Goal: Information Seeking & Learning: Compare options

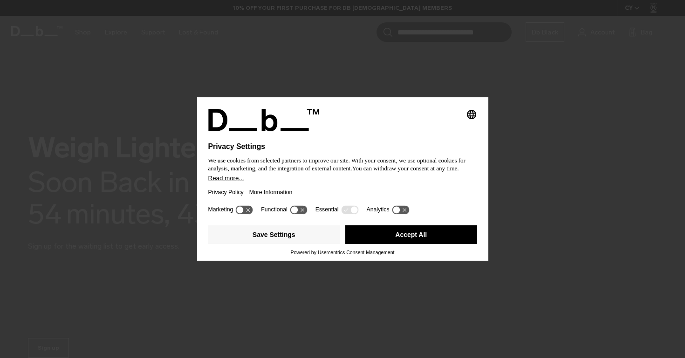
click at [373, 233] on button "Accept All" at bounding box center [411, 234] width 132 height 19
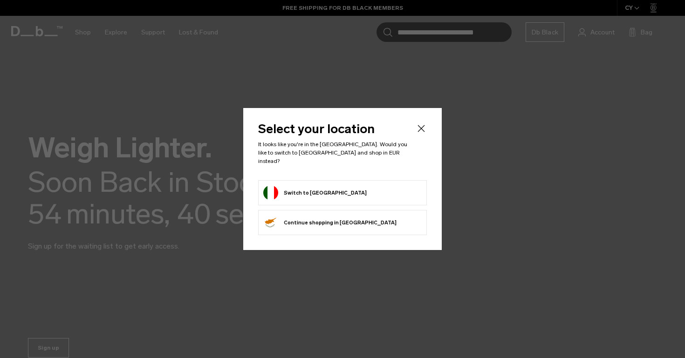
click at [308, 189] on button "Switch to Italy" at bounding box center [314, 192] width 103 height 15
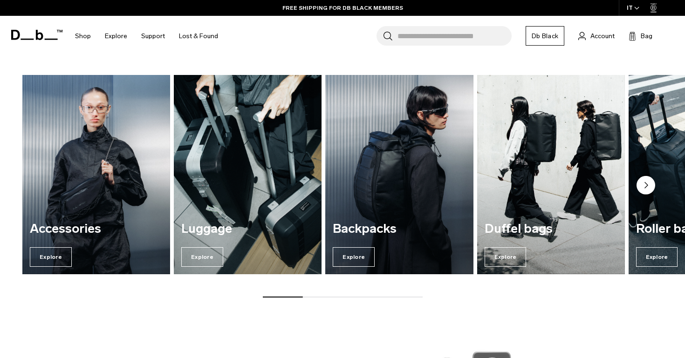
scroll to position [381, 0]
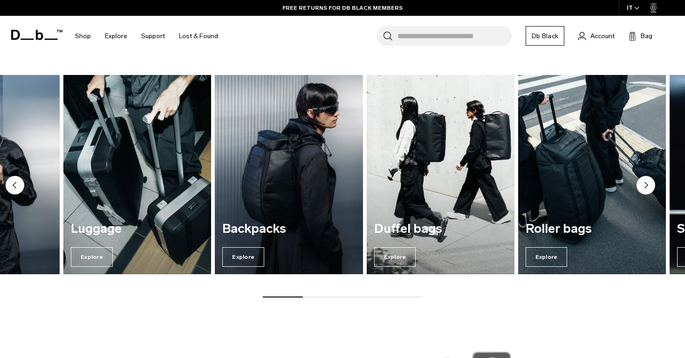
click at [215, 216] on link "Backpacks Explore" at bounding box center [289, 174] width 148 height 199
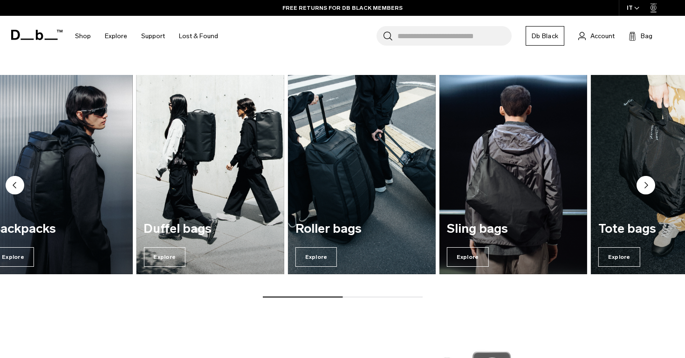
click at [229, 176] on img "4 / 7" at bounding box center [210, 174] width 152 height 205
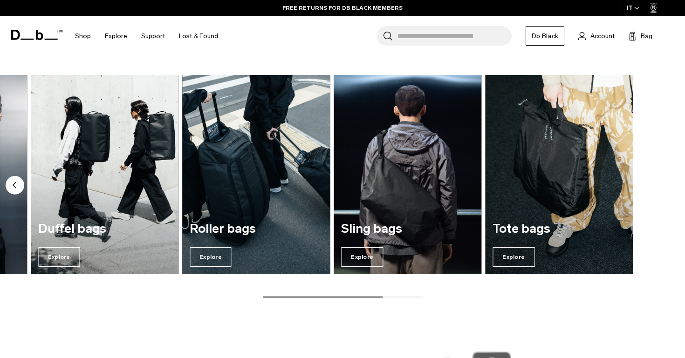
click at [228, 161] on img "5 / 7" at bounding box center [256, 174] width 152 height 205
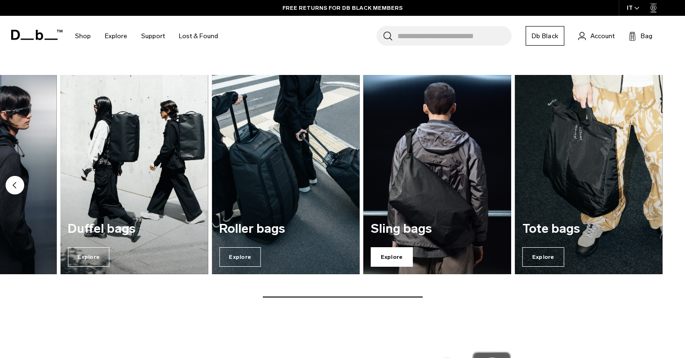
click at [392, 257] on span "Explore" at bounding box center [392, 257] width 42 height 20
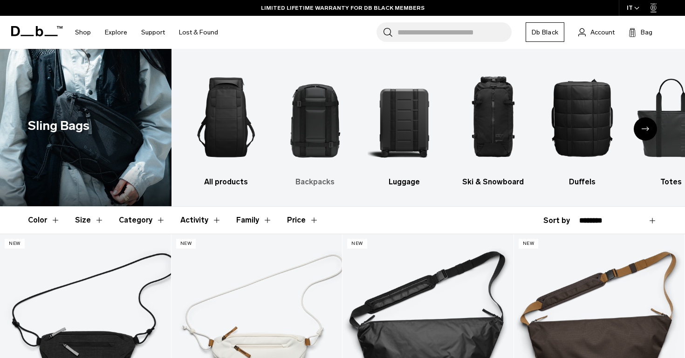
click at [308, 123] on img "2 / 10" at bounding box center [315, 117] width 73 height 109
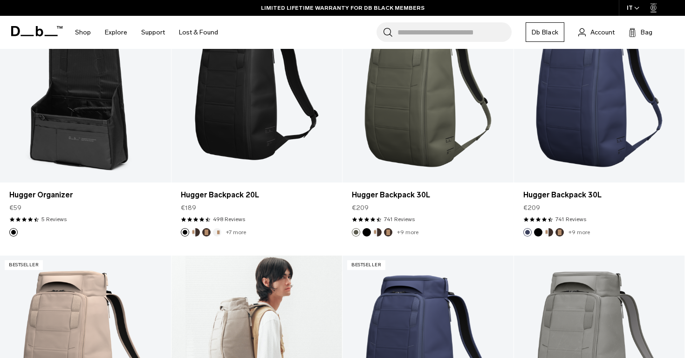
scroll to position [503, 0]
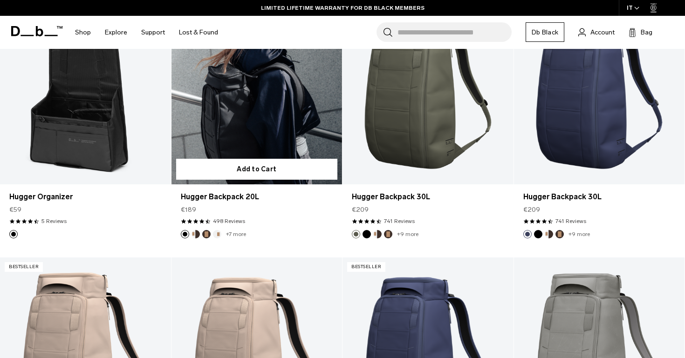
click at [266, 137] on link "Hugger Backpack 20L" at bounding box center [256, 90] width 171 height 190
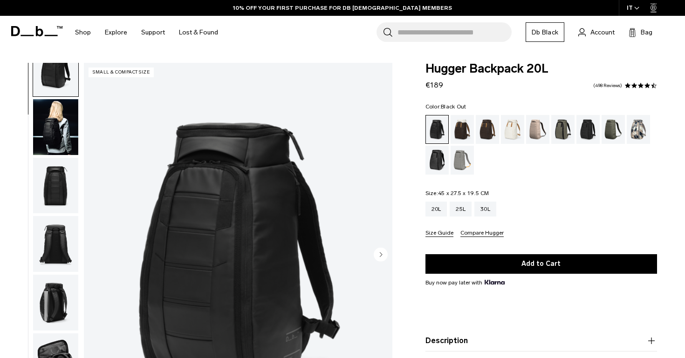
click at [55, 175] on img "button" at bounding box center [55, 186] width 45 height 56
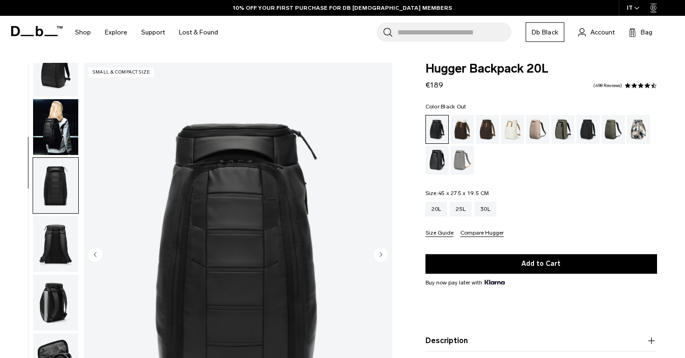
scroll to position [119, 0]
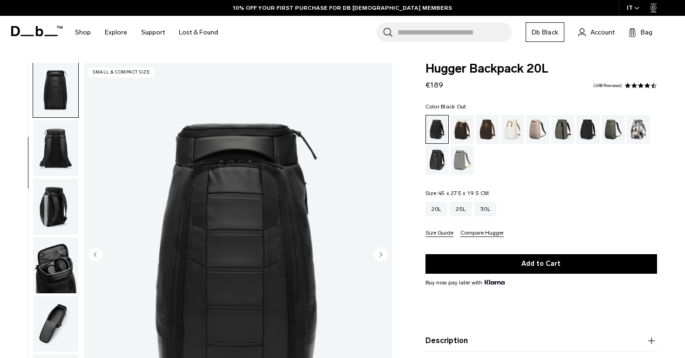
click at [53, 132] on img "button" at bounding box center [55, 148] width 45 height 56
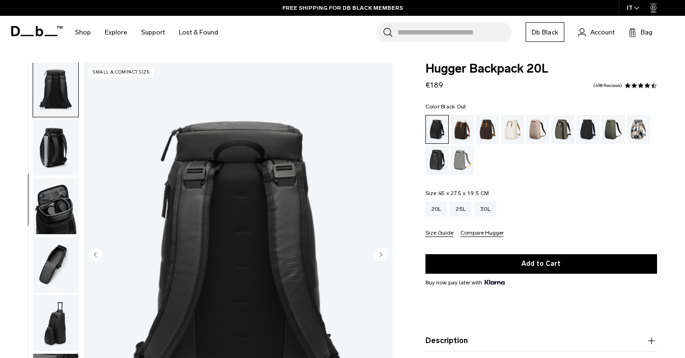
click at [60, 161] on img "button" at bounding box center [55, 148] width 45 height 56
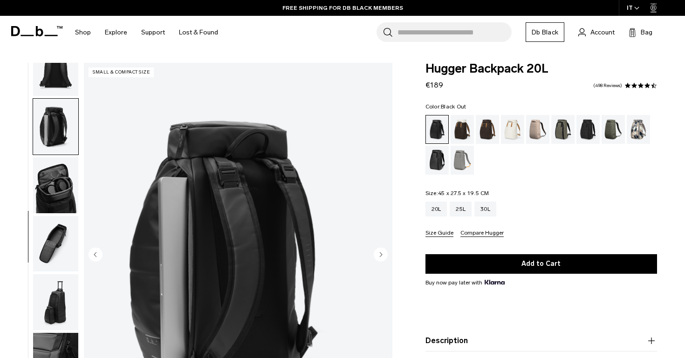
click at [56, 188] on img "button" at bounding box center [55, 185] width 45 height 56
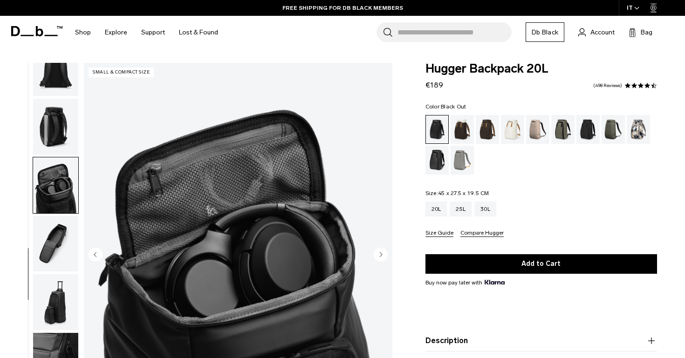
click at [56, 126] on img "button" at bounding box center [55, 127] width 45 height 56
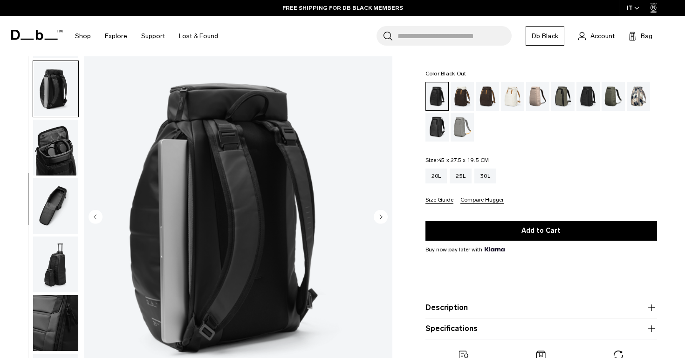
scroll to position [23, 0]
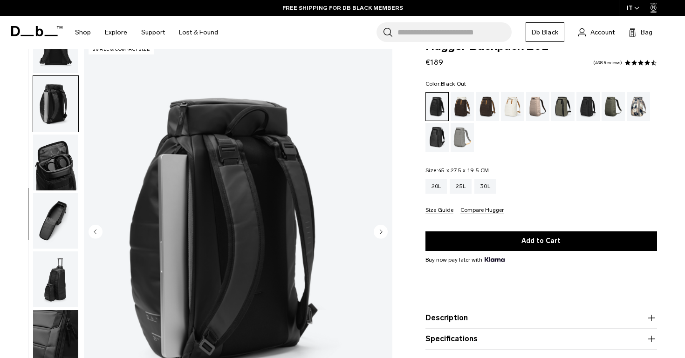
click at [64, 161] on img "button" at bounding box center [55, 163] width 45 height 56
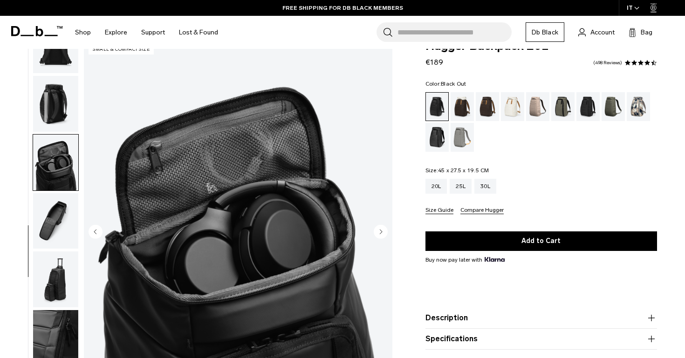
click at [58, 220] on img "button" at bounding box center [55, 221] width 45 height 56
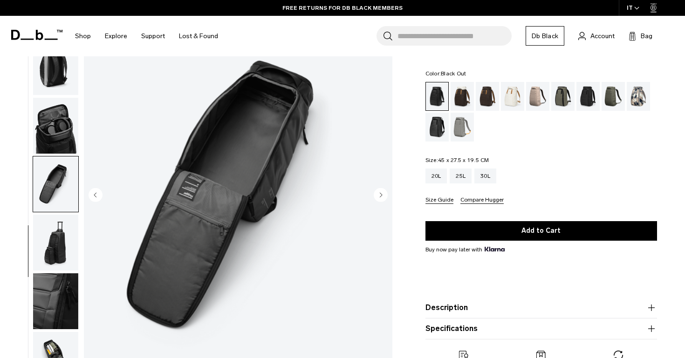
scroll to position [198, 0]
click at [64, 244] on img "button" at bounding box center [55, 244] width 45 height 56
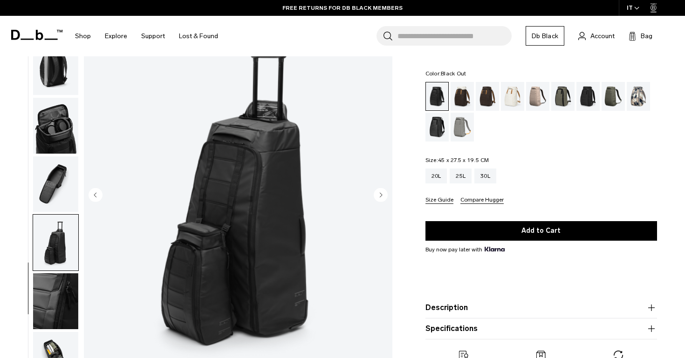
scroll to position [152, 0]
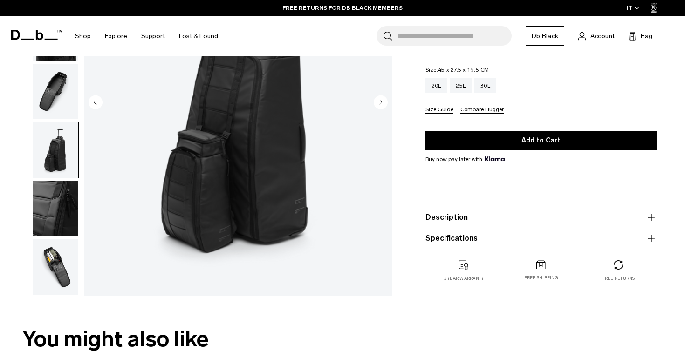
click at [62, 264] on img "button" at bounding box center [55, 267] width 45 height 56
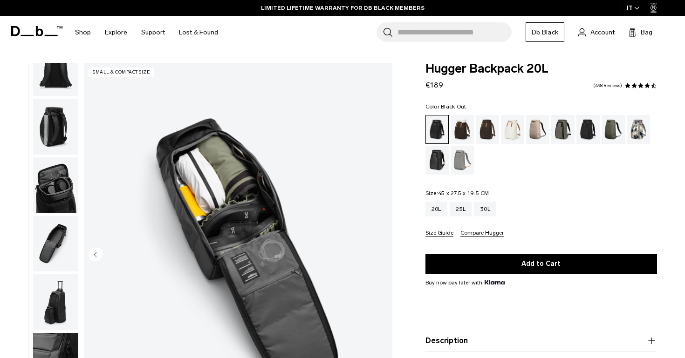
scroll to position [206, 0]
click at [462, 128] on div "Cappuccino" at bounding box center [463, 129] width 24 height 29
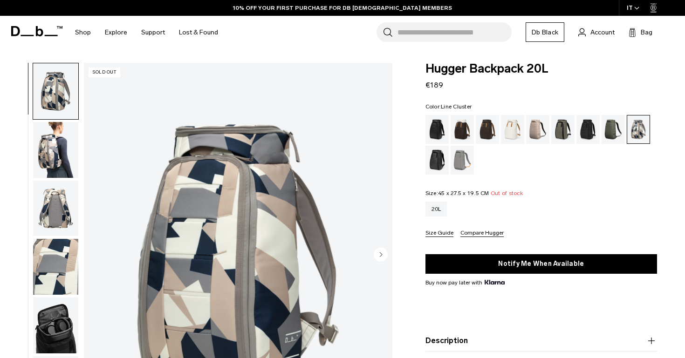
click at [50, 152] on img "button" at bounding box center [55, 150] width 45 height 56
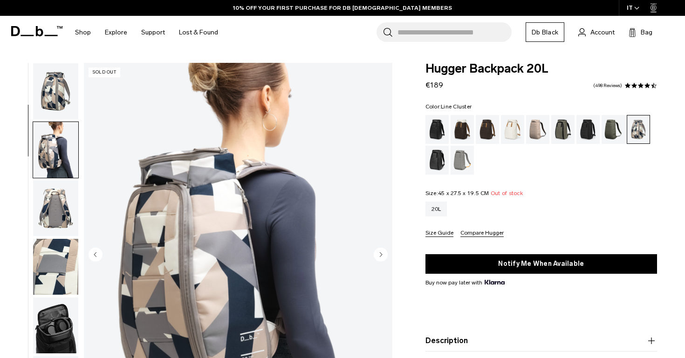
scroll to position [59, 0]
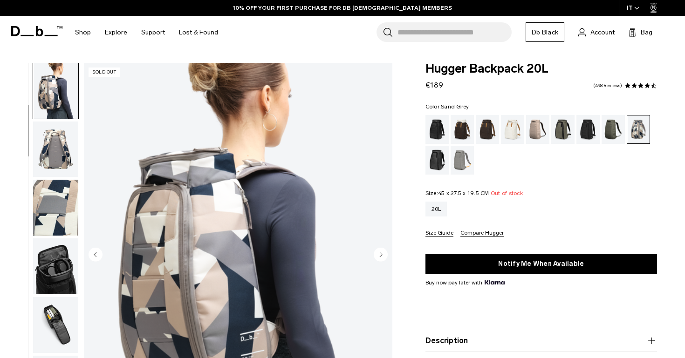
click at [465, 159] on div "Sand Grey" at bounding box center [463, 160] width 24 height 29
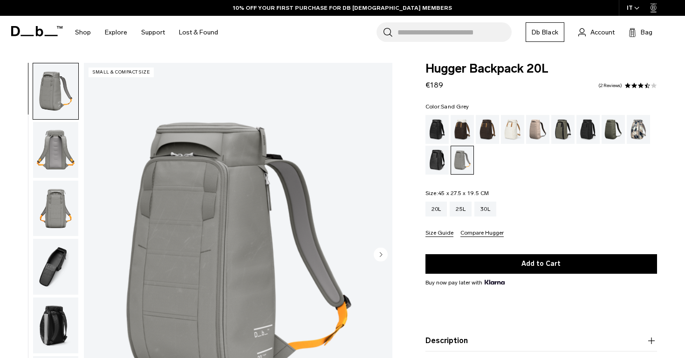
click at [435, 164] on div "Reflective Black" at bounding box center [437, 160] width 24 height 29
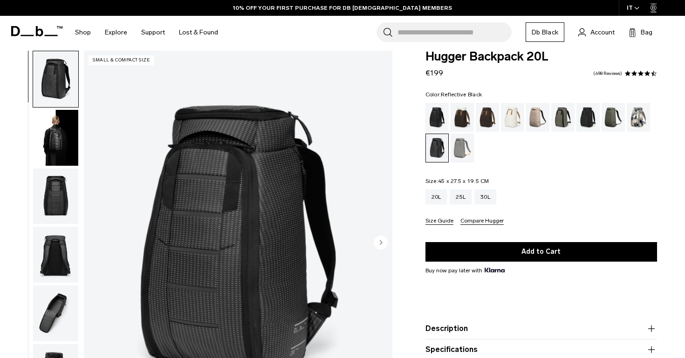
scroll to position [10, 0]
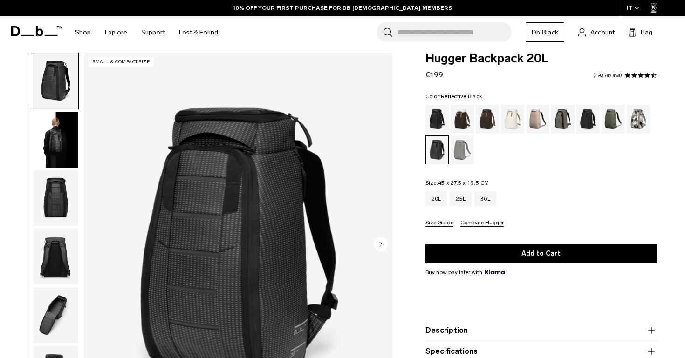
click at [58, 148] on img "button" at bounding box center [55, 140] width 45 height 56
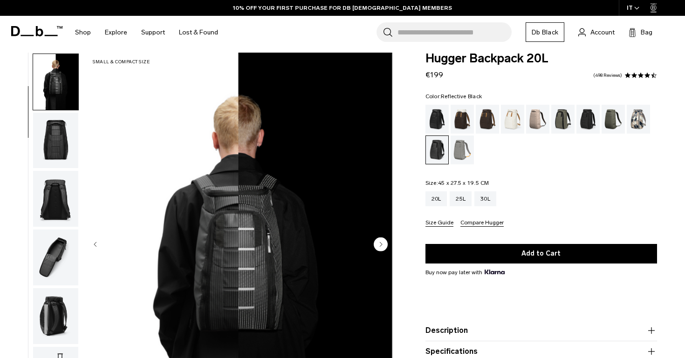
scroll to position [59, 0]
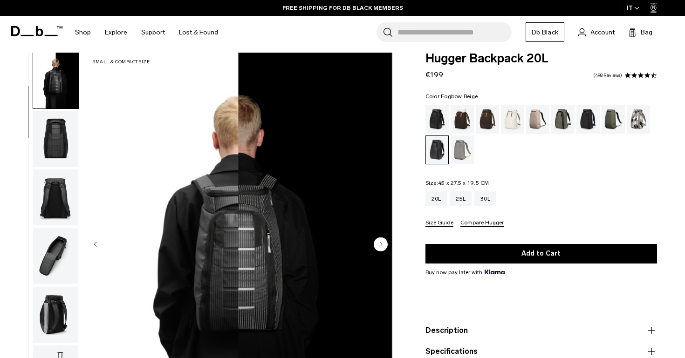
click at [538, 116] on div "Fogbow Beige" at bounding box center [538, 119] width 24 height 29
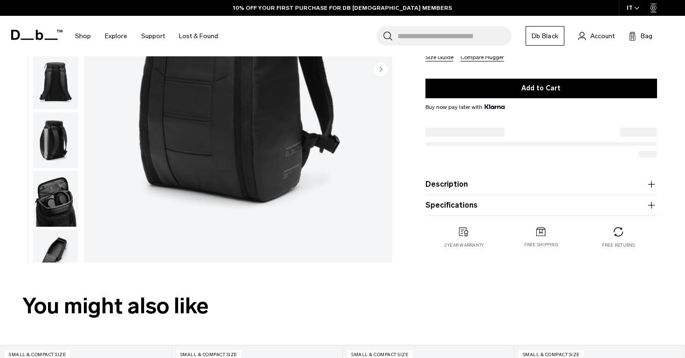
click at [466, 179] on button "Description" at bounding box center [541, 184] width 232 height 11
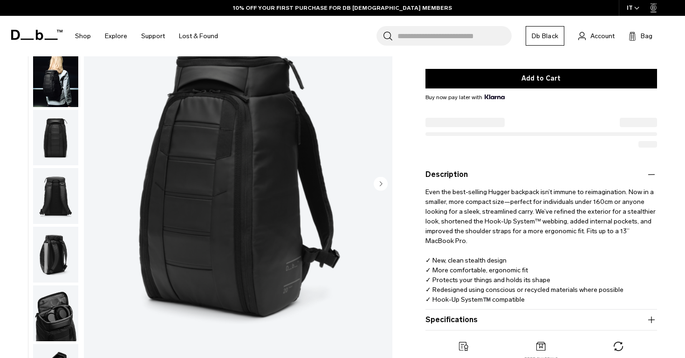
scroll to position [288, 0]
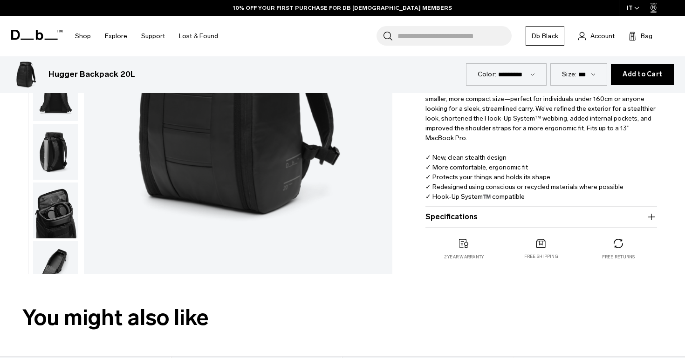
click at [464, 221] on button "Specifications" at bounding box center [541, 217] width 232 height 11
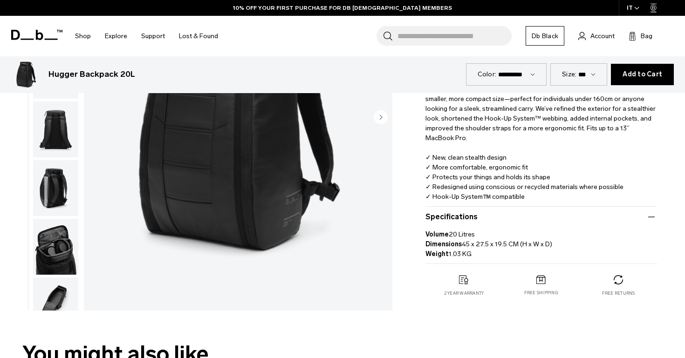
scroll to position [307, 0]
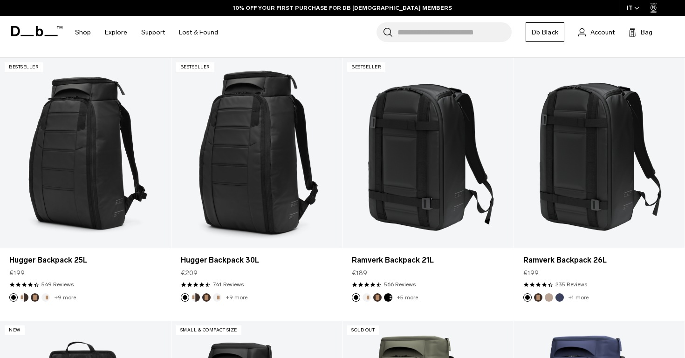
scroll to position [170, 0]
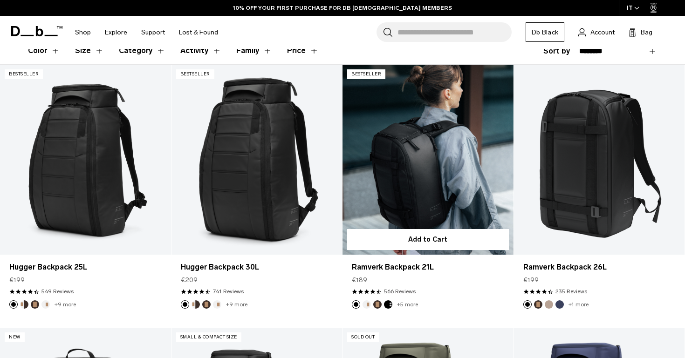
click at [420, 145] on link "Ramverk Backpack 21L" at bounding box center [427, 160] width 171 height 190
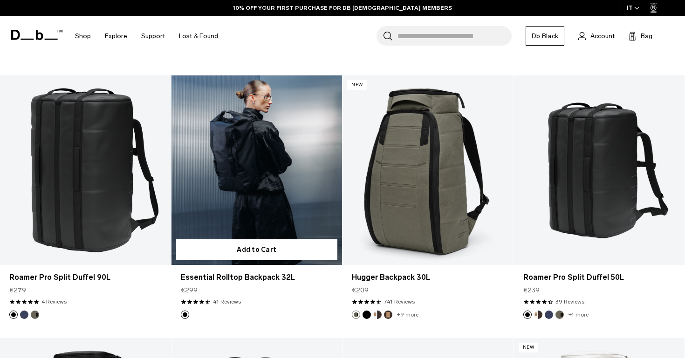
scroll to position [1211, 0]
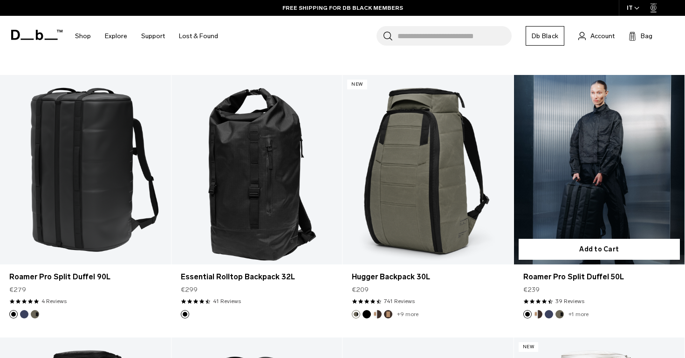
click at [585, 175] on link "Roamer Pro Split Duffel 50L" at bounding box center [599, 170] width 171 height 190
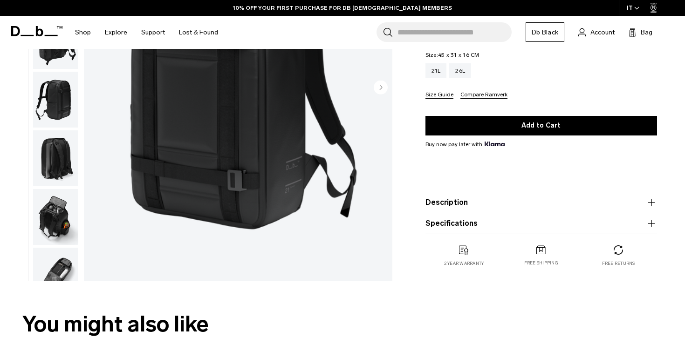
click at [457, 229] on button "Specifications" at bounding box center [541, 223] width 232 height 11
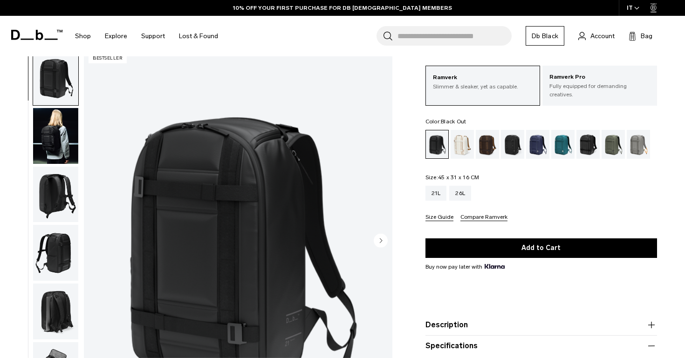
scroll to position [31, 0]
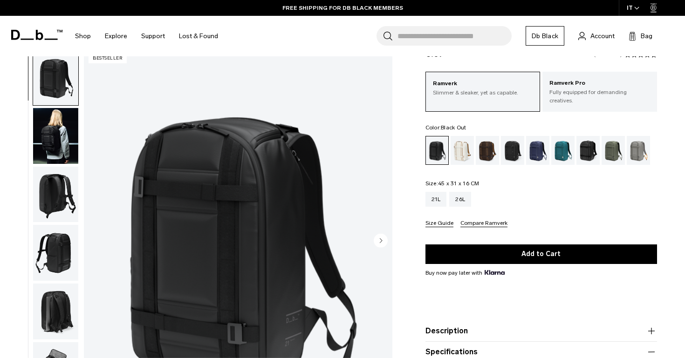
click at [65, 147] on img "button" at bounding box center [55, 136] width 45 height 56
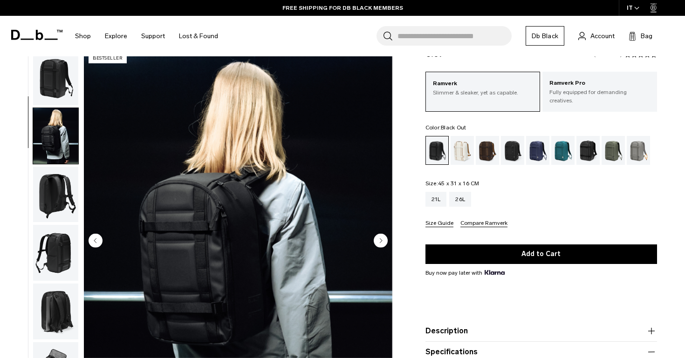
scroll to position [59, 0]
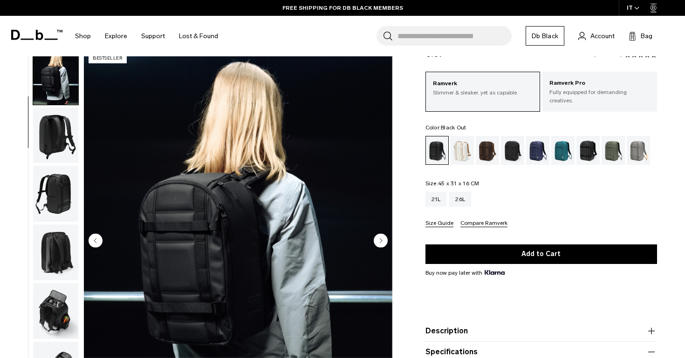
click at [61, 144] on img "button" at bounding box center [55, 136] width 45 height 56
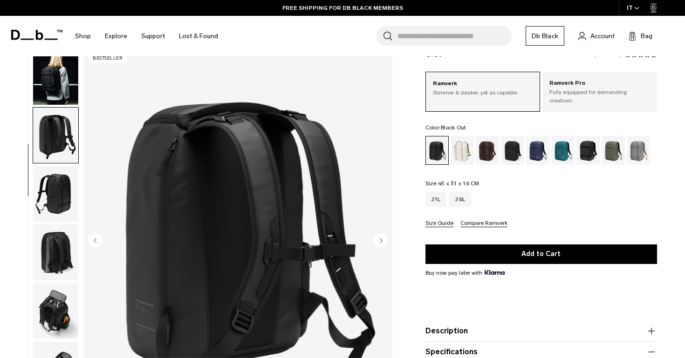
scroll to position [87, 0]
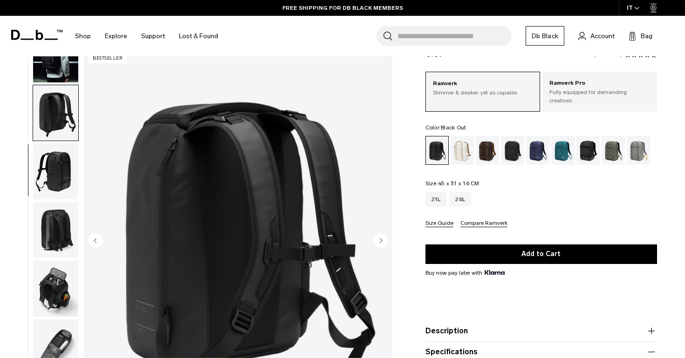
click at [60, 169] on img "button" at bounding box center [55, 171] width 45 height 56
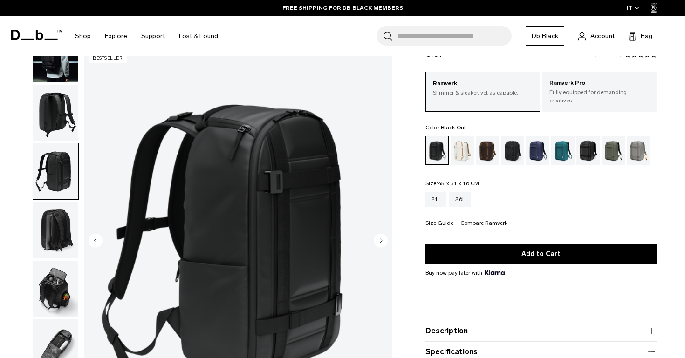
click at [68, 214] on img "button" at bounding box center [55, 230] width 45 height 56
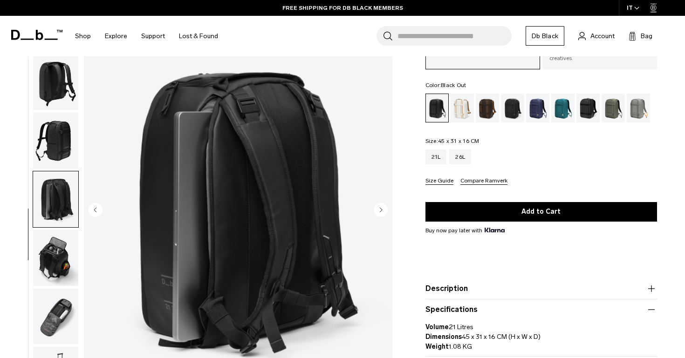
scroll to position [85, 0]
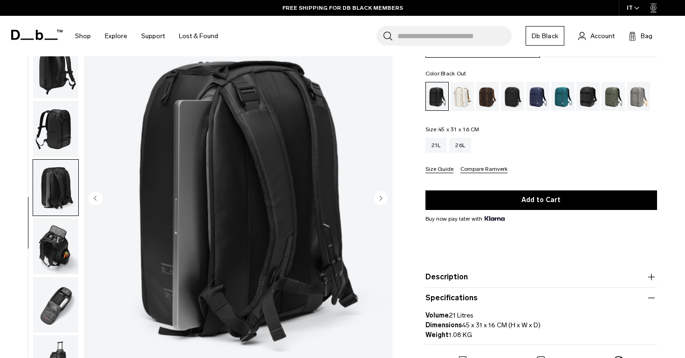
click at [63, 237] on img "button" at bounding box center [55, 247] width 45 height 56
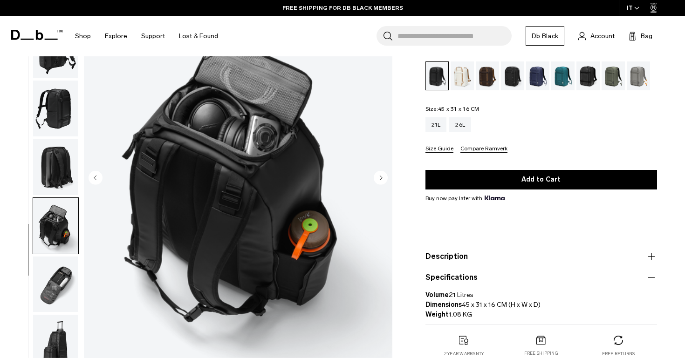
scroll to position [107, 0]
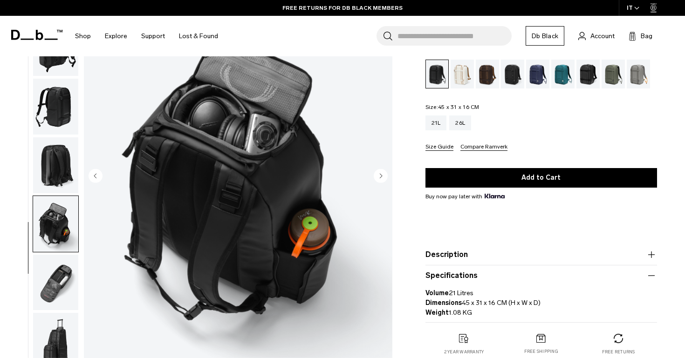
click at [61, 275] on img "button" at bounding box center [55, 282] width 45 height 56
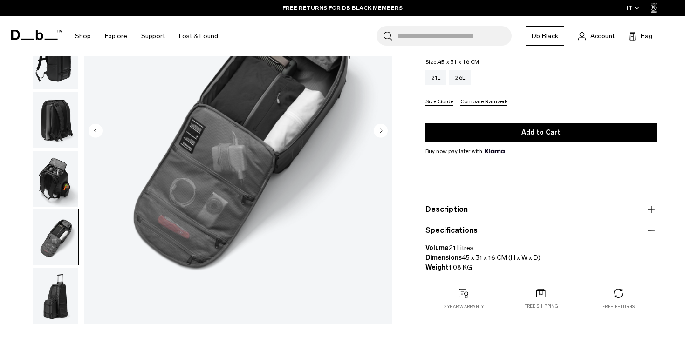
scroll to position [159, 0]
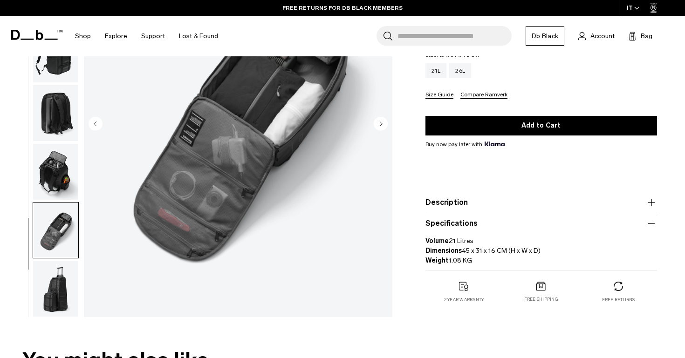
click at [54, 269] on img "button" at bounding box center [55, 289] width 45 height 56
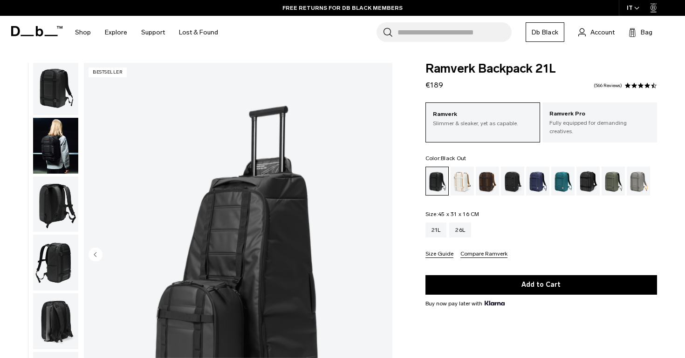
scroll to position [0, 0]
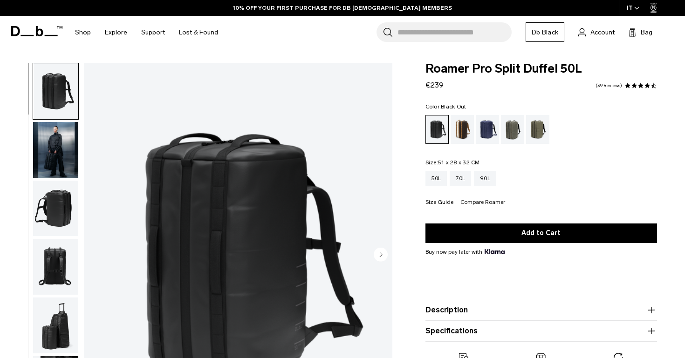
click at [66, 202] on img "button" at bounding box center [55, 209] width 45 height 56
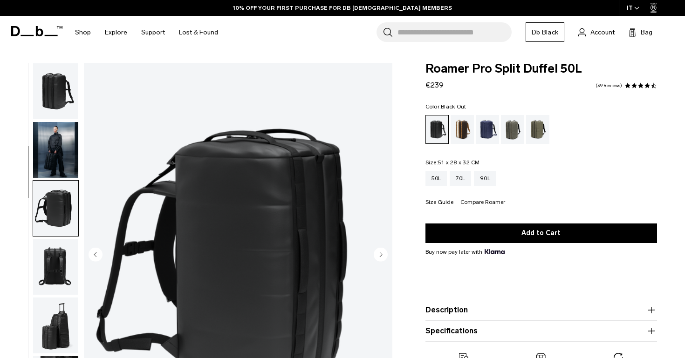
scroll to position [119, 0]
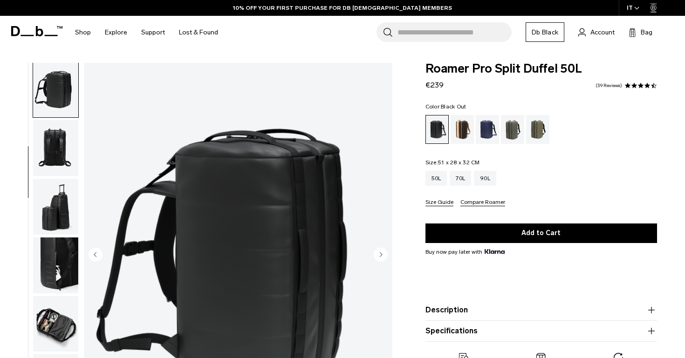
click at [59, 225] on img "button" at bounding box center [55, 207] width 45 height 56
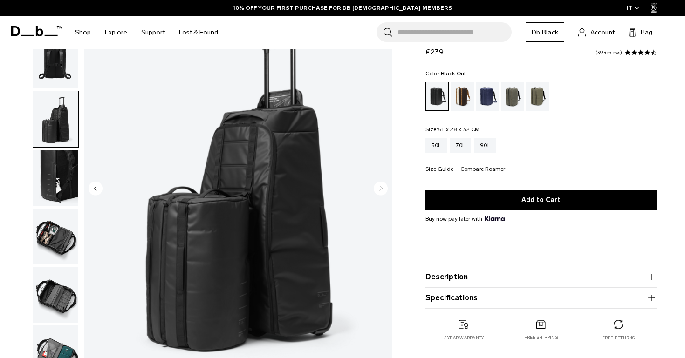
scroll to position [67, 0]
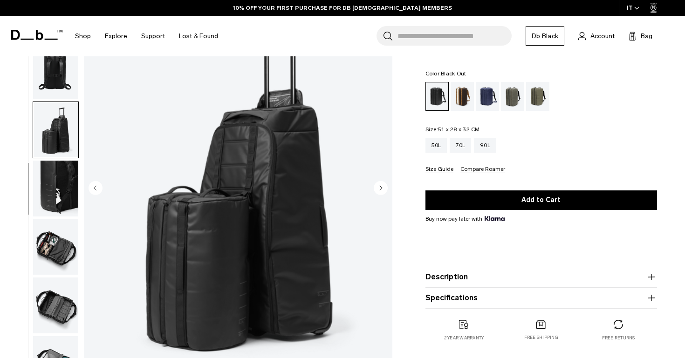
click at [61, 246] on img "button" at bounding box center [55, 247] width 45 height 56
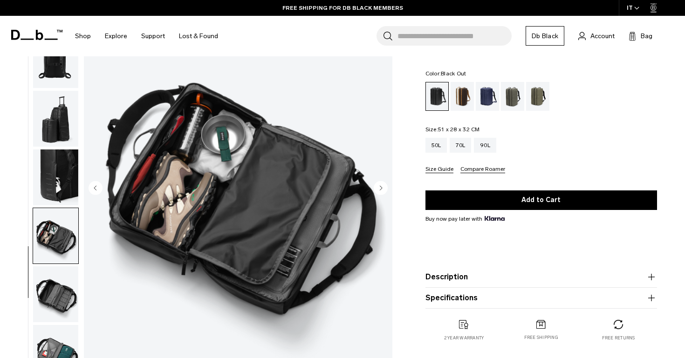
click at [70, 287] on img "button" at bounding box center [55, 294] width 45 height 56
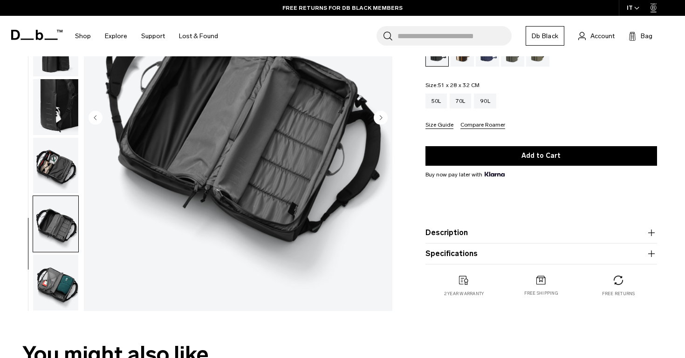
scroll to position [143, 0]
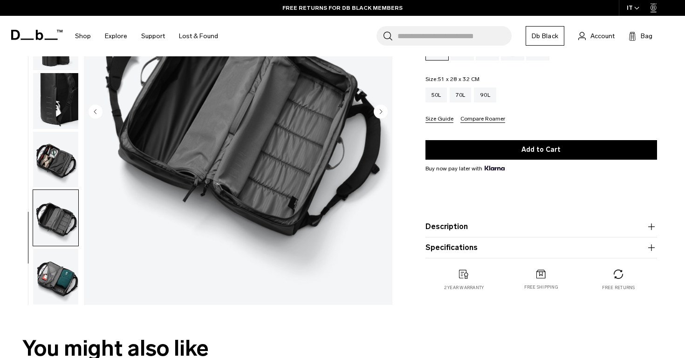
click at [70, 287] on img "button" at bounding box center [55, 277] width 45 height 56
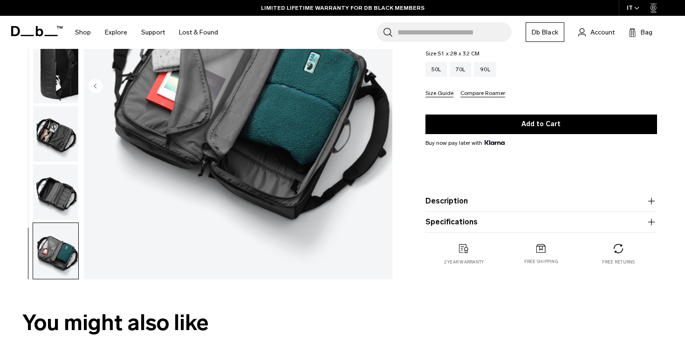
scroll to position [184, 0]
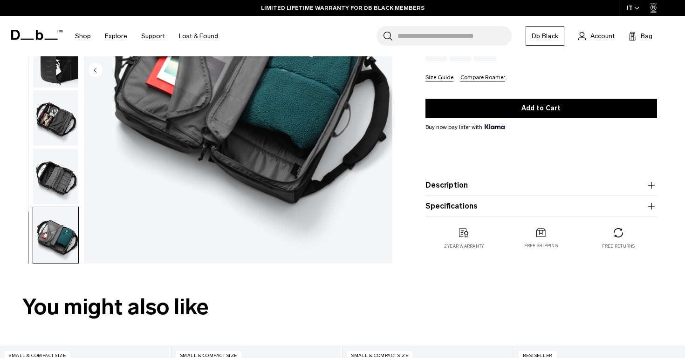
click at [485, 203] on button "Specifications" at bounding box center [541, 206] width 232 height 11
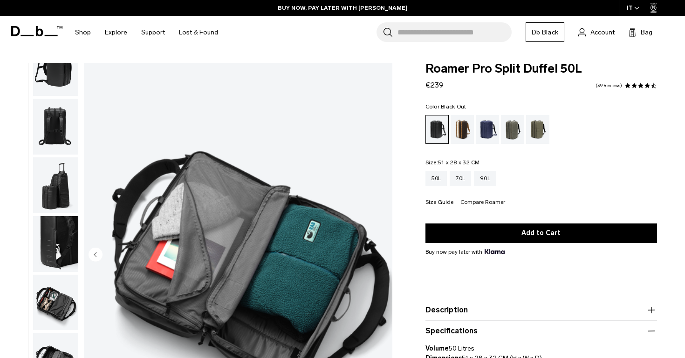
scroll to position [0, 0]
click at [462, 127] on div "Cappuccino" at bounding box center [463, 129] width 24 height 29
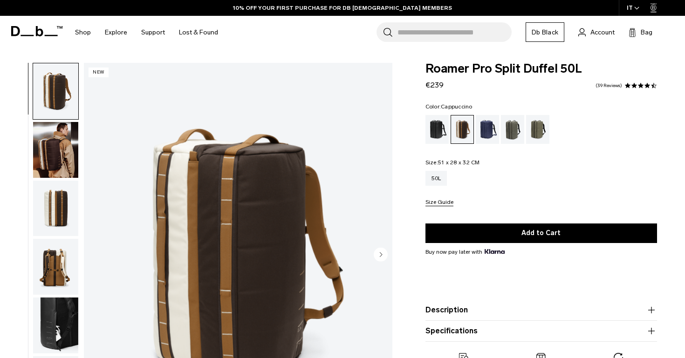
click at [63, 146] on img "button" at bounding box center [55, 150] width 45 height 56
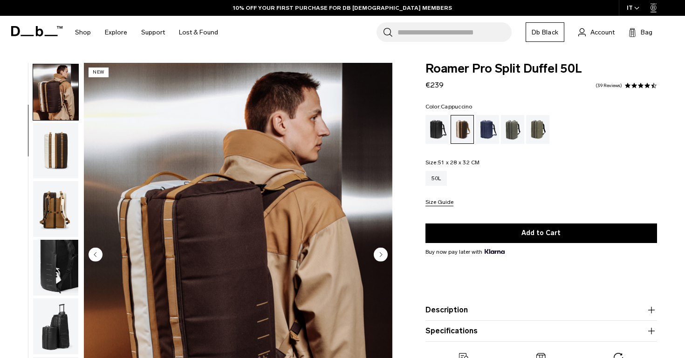
scroll to position [59, 0]
click at [487, 128] on div "Blue Hour" at bounding box center [488, 129] width 24 height 29
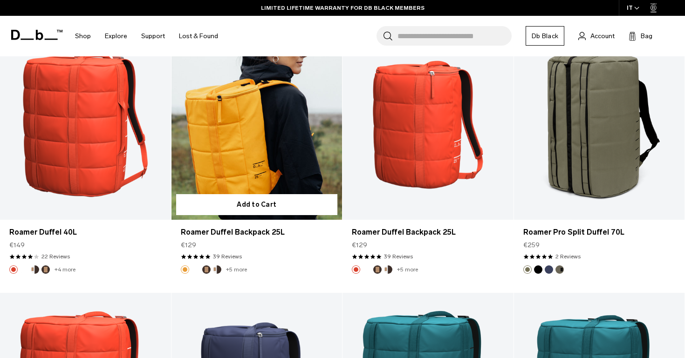
scroll to position [1794, 0]
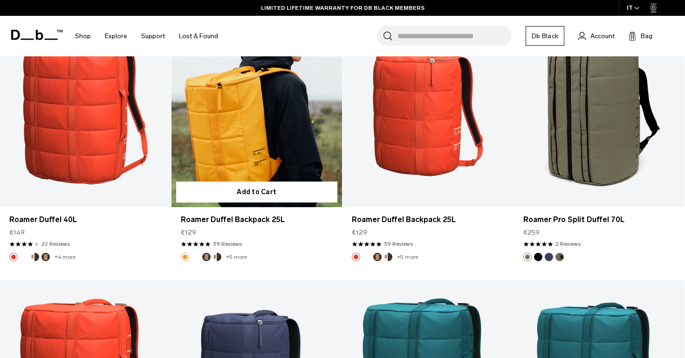
click at [253, 123] on link "Roamer Duffel Backpack 25L" at bounding box center [256, 113] width 171 height 190
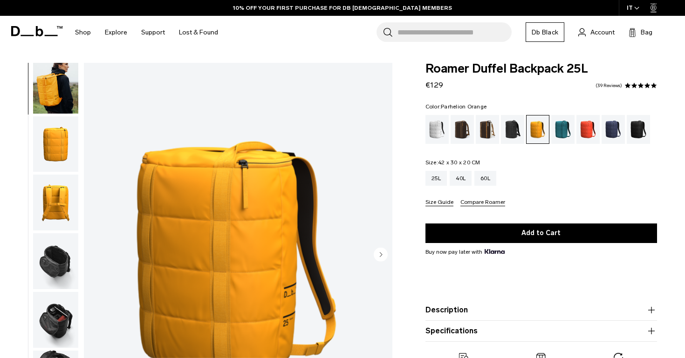
click at [49, 266] on img "button" at bounding box center [55, 261] width 45 height 56
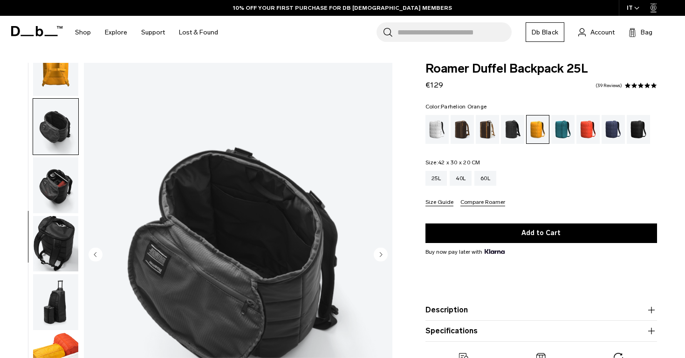
scroll to position [26, 0]
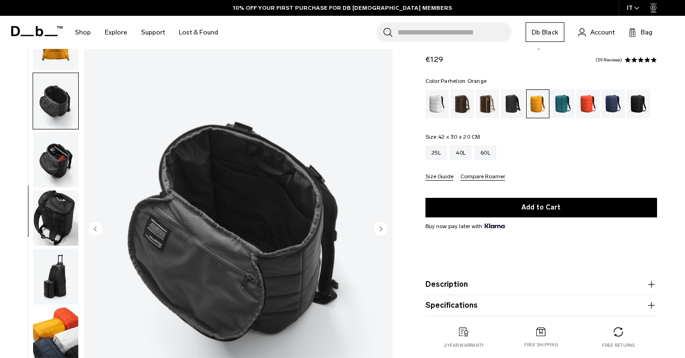
click at [64, 271] on img "button" at bounding box center [55, 277] width 45 height 56
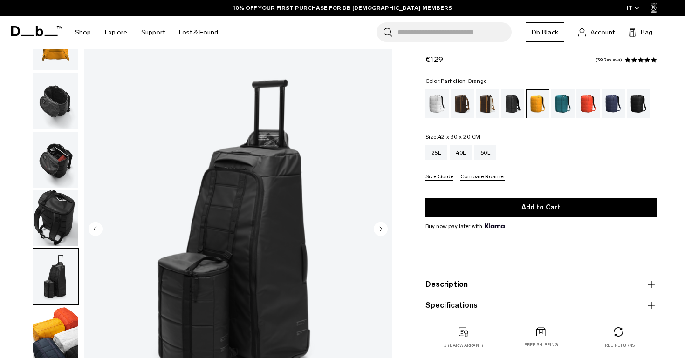
scroll to position [85, 0]
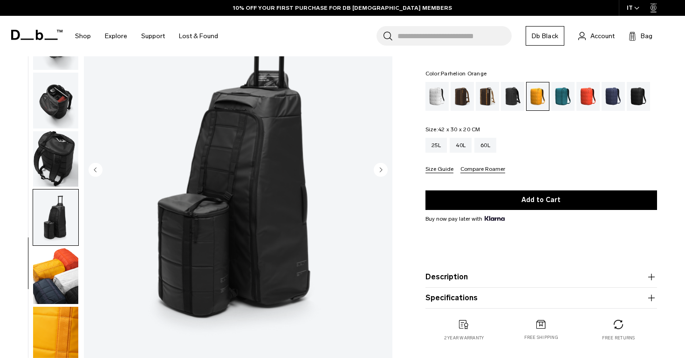
click at [64, 272] on img "button" at bounding box center [55, 276] width 45 height 56
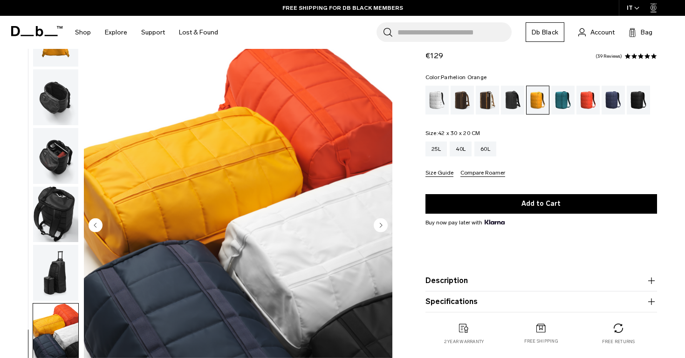
scroll to position [9, 0]
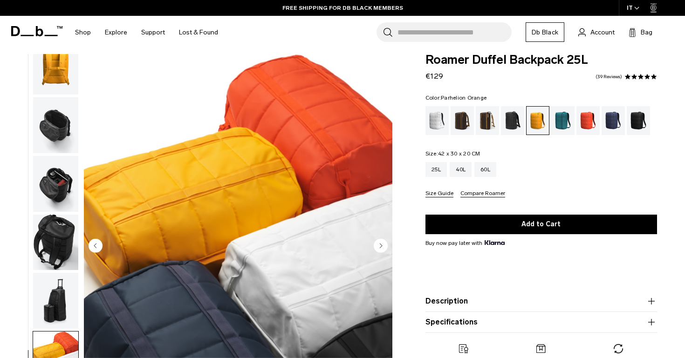
click at [59, 186] on img "button" at bounding box center [55, 184] width 45 height 56
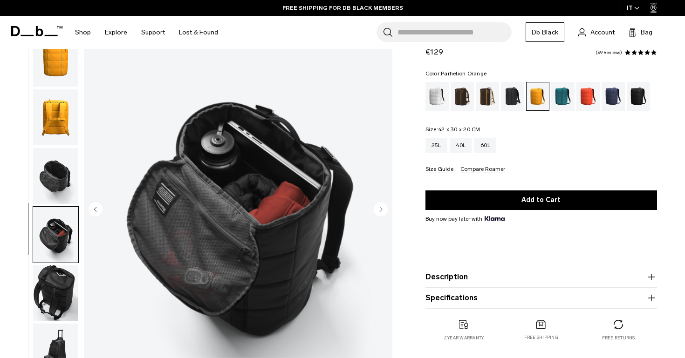
scroll to position [104, 0]
click at [60, 176] on img "button" at bounding box center [55, 176] width 45 height 56
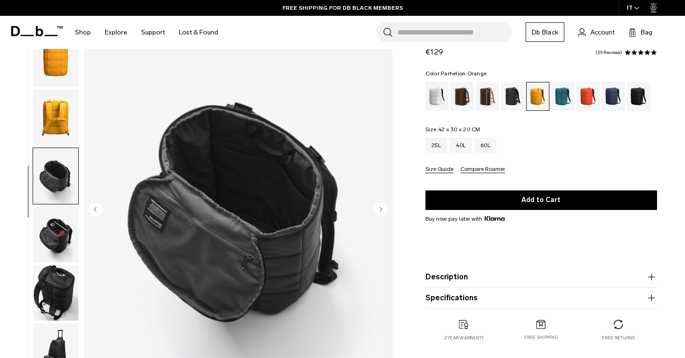
scroll to position [204, 0]
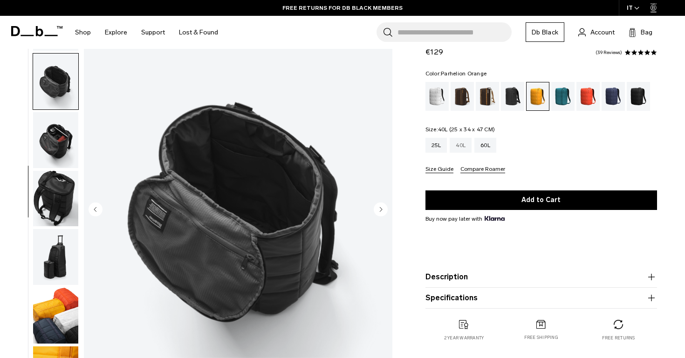
click at [462, 148] on div "40L" at bounding box center [461, 145] width 22 height 15
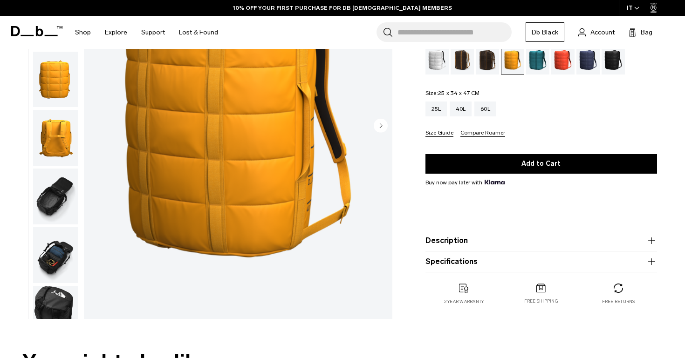
click at [453, 260] on button "Specifications" at bounding box center [541, 261] width 232 height 11
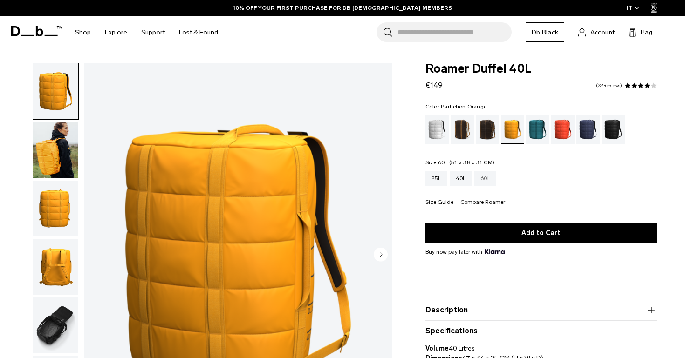
click at [492, 174] on div "60L" at bounding box center [485, 178] width 22 height 15
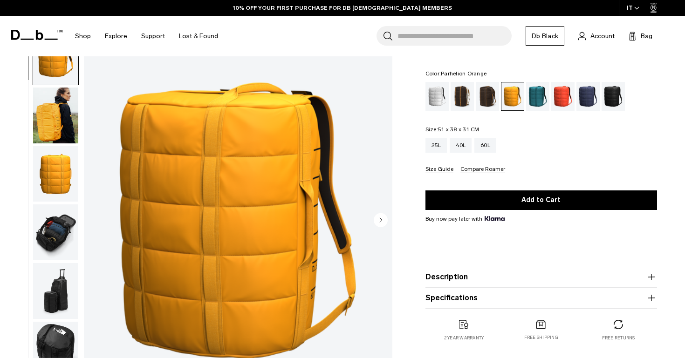
scroll to position [34, 0]
click at [74, 180] on img "button" at bounding box center [55, 175] width 45 height 56
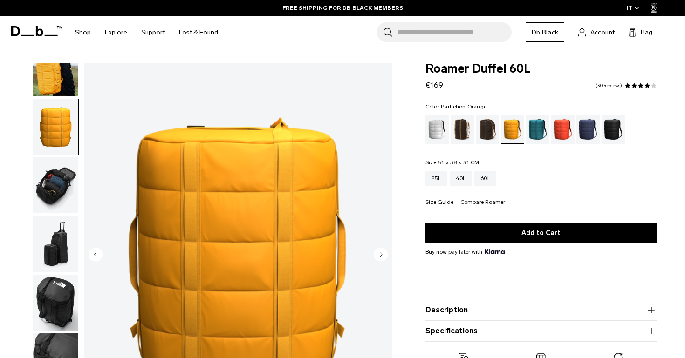
scroll to position [0, 0]
click at [51, 307] on img "button" at bounding box center [55, 303] width 45 height 56
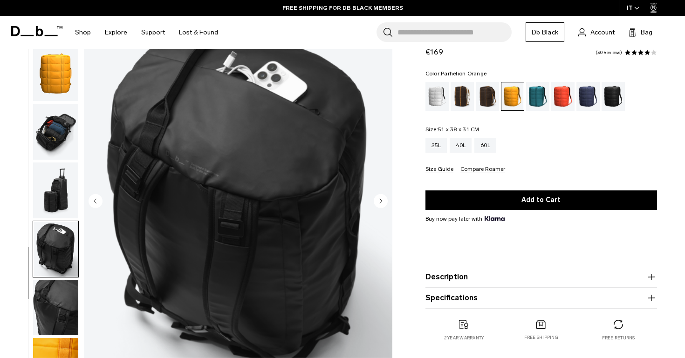
scroll to position [57, 0]
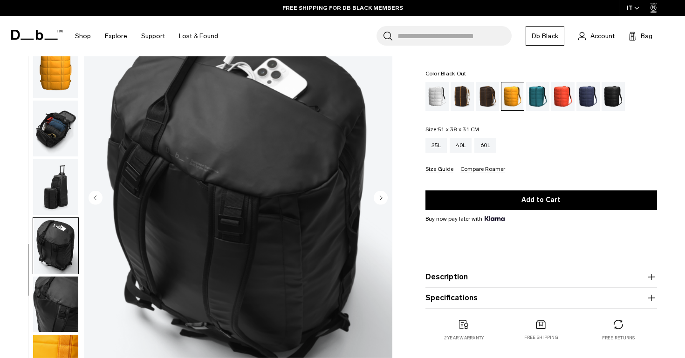
click at [612, 100] on div "Black Out" at bounding box center [613, 96] width 24 height 29
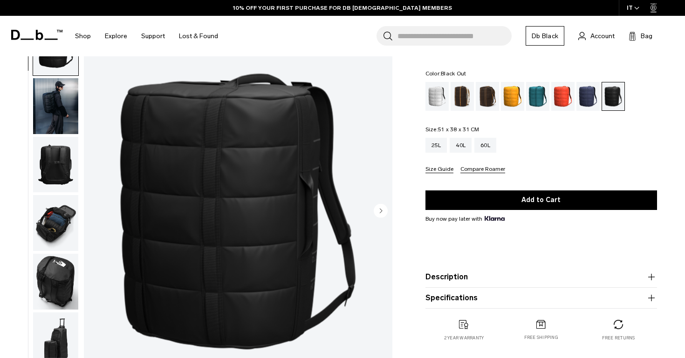
scroll to position [41, 0]
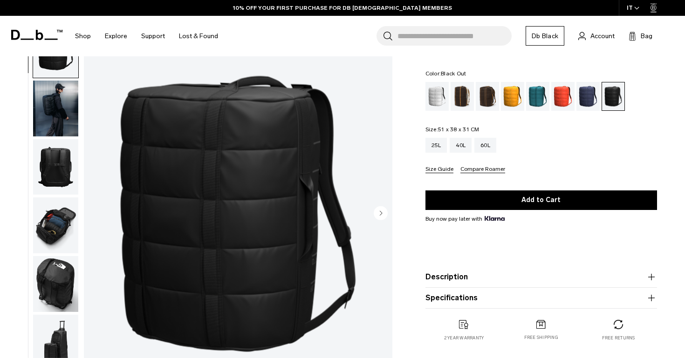
click at [64, 219] on img "button" at bounding box center [55, 226] width 45 height 56
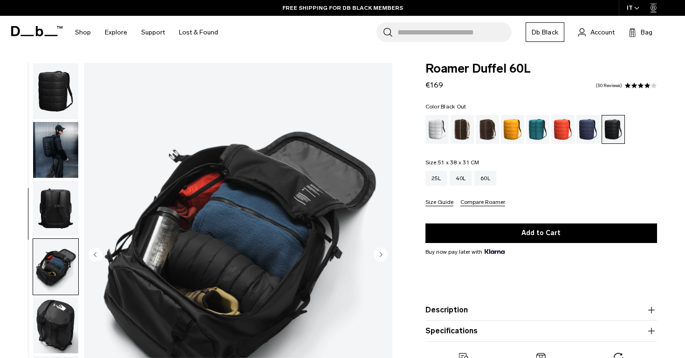
scroll to position [0, 0]
click at [57, 89] on img "button" at bounding box center [55, 91] width 45 height 56
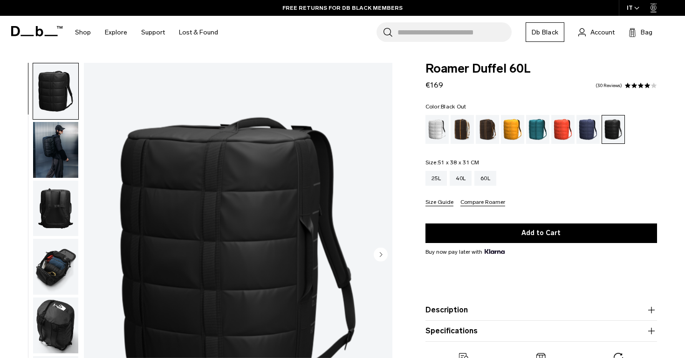
click at [381, 253] on circle "Next slide" at bounding box center [381, 254] width 14 height 14
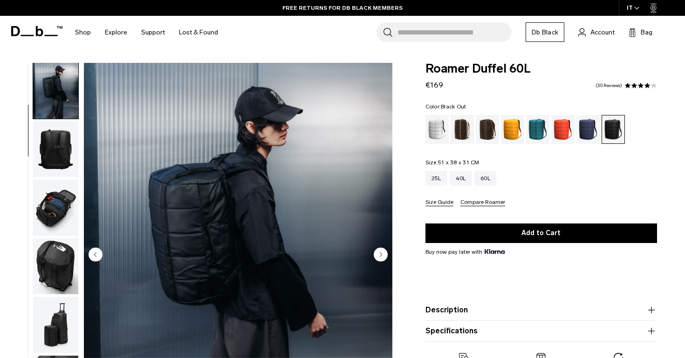
click at [381, 253] on circle "Next slide" at bounding box center [381, 254] width 14 height 14
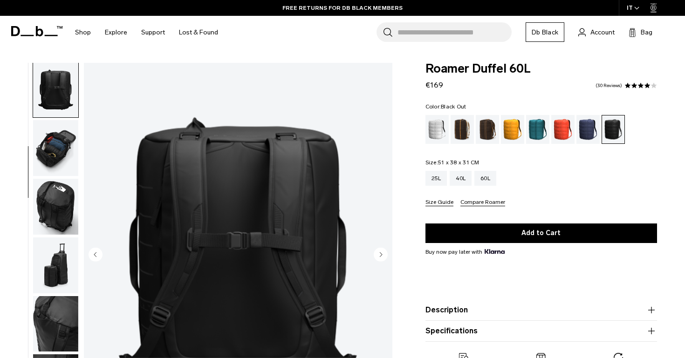
click at [381, 253] on circle "Next slide" at bounding box center [381, 254] width 14 height 14
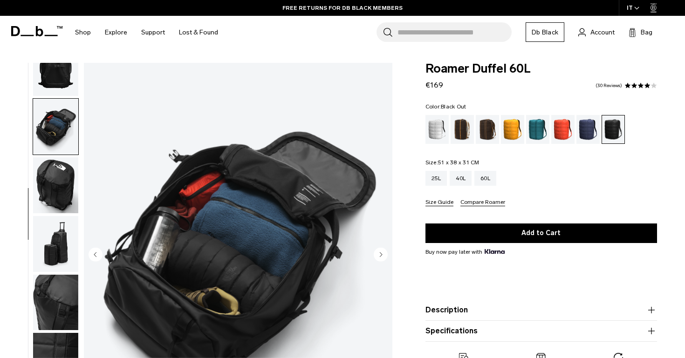
click at [381, 253] on circle "Next slide" at bounding box center [381, 254] width 14 height 14
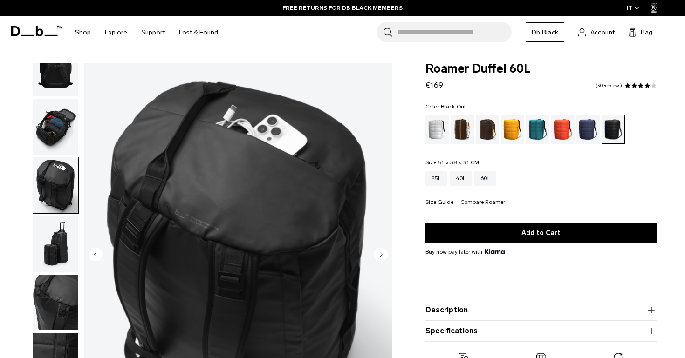
click at [381, 253] on circle "Next slide" at bounding box center [381, 254] width 14 height 14
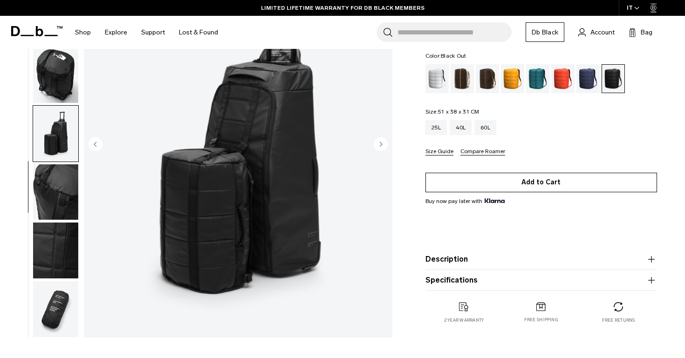
scroll to position [112, 0]
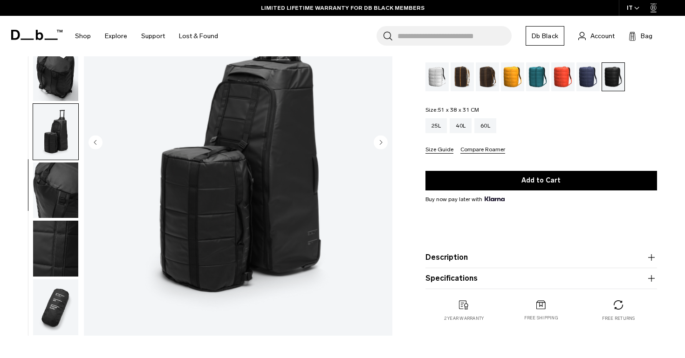
click at [469, 277] on button "Specifications" at bounding box center [541, 278] width 232 height 11
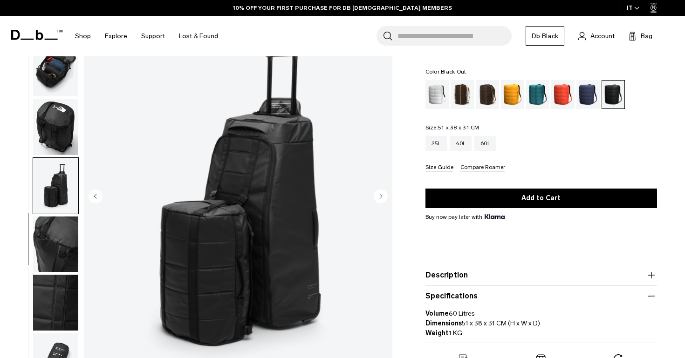
scroll to position [174, 0]
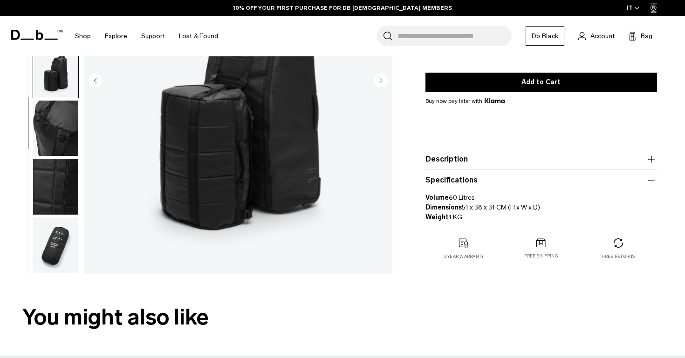
click at [52, 253] on img "button" at bounding box center [55, 246] width 45 height 56
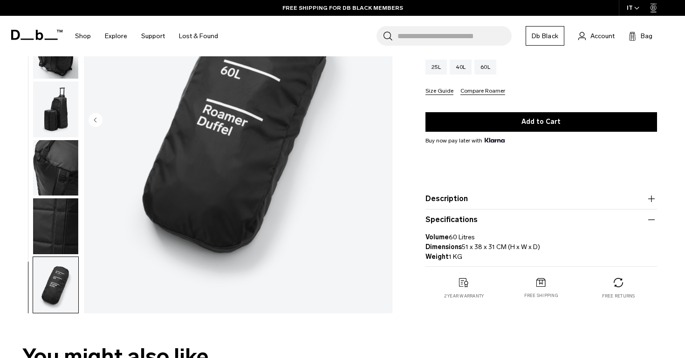
scroll to position [134, 0]
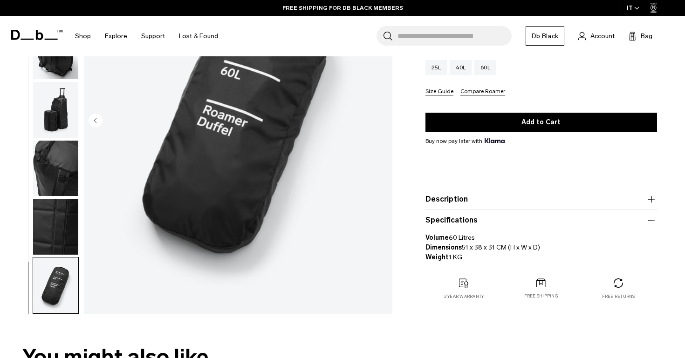
click at [64, 232] on img "button" at bounding box center [55, 227] width 45 height 56
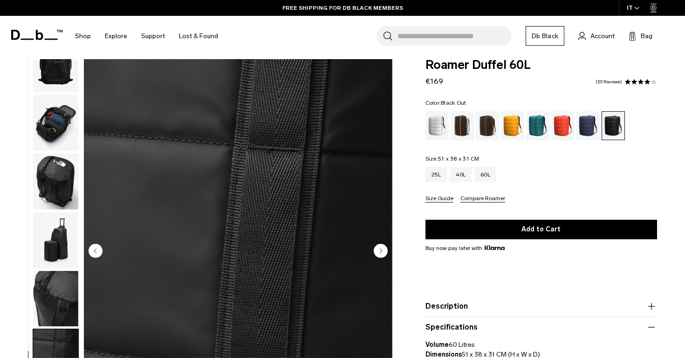
scroll to position [3, 0]
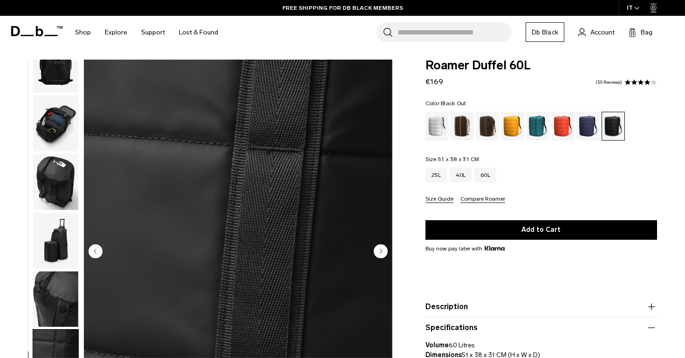
click at [35, 320] on img "button" at bounding box center [55, 300] width 45 height 56
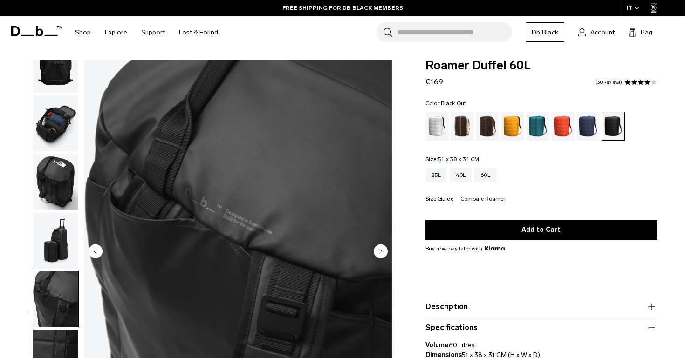
click at [60, 231] on img "button" at bounding box center [55, 241] width 45 height 56
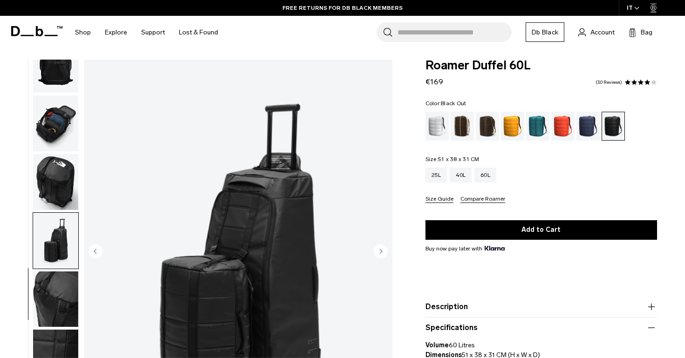
click at [51, 176] on img "button" at bounding box center [55, 182] width 45 height 56
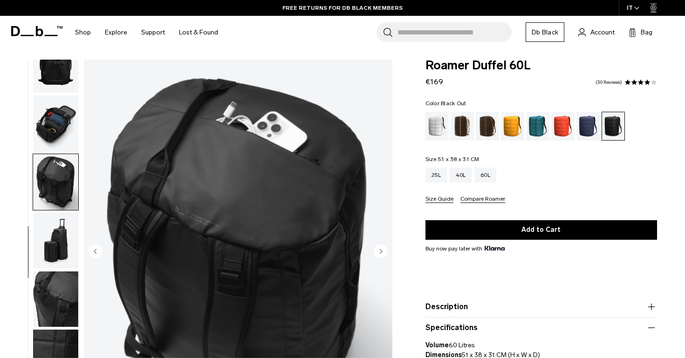
click at [55, 130] on img "button" at bounding box center [55, 124] width 45 height 56
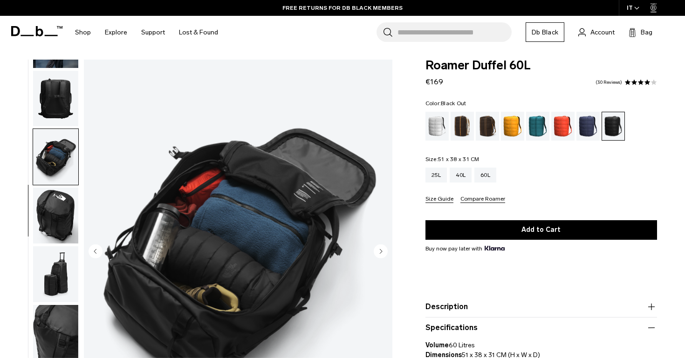
click at [57, 108] on img "button" at bounding box center [55, 99] width 45 height 56
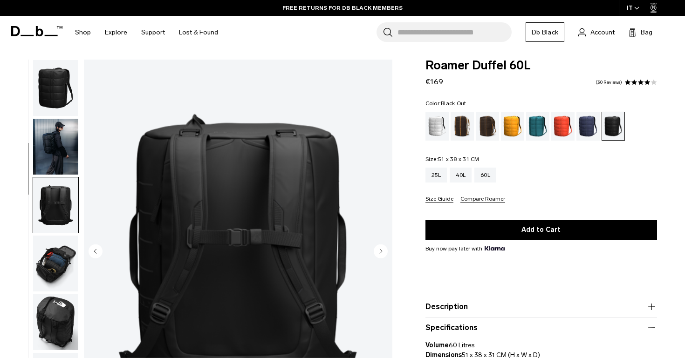
scroll to position [0, 0]
click at [56, 62] on img "button" at bounding box center [55, 88] width 45 height 56
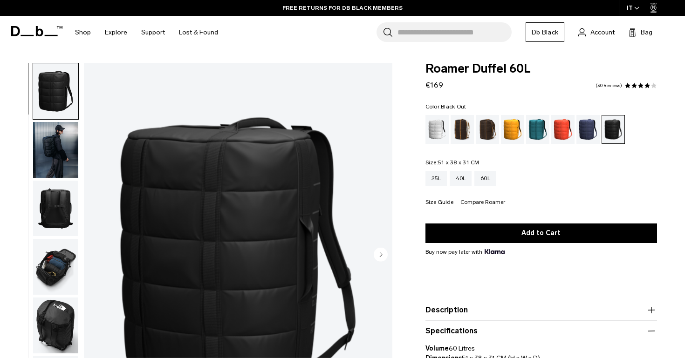
click at [61, 131] on img "button" at bounding box center [55, 150] width 45 height 56
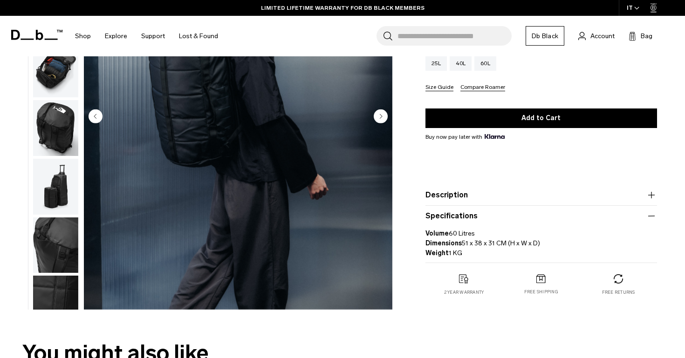
click at [478, 199] on button "Description" at bounding box center [541, 195] width 232 height 11
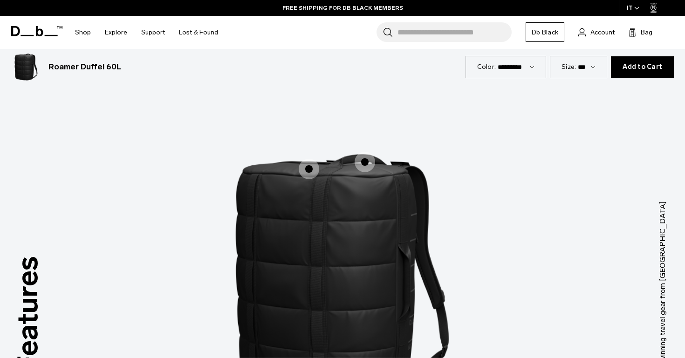
scroll to position [1133, 0]
click at [309, 172] on span "1 / 3" at bounding box center [309, 169] width 20 height 20
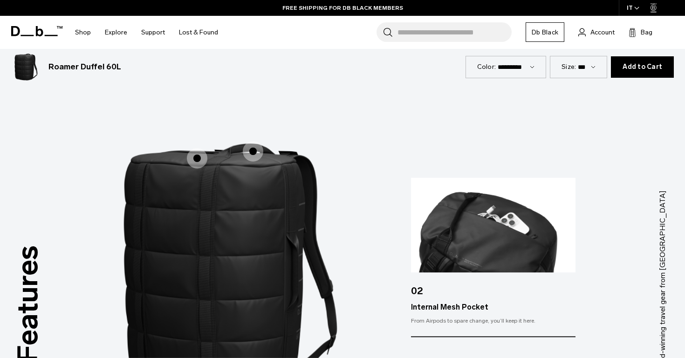
scroll to position [1144, 0]
click at [253, 156] on span "1 / 3" at bounding box center [253, 151] width 20 height 20
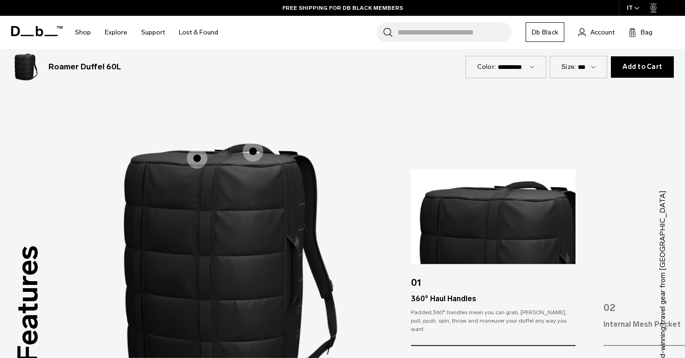
click at [199, 160] on span "1 / 3" at bounding box center [197, 158] width 20 height 20
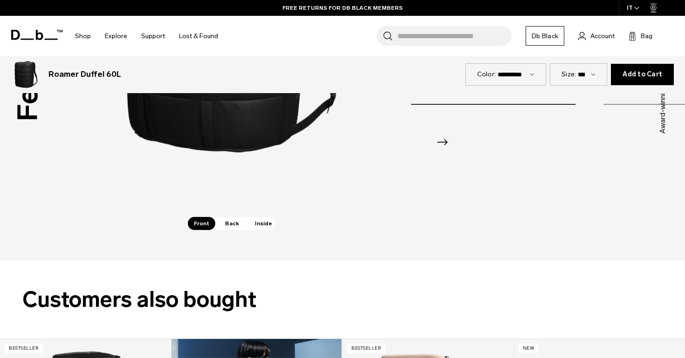
scroll to position [1386, 0]
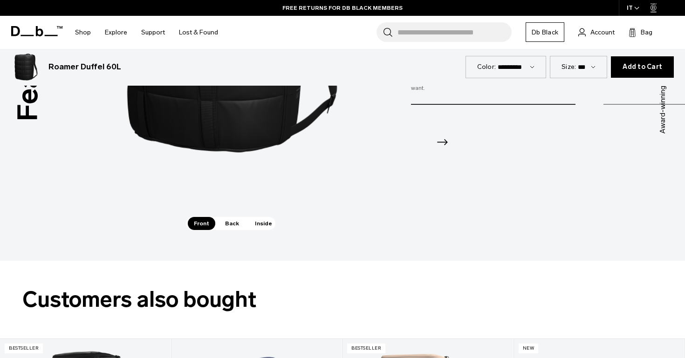
click at [229, 222] on span "Back" at bounding box center [232, 223] width 26 height 13
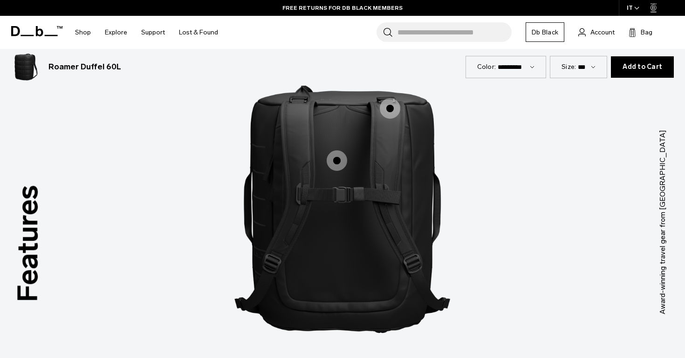
scroll to position [1204, 0]
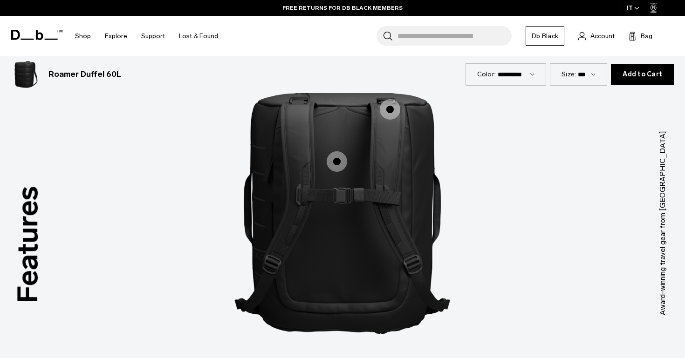
click at [340, 162] on span "2 / 3" at bounding box center [337, 161] width 20 height 20
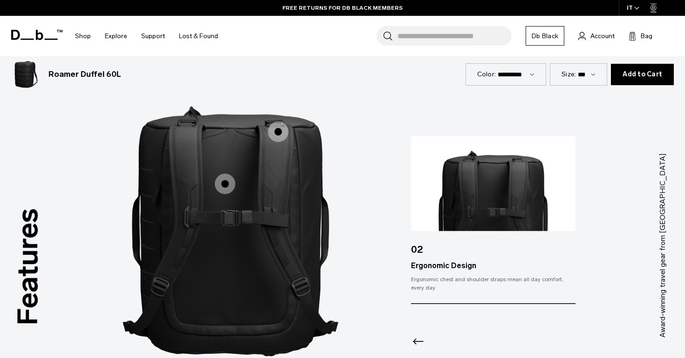
scroll to position [1180, 0]
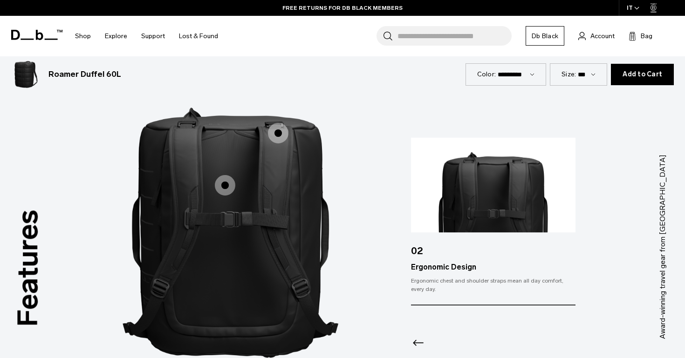
click at [280, 142] on span "2 / 3" at bounding box center [278, 133] width 20 height 20
click at [276, 136] on span "2 / 3" at bounding box center [278, 133] width 20 height 20
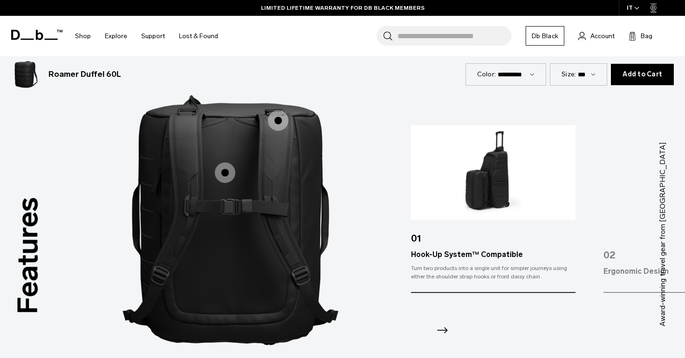
scroll to position [1368, 0]
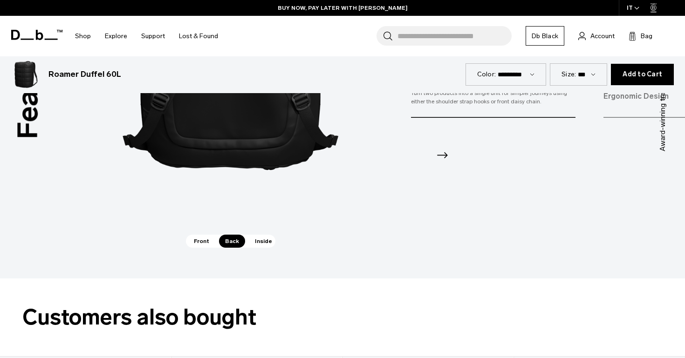
click at [271, 247] on div "Front Back Inside" at bounding box center [230, 241] width 89 height 13
click at [266, 241] on span "Inside" at bounding box center [263, 241] width 29 height 13
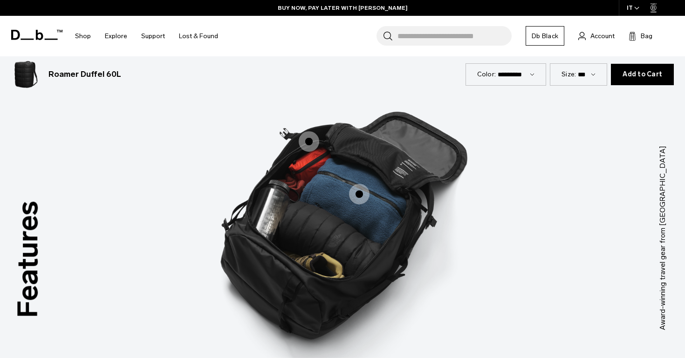
scroll to position [1187, 0]
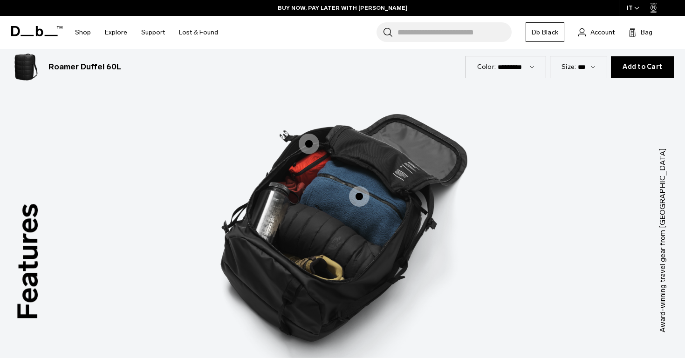
click at [359, 188] on span "3 / 3" at bounding box center [359, 196] width 20 height 20
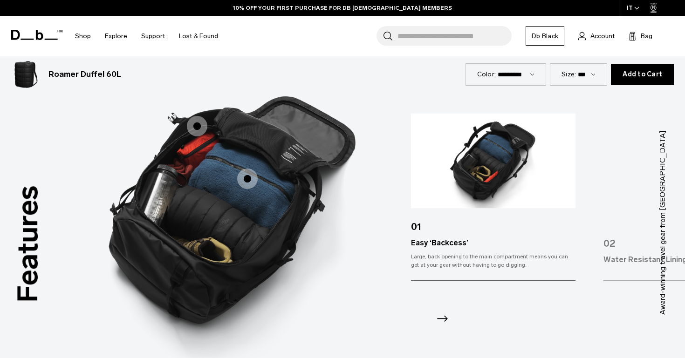
scroll to position [1207, 0]
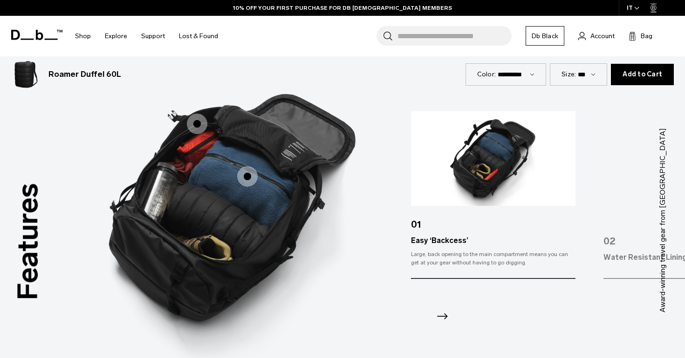
click at [445, 314] on icon "Next slide" at bounding box center [442, 317] width 11 height 6
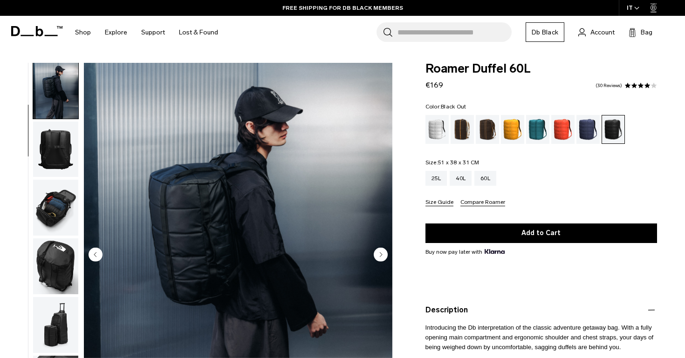
scroll to position [0, 0]
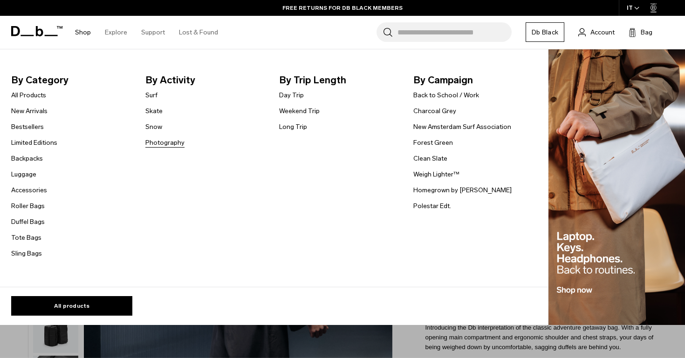
click at [159, 140] on link "Photography" at bounding box center [164, 143] width 39 height 10
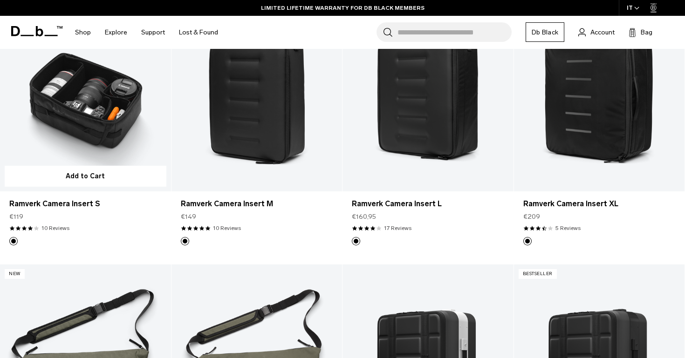
scroll to position [433, 0]
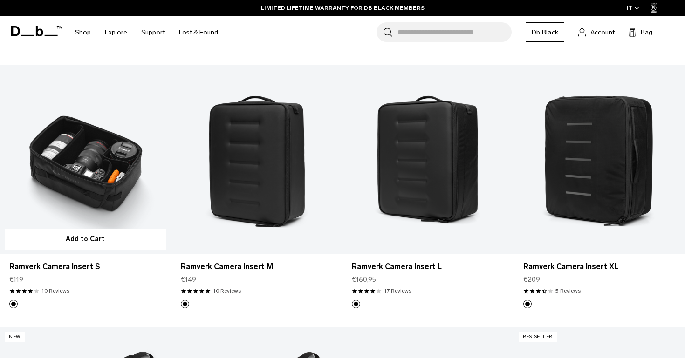
click at [111, 172] on link "Ramverk Camera Insert S" at bounding box center [85, 160] width 171 height 190
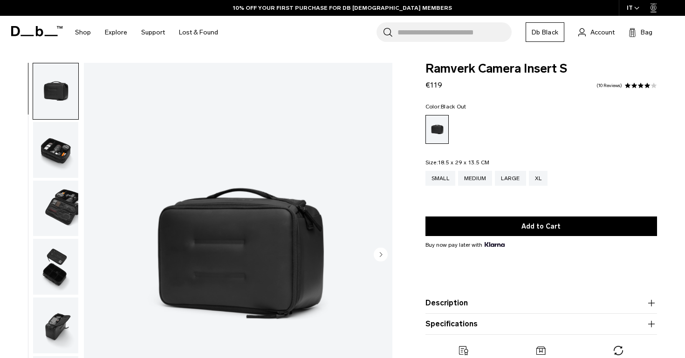
click at [381, 252] on circle "Next slide" at bounding box center [381, 254] width 14 height 14
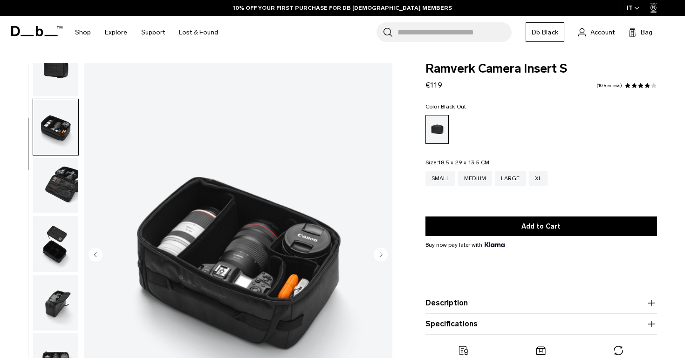
click at [381, 252] on circle "Next slide" at bounding box center [381, 254] width 14 height 14
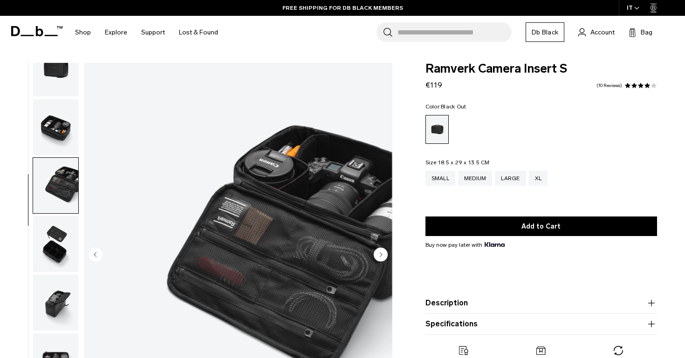
click at [381, 255] on icon "Next slide" at bounding box center [381, 255] width 2 height 4
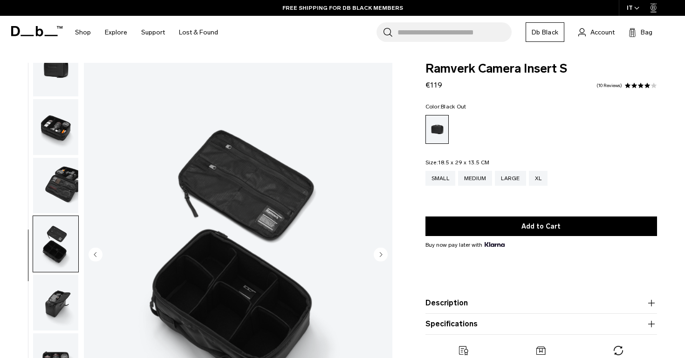
click at [381, 255] on icon "Next slide" at bounding box center [381, 255] width 2 height 4
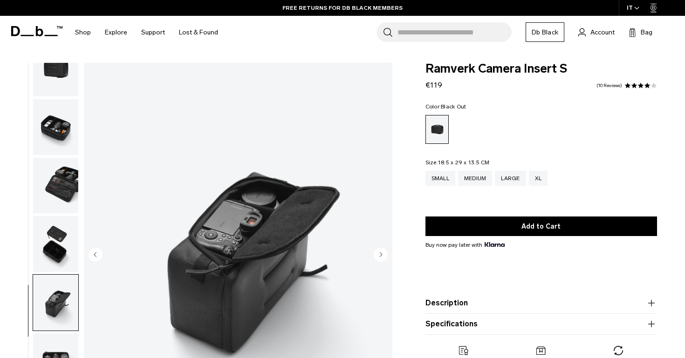
click at [379, 250] on circle "Next slide" at bounding box center [381, 254] width 14 height 14
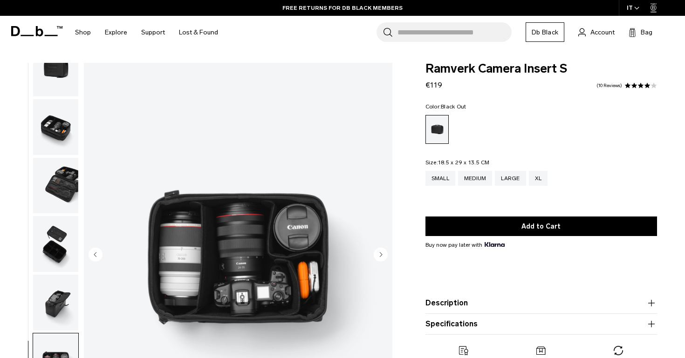
click at [379, 250] on circle "Next slide" at bounding box center [381, 254] width 14 height 14
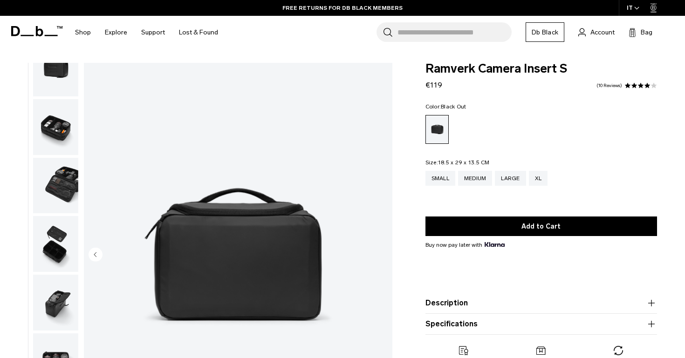
scroll to position [163, 0]
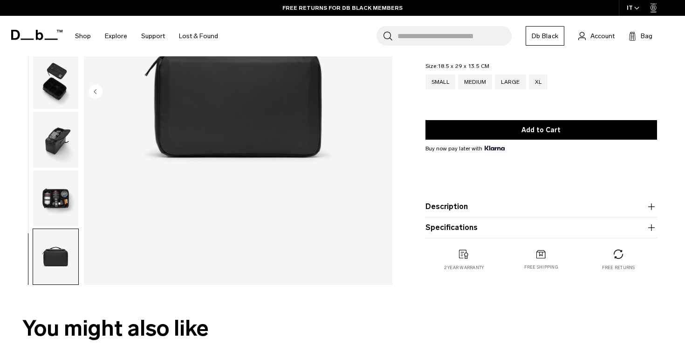
click at [457, 204] on button "Description" at bounding box center [541, 206] width 232 height 11
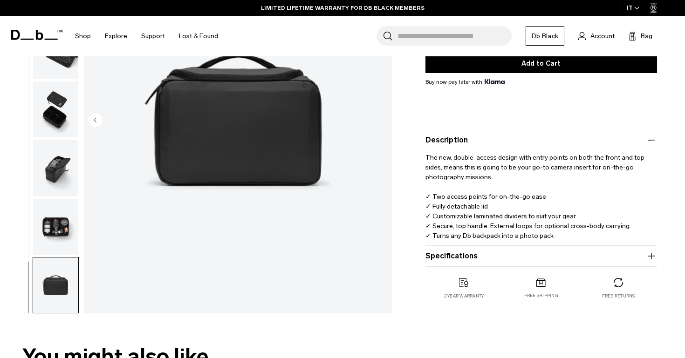
click at [440, 258] on button "Specifications" at bounding box center [541, 256] width 232 height 11
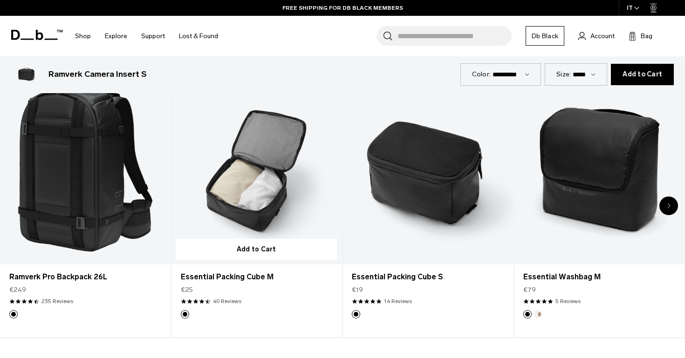
scroll to position [1202, 0]
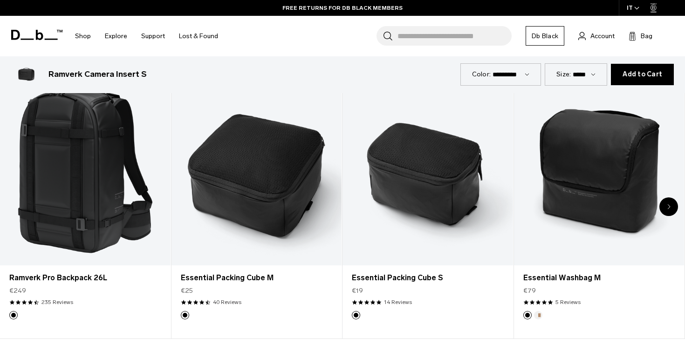
click at [671, 202] on div "Next slide" at bounding box center [668, 207] width 19 height 19
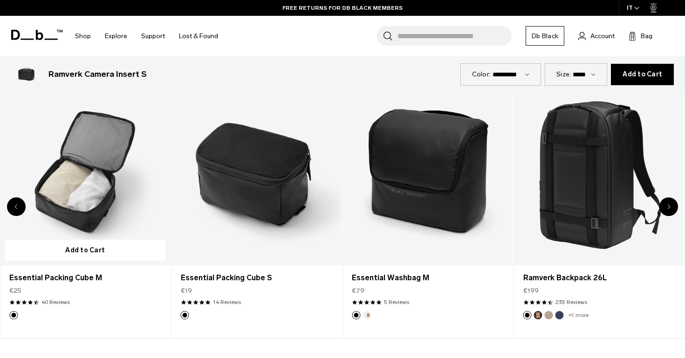
click at [92, 194] on link "Essential Packing Cube M" at bounding box center [85, 170] width 171 height 189
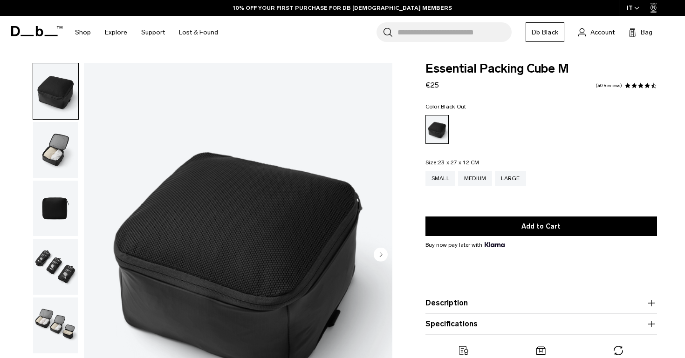
scroll to position [-1, 0]
click at [53, 157] on img "button" at bounding box center [55, 150] width 45 height 56
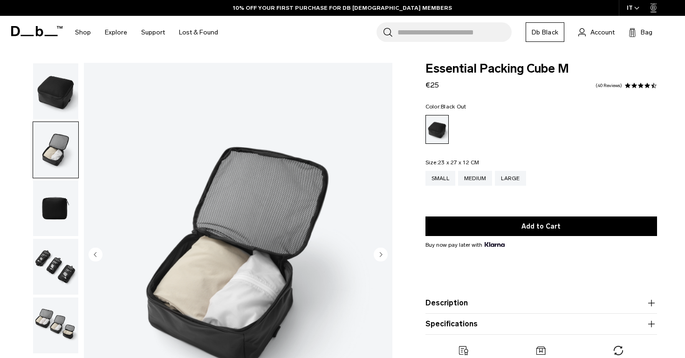
scroll to position [0, 0]
click at [61, 195] on img "button" at bounding box center [55, 209] width 45 height 56
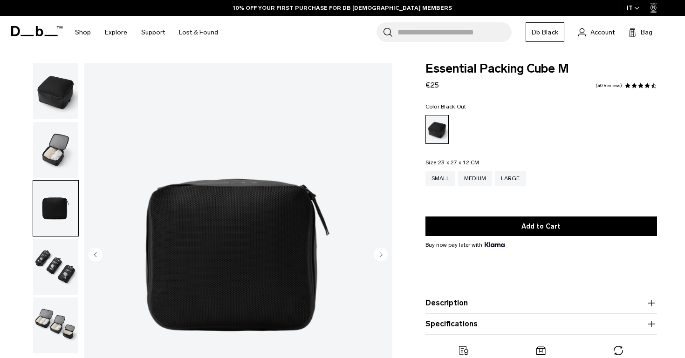
click at [58, 253] on img "button" at bounding box center [55, 267] width 45 height 56
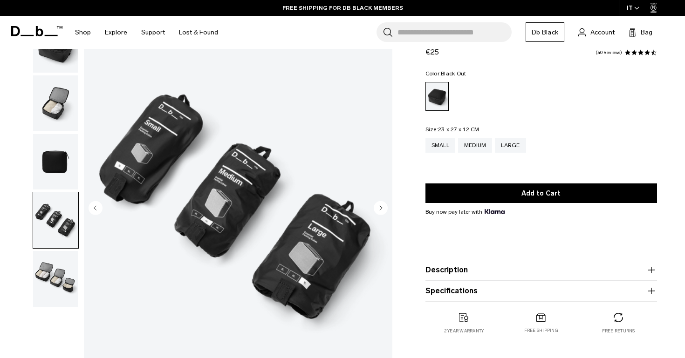
scroll to position [48, 0]
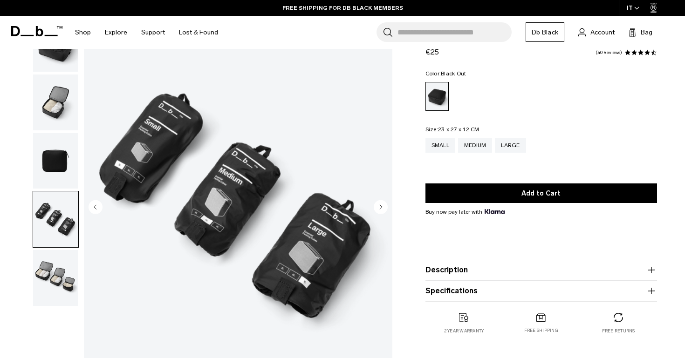
click at [50, 278] on img "button" at bounding box center [55, 278] width 45 height 56
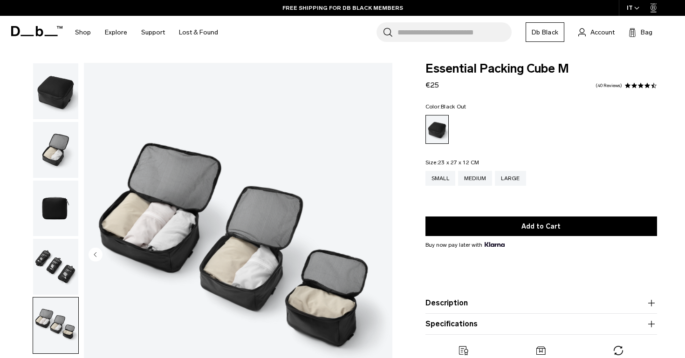
scroll to position [0, 0]
click at [439, 180] on div "Small" at bounding box center [440, 178] width 30 height 15
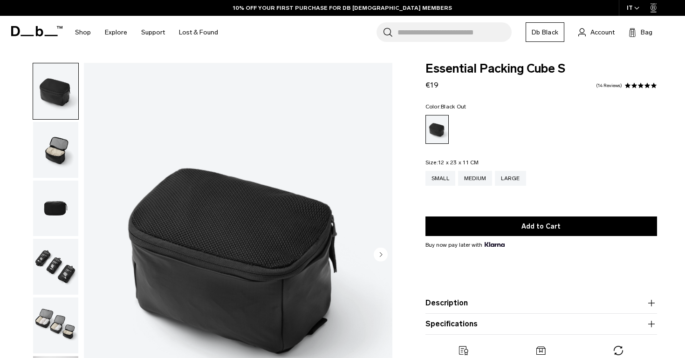
click at [46, 151] on img "button" at bounding box center [55, 150] width 45 height 56
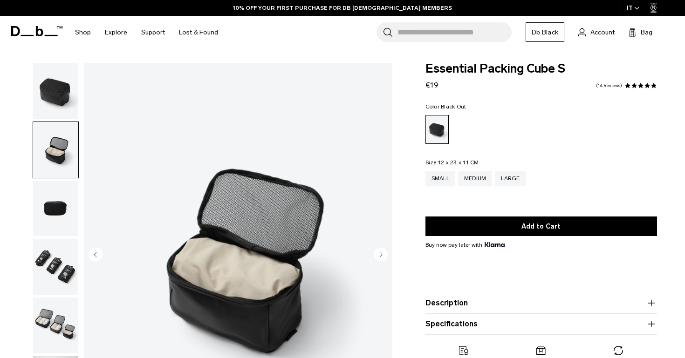
click at [381, 255] on icon "Next slide" at bounding box center [381, 255] width 2 height 4
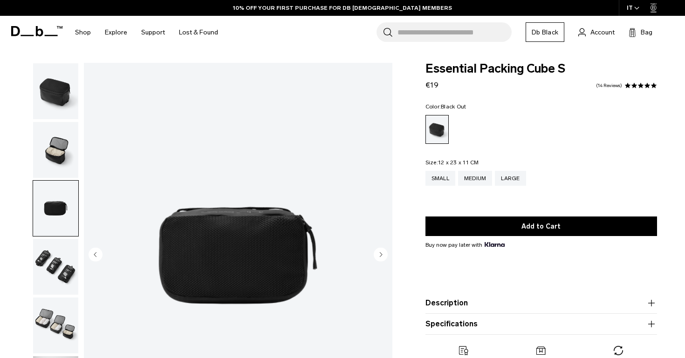
scroll to position [157, 0]
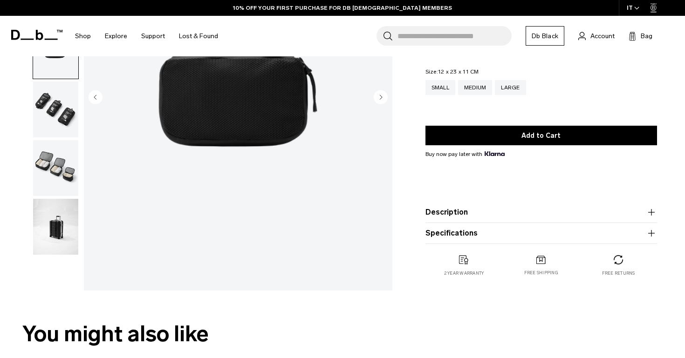
click at [441, 237] on button "Specifications" at bounding box center [541, 233] width 232 height 11
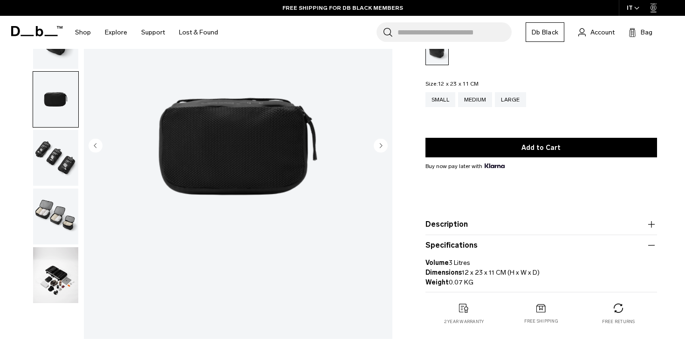
scroll to position [109, 0]
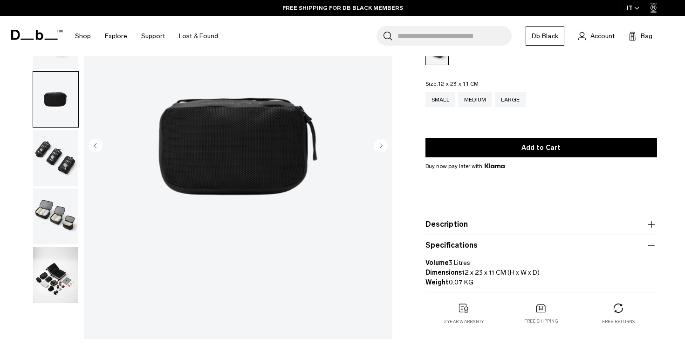
click at [55, 282] on img "button" at bounding box center [55, 275] width 45 height 56
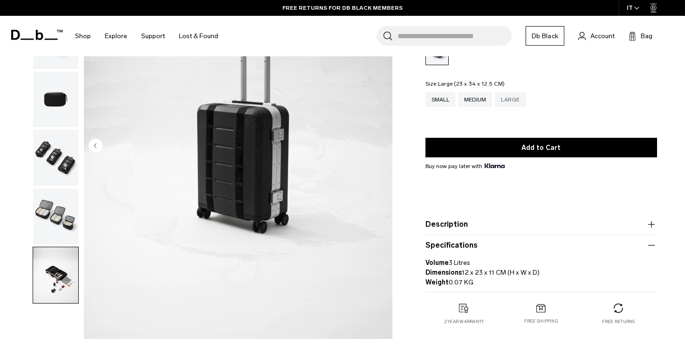
click at [508, 96] on div "Large" at bounding box center [510, 99] width 31 height 15
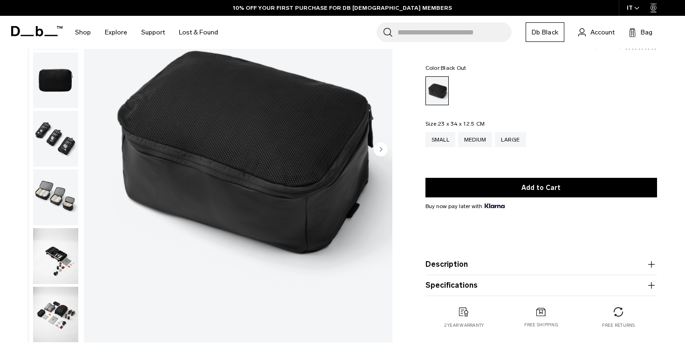
scroll to position [107, 0]
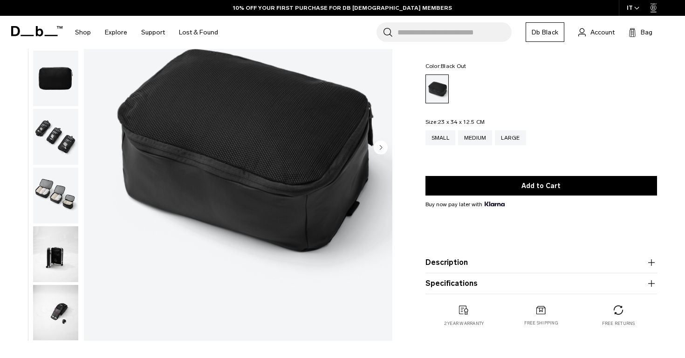
click at [64, 255] on img "button" at bounding box center [55, 254] width 45 height 56
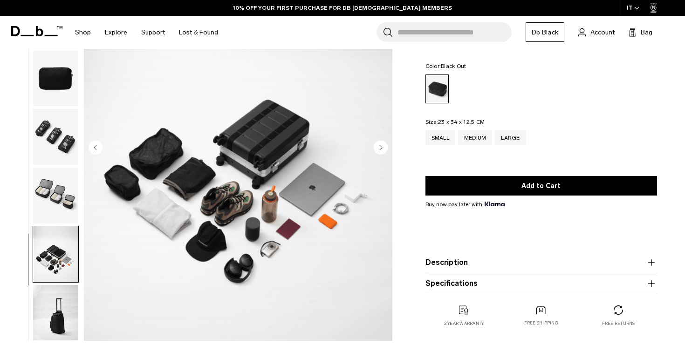
scroll to position [28, 0]
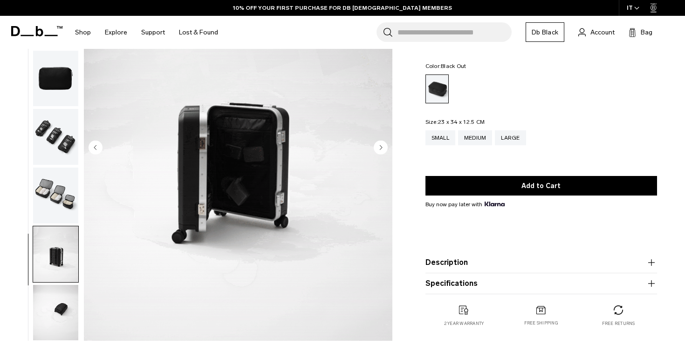
click at [65, 317] on img "button" at bounding box center [55, 313] width 45 height 56
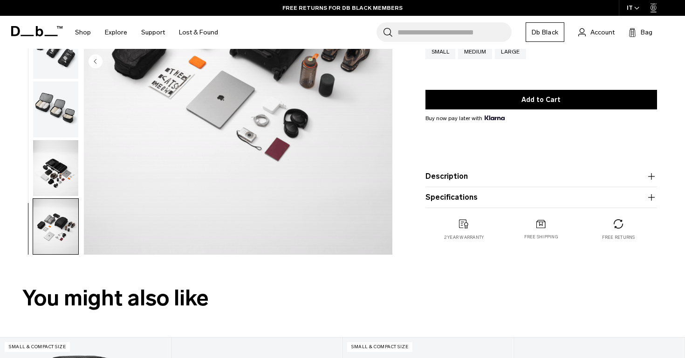
scroll to position [229, 0]
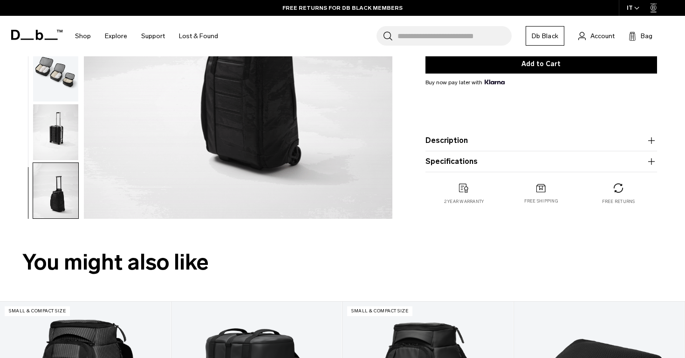
click at [476, 165] on button "Specifications" at bounding box center [541, 161] width 232 height 11
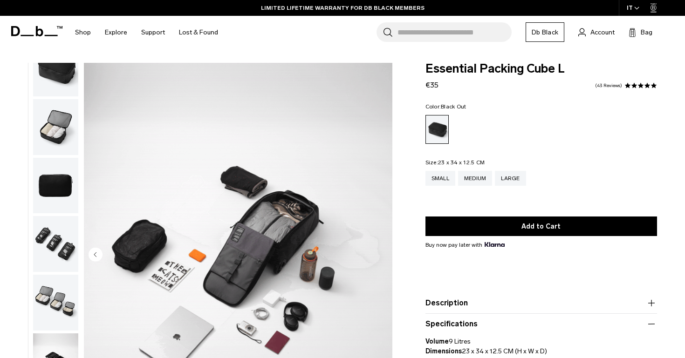
scroll to position [0, 0]
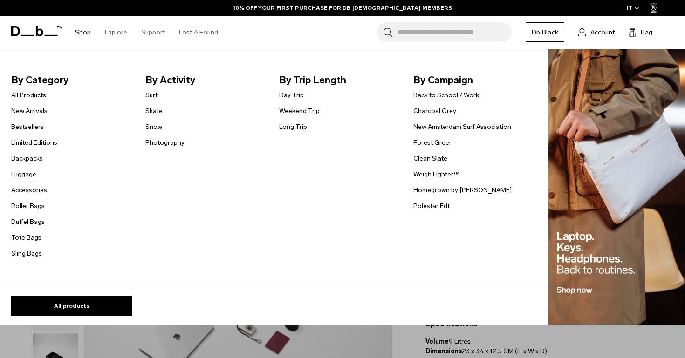
click at [32, 174] on link "Luggage" at bounding box center [23, 175] width 25 height 10
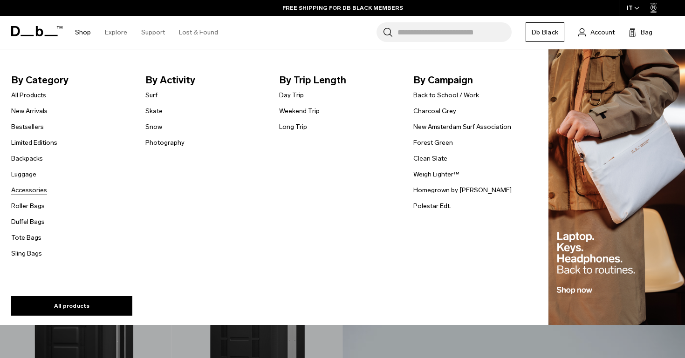
click at [28, 191] on link "Accessories" at bounding box center [29, 190] width 36 height 10
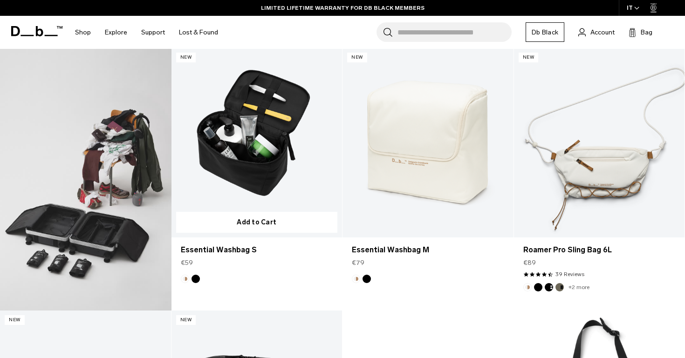
scroll to position [402, 0]
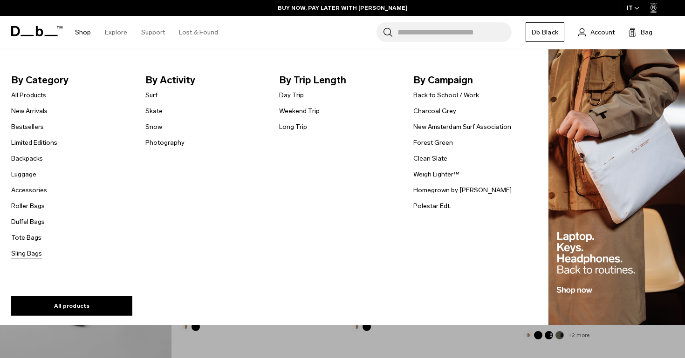
click at [31, 250] on link "Sling Bags" at bounding box center [26, 254] width 31 height 10
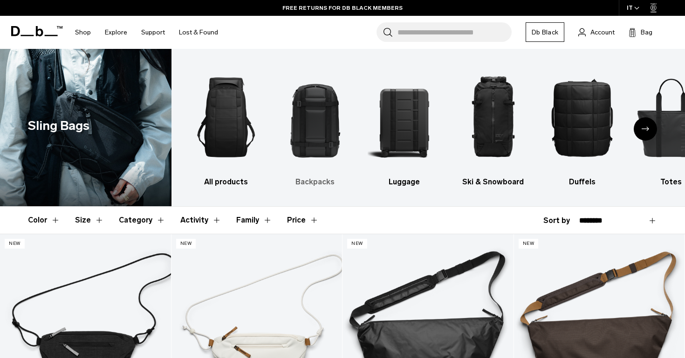
click at [319, 112] on img "2 / 10" at bounding box center [315, 117] width 73 height 109
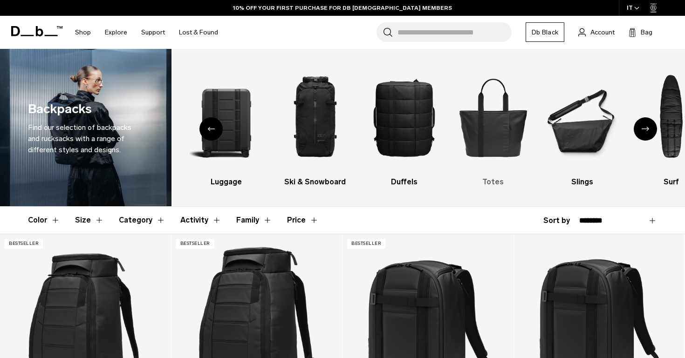
click at [501, 109] on img "5 / 10" at bounding box center [493, 117] width 73 height 109
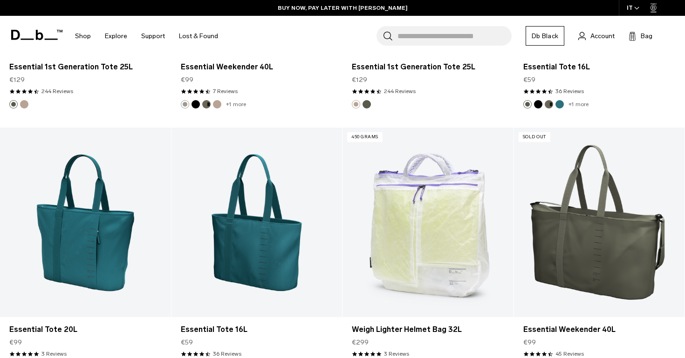
scroll to position [917, 0]
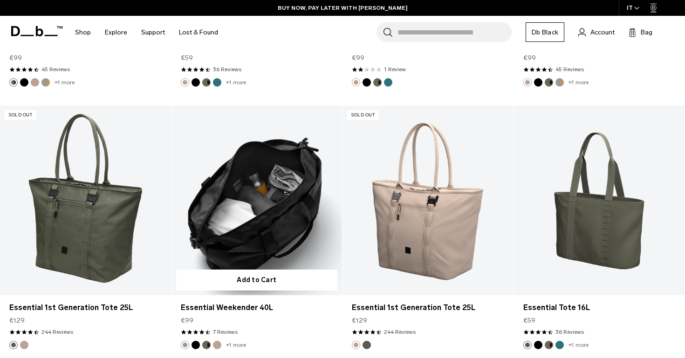
click at [278, 196] on link "Essential Weekender 40L" at bounding box center [256, 201] width 171 height 190
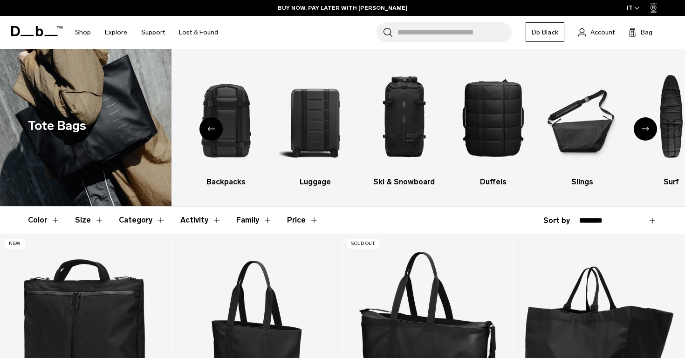
scroll to position [0, 0]
click at [230, 111] on img "2 / 10" at bounding box center [226, 117] width 73 height 109
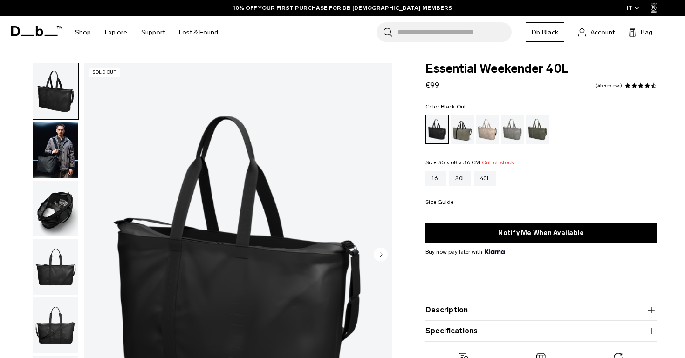
click at [51, 218] on img "button" at bounding box center [55, 209] width 45 height 56
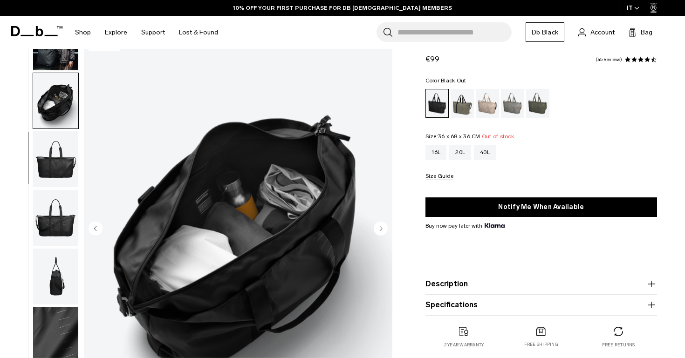
scroll to position [26, 0]
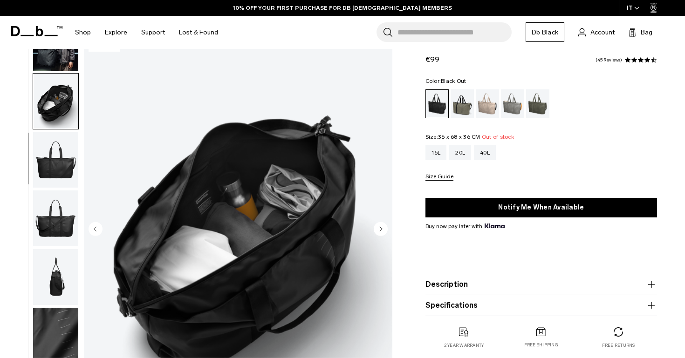
click at [448, 308] on button "Specifications" at bounding box center [541, 305] width 232 height 11
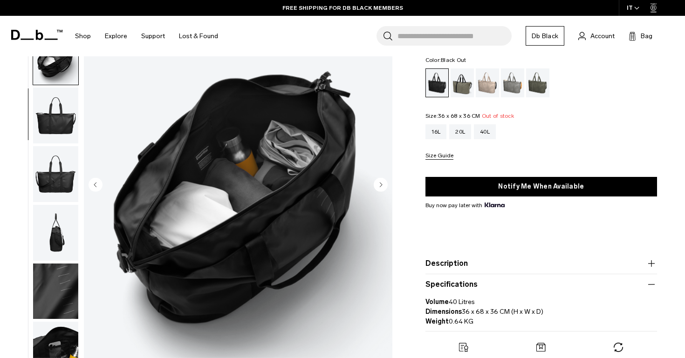
scroll to position [64, 0]
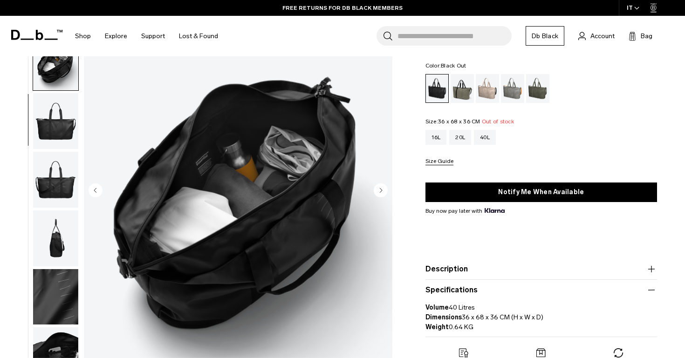
click at [377, 190] on circle "Next slide" at bounding box center [381, 190] width 14 height 14
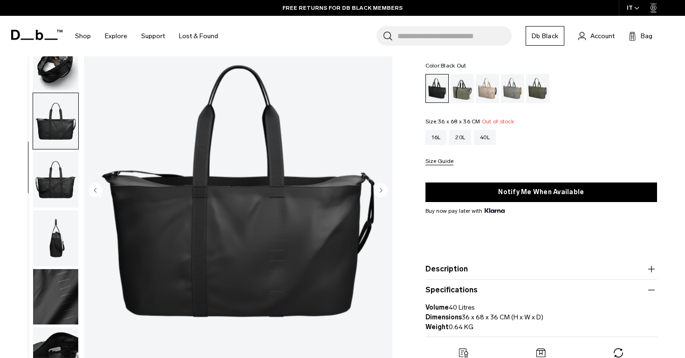
click at [377, 190] on circle "Next slide" at bounding box center [381, 190] width 14 height 14
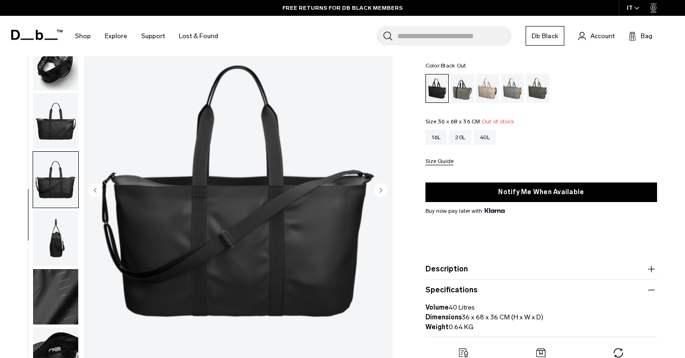
click at [377, 190] on circle "Next slide" at bounding box center [381, 190] width 14 height 14
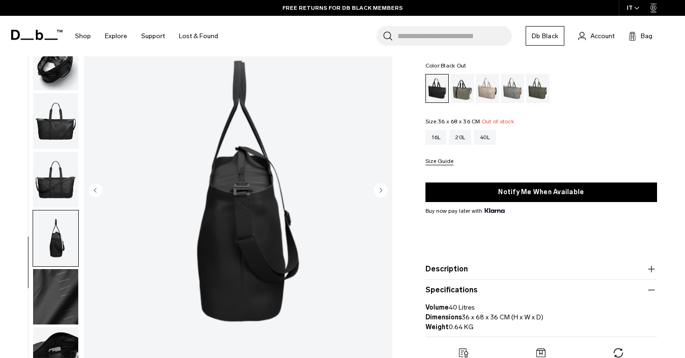
click at [377, 190] on circle "Next slide" at bounding box center [381, 190] width 14 height 14
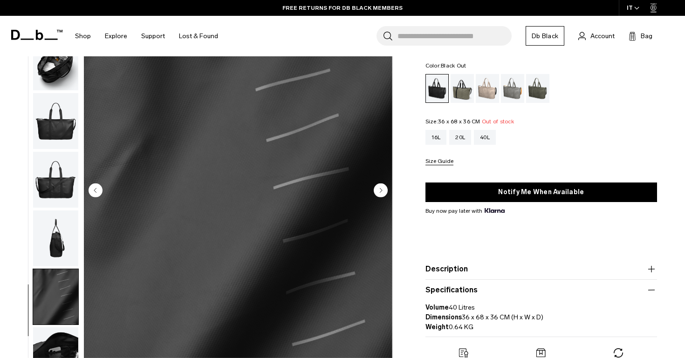
click at [377, 190] on circle "Next slide" at bounding box center [381, 190] width 14 height 14
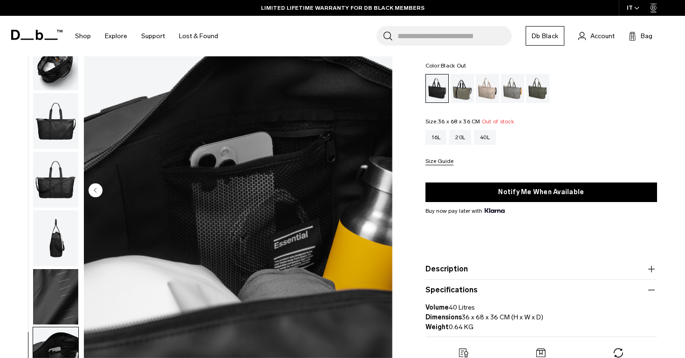
click at [377, 190] on img "8 / 8" at bounding box center [238, 191] width 308 height 385
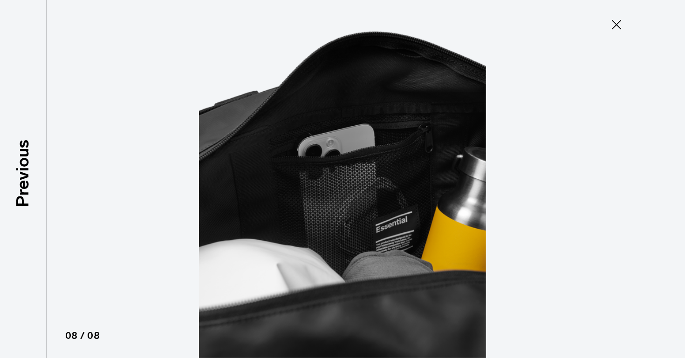
click at [616, 20] on icon at bounding box center [616, 24] width 15 height 15
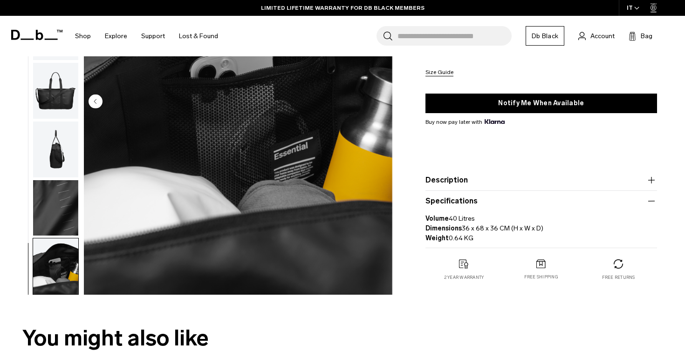
scroll to position [167, 0]
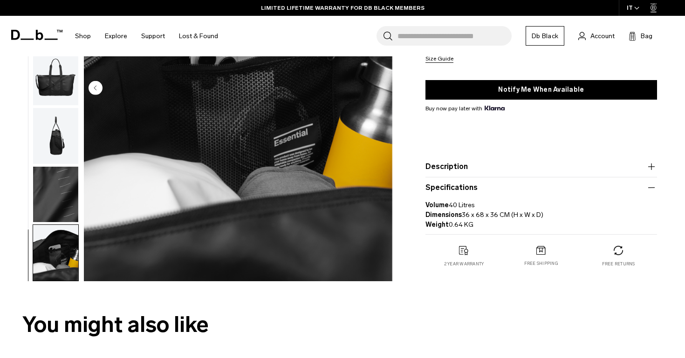
click at [53, 256] on img "button" at bounding box center [55, 253] width 45 height 56
click at [58, 196] on img "button" at bounding box center [55, 195] width 45 height 56
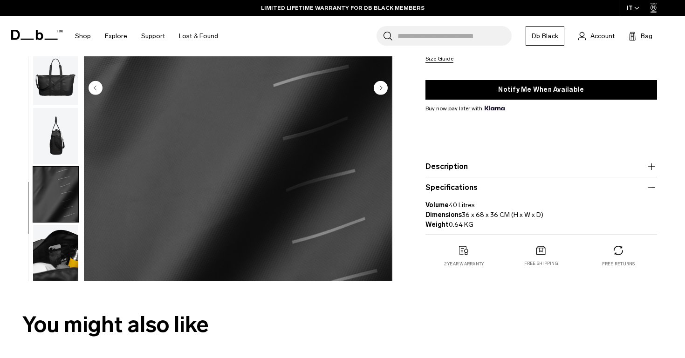
scroll to position [0, 0]
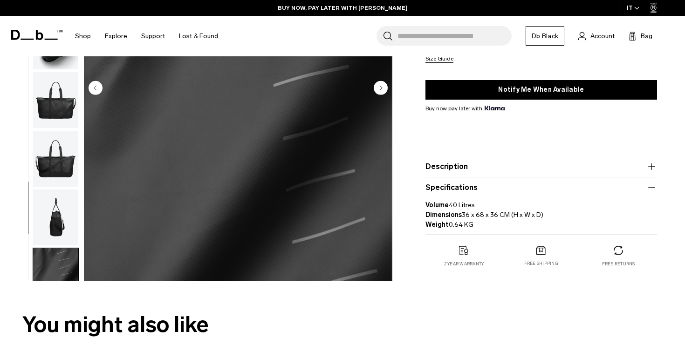
click at [55, 224] on img "button" at bounding box center [55, 218] width 45 height 56
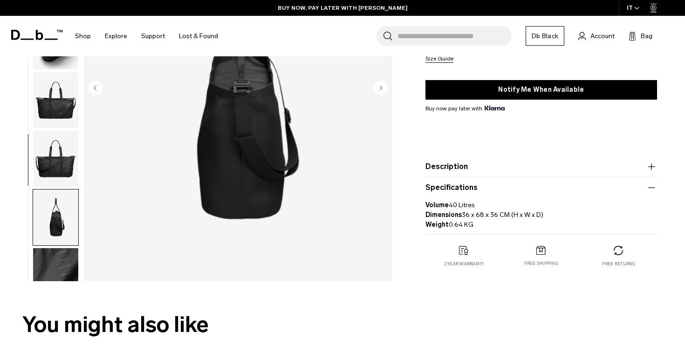
click at [58, 114] on img "button" at bounding box center [55, 100] width 45 height 56
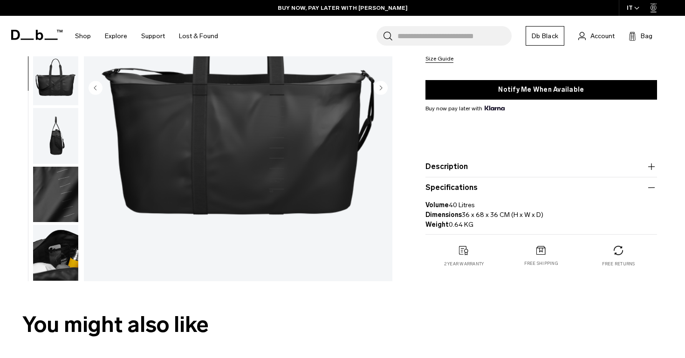
click at [52, 108] on img "button" at bounding box center [55, 136] width 45 height 56
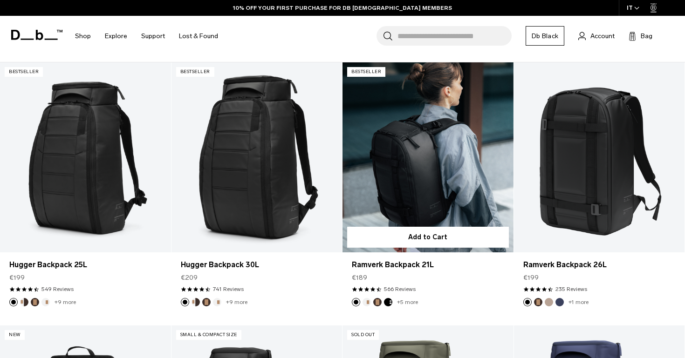
click at [434, 148] on link "Ramverk Backpack 21L" at bounding box center [427, 157] width 171 height 190
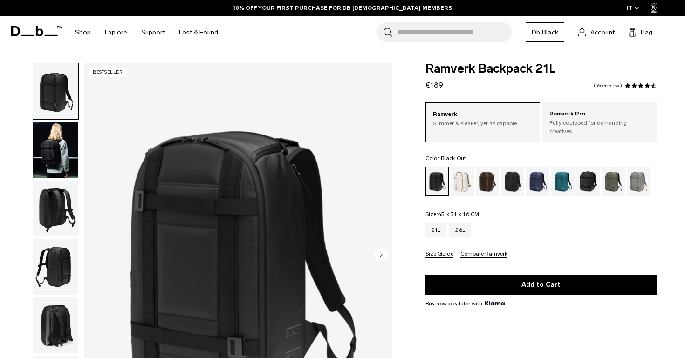
click at [50, 164] on img "button" at bounding box center [55, 150] width 45 height 56
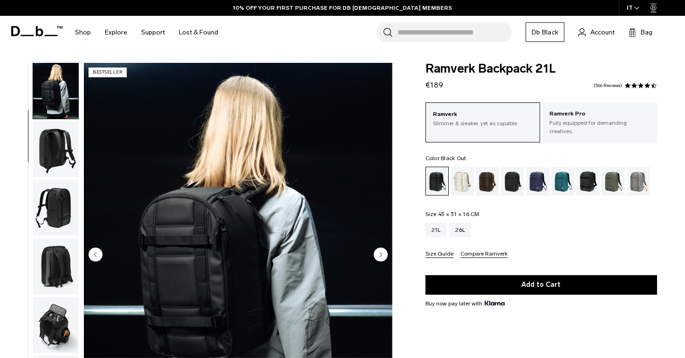
click at [54, 151] on img "button" at bounding box center [55, 150] width 45 height 56
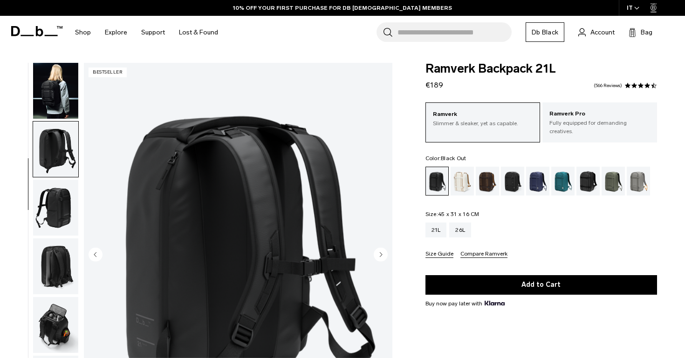
scroll to position [87, 0]
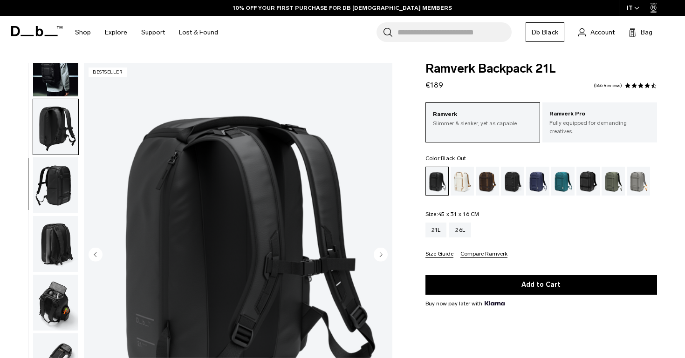
click at [57, 172] on img "button" at bounding box center [55, 185] width 45 height 56
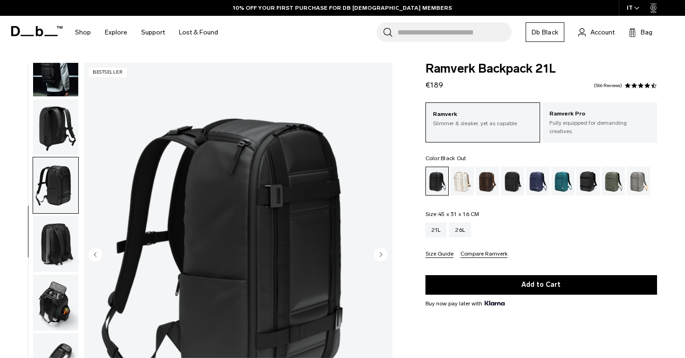
click at [62, 216] on img "button" at bounding box center [55, 244] width 45 height 56
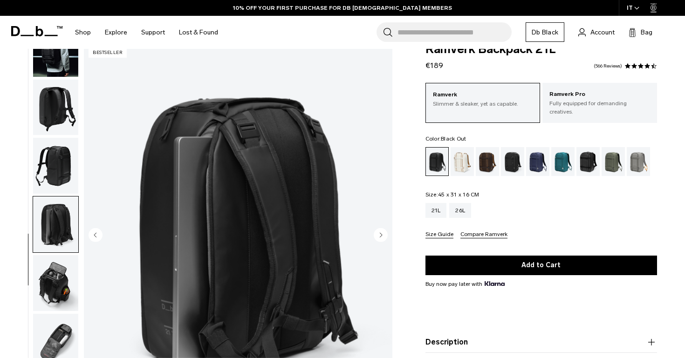
scroll to position [24, 0]
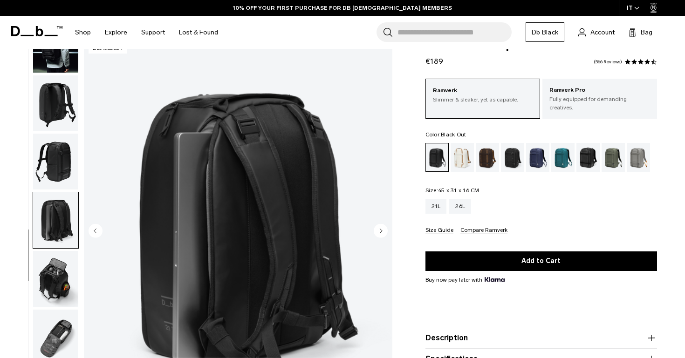
click at [60, 278] on img "button" at bounding box center [55, 279] width 45 height 56
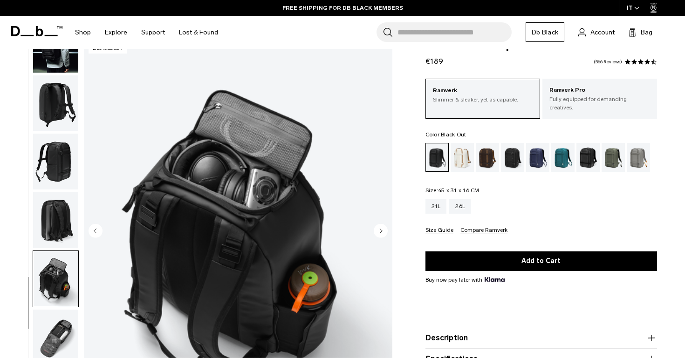
scroll to position [82, 0]
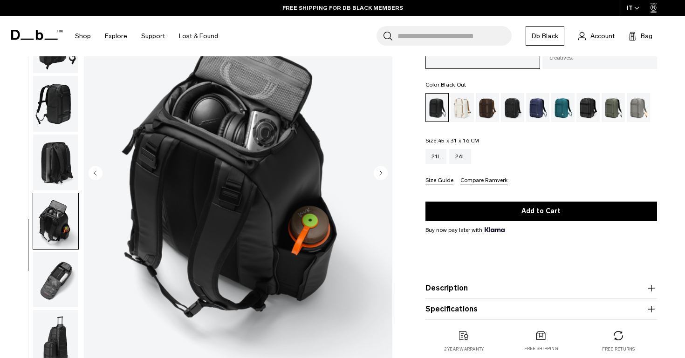
click at [60, 278] on img "button" at bounding box center [55, 280] width 45 height 56
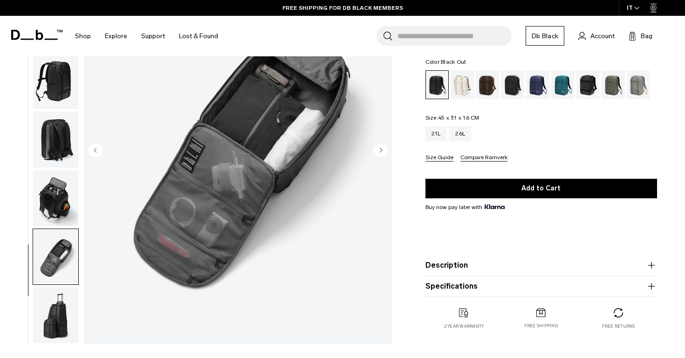
scroll to position [108, 0]
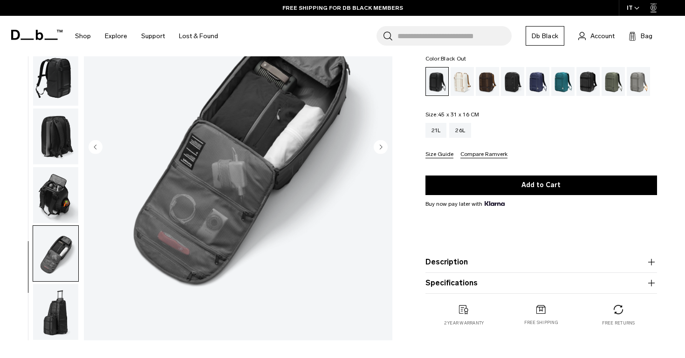
click at [61, 300] on img "button" at bounding box center [55, 312] width 45 height 56
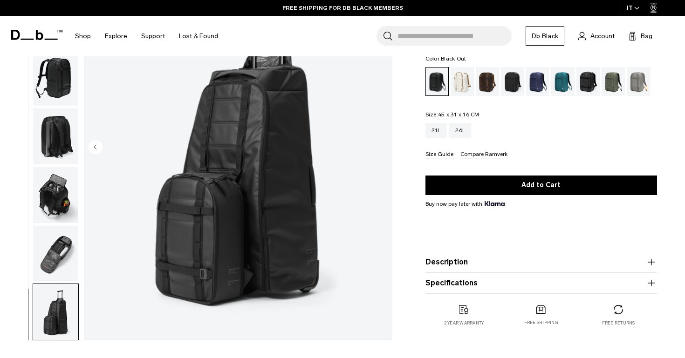
click at [55, 263] on img "button" at bounding box center [55, 254] width 45 height 56
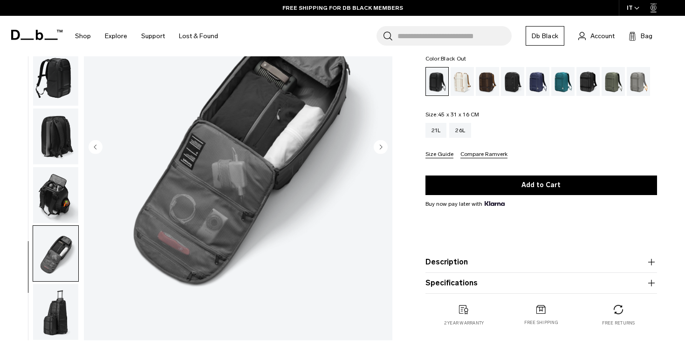
click at [54, 223] on ul at bounding box center [56, 147] width 46 height 385
click at [59, 291] on img "button" at bounding box center [55, 312] width 45 height 56
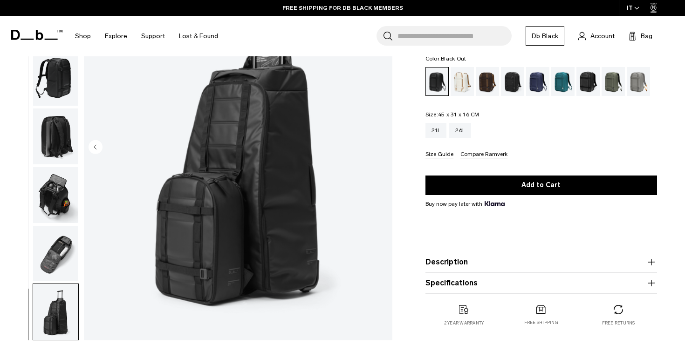
click at [60, 185] on img "button" at bounding box center [55, 195] width 45 height 56
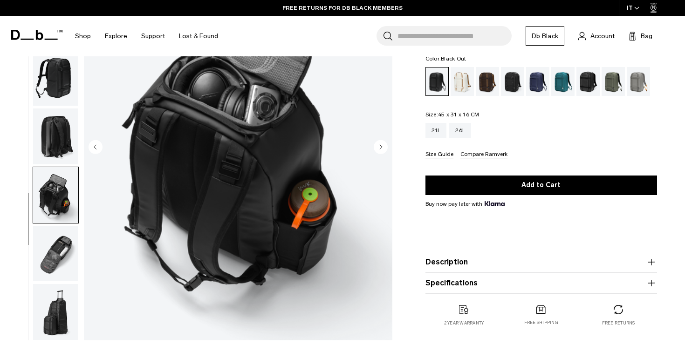
click at [62, 136] on img "button" at bounding box center [55, 137] width 45 height 56
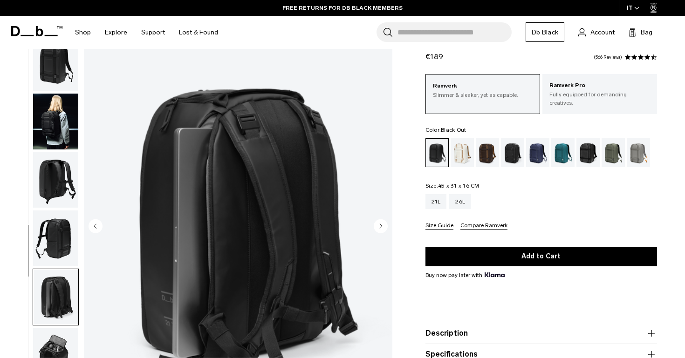
scroll to position [43, 0]
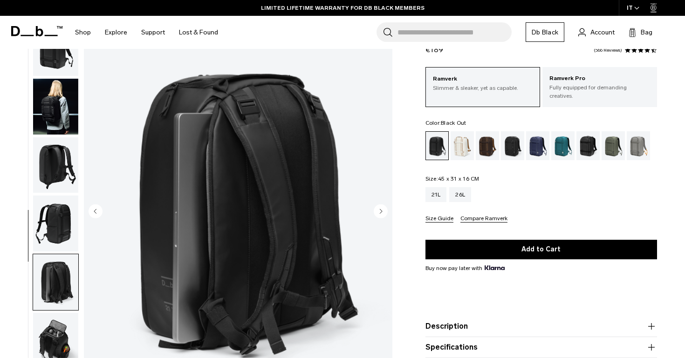
click at [382, 207] on circle "Next slide" at bounding box center [381, 211] width 14 height 14
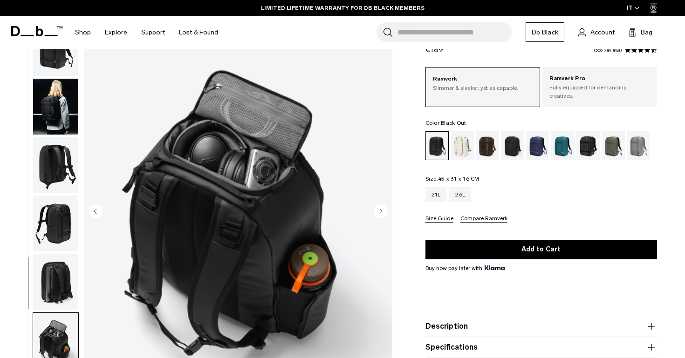
scroll to position [87, 0]
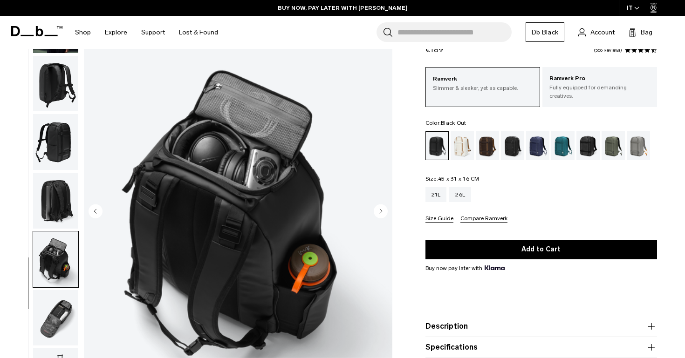
click at [383, 210] on circle "Next slide" at bounding box center [381, 211] width 14 height 14
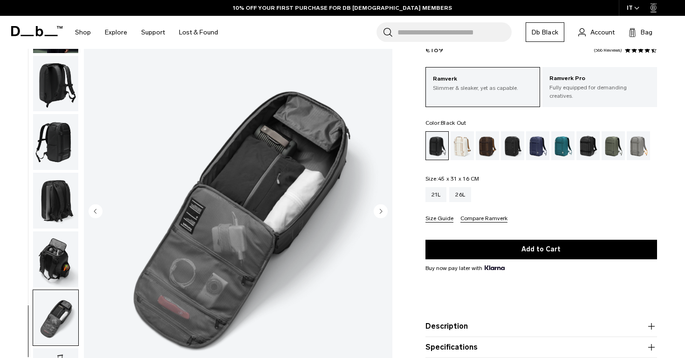
click at [377, 215] on circle "Next slide" at bounding box center [381, 211] width 14 height 14
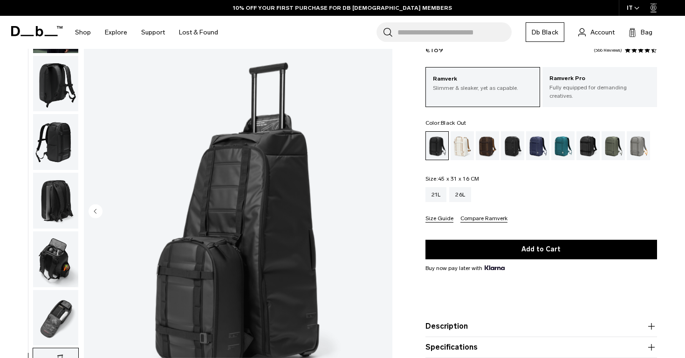
click at [377, 215] on img "8 / 8" at bounding box center [238, 212] width 308 height 385
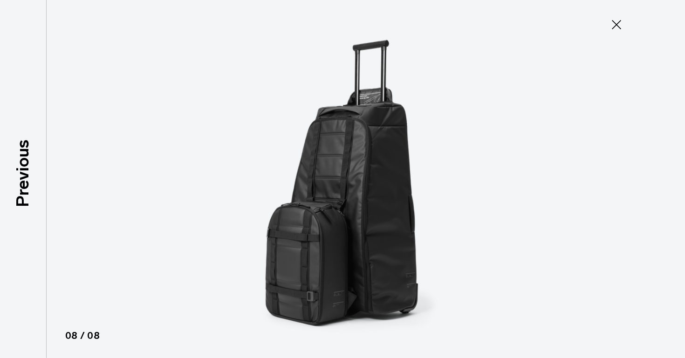
click at [610, 28] on icon at bounding box center [616, 24] width 15 height 15
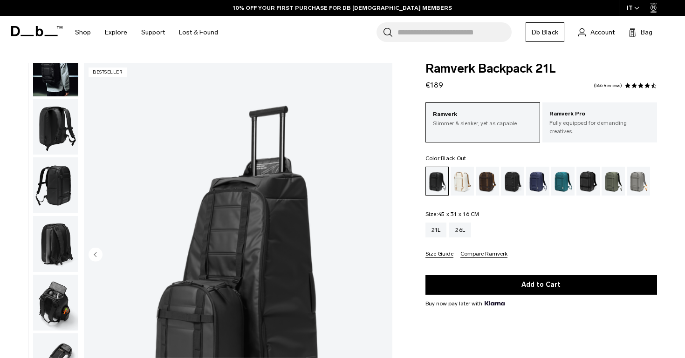
scroll to position [0, 0]
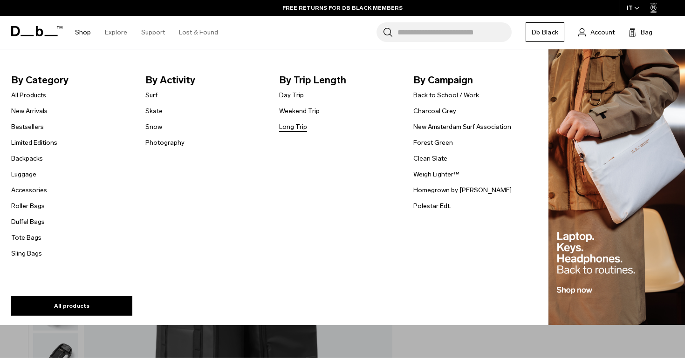
click at [297, 128] on link "Long Trip" at bounding box center [293, 127] width 28 height 10
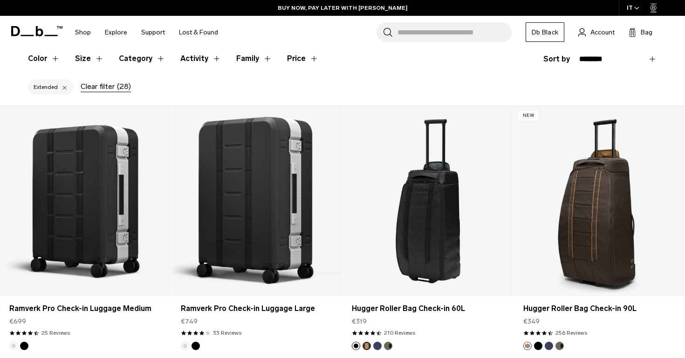
scroll to position [22, 0]
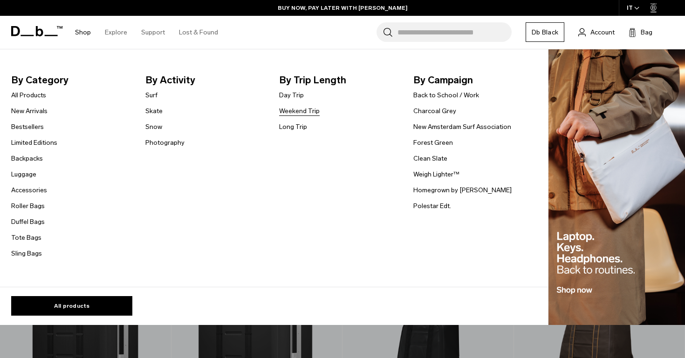
click at [309, 106] on link "Weekend Trip" at bounding box center [299, 111] width 41 height 10
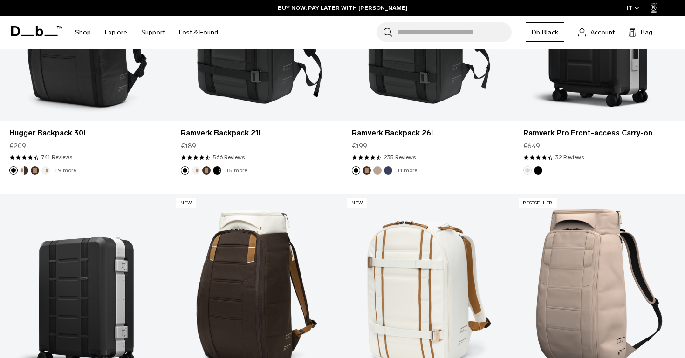
scroll to position [122, 0]
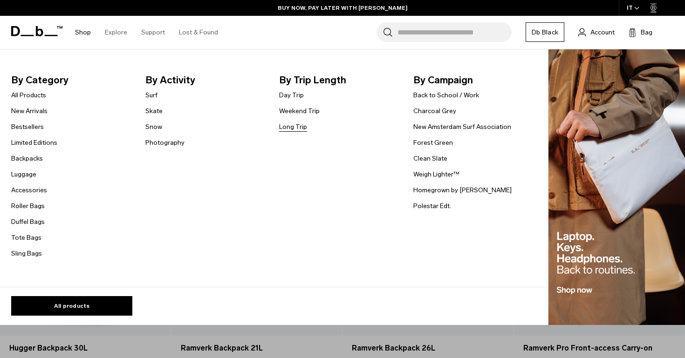
click at [296, 127] on link "Long Trip" at bounding box center [293, 127] width 28 height 10
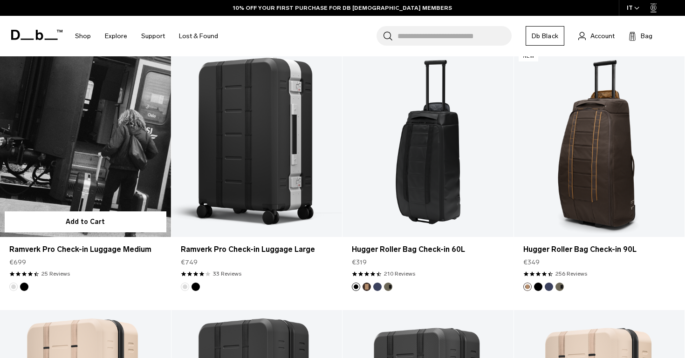
click at [110, 137] on link "Ramverk Pro Check-in Luggage Medium" at bounding box center [85, 142] width 171 height 190
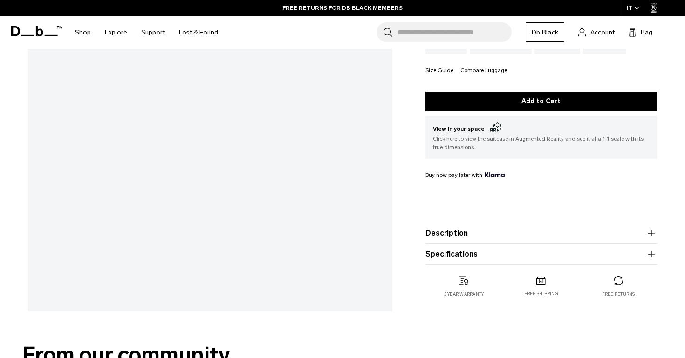
scroll to position [249, 0]
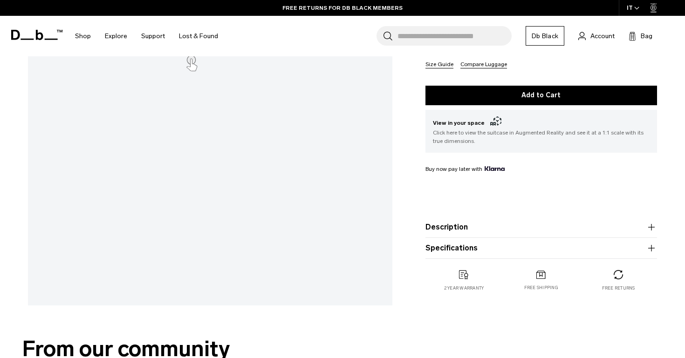
click at [449, 254] on button "Specifications" at bounding box center [541, 248] width 232 height 11
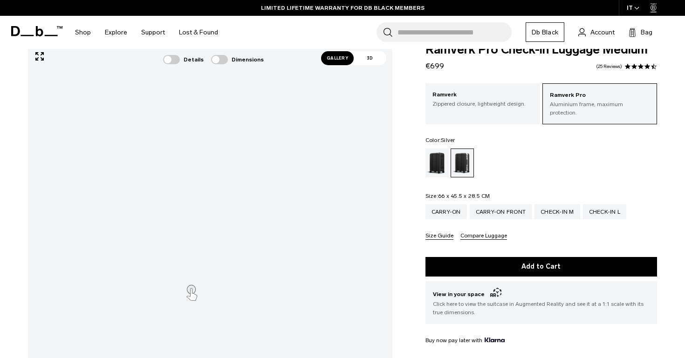
scroll to position [15, 0]
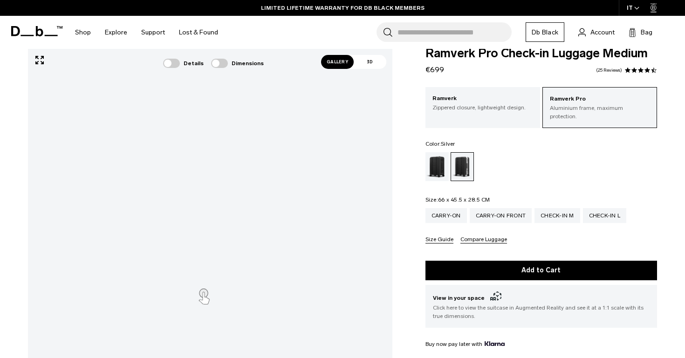
click at [347, 63] on span "Gallery" at bounding box center [337, 62] width 33 height 14
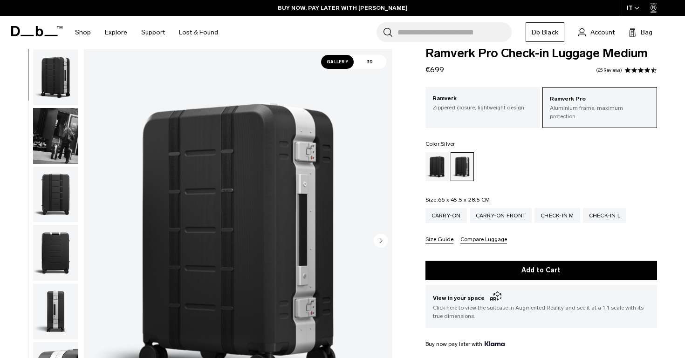
click at [65, 213] on img "button" at bounding box center [55, 195] width 45 height 56
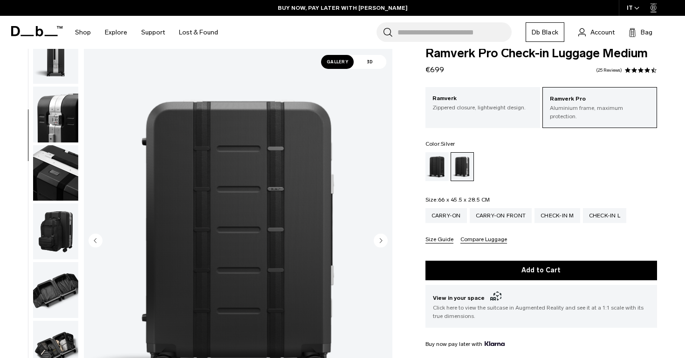
click at [62, 232] on img "button" at bounding box center [55, 232] width 45 height 56
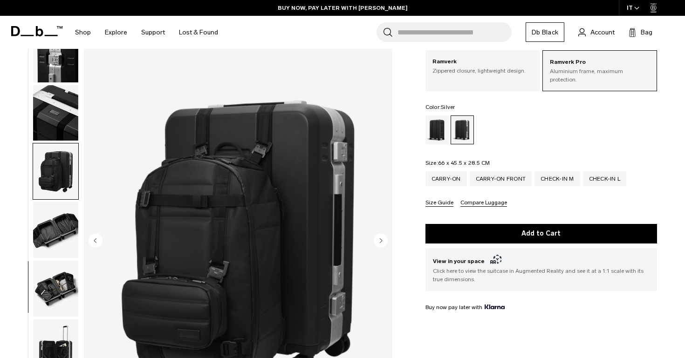
scroll to position [55, 0]
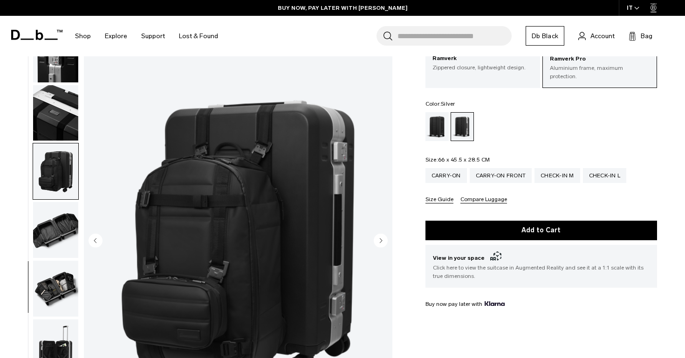
click at [56, 295] on img "button" at bounding box center [55, 289] width 45 height 56
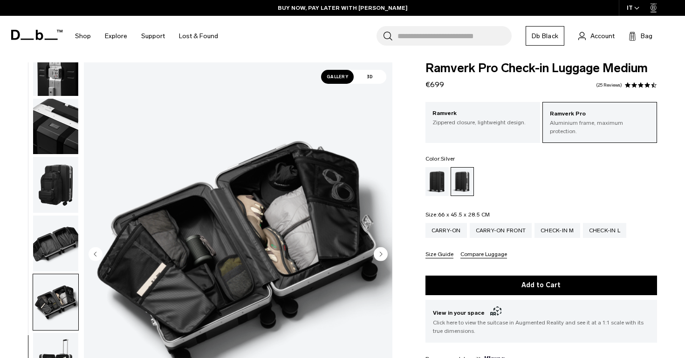
scroll to position [0, 0]
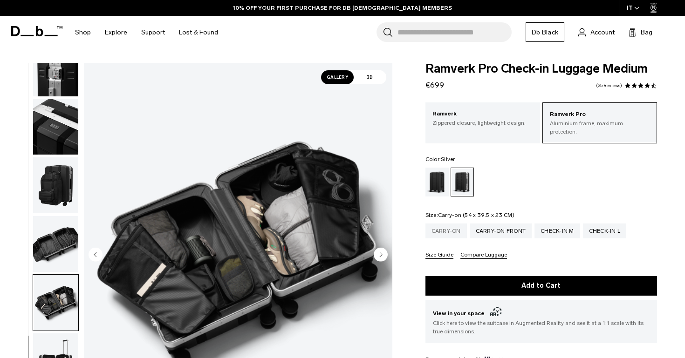
click at [449, 224] on div "Carry-on" at bounding box center [445, 231] width 41 height 15
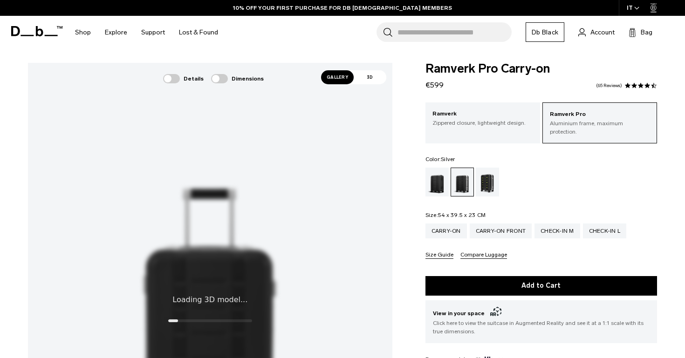
click at [341, 75] on span "Gallery" at bounding box center [337, 77] width 33 height 14
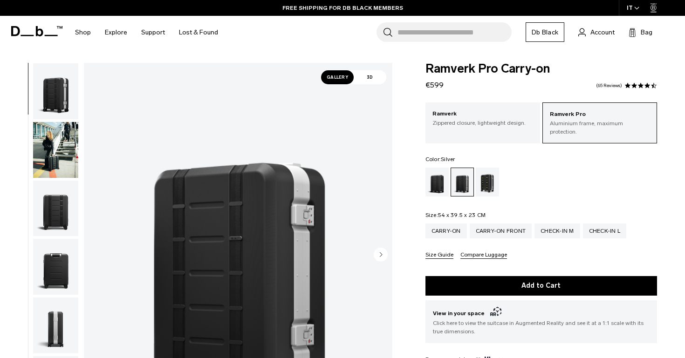
click at [53, 147] on img "button" at bounding box center [55, 150] width 45 height 56
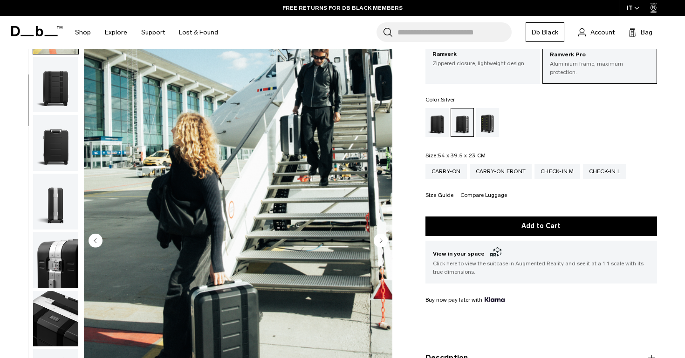
scroll to position [58, 0]
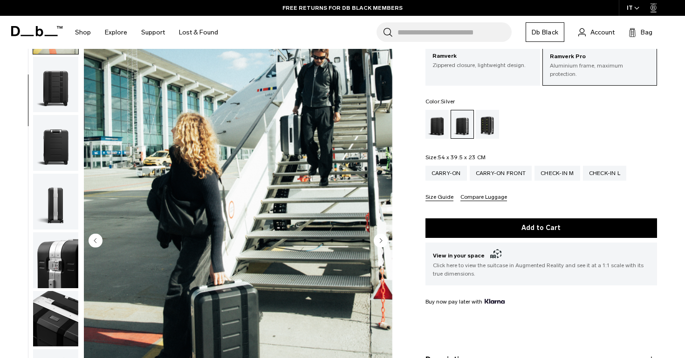
click at [74, 252] on img "button" at bounding box center [55, 260] width 45 height 56
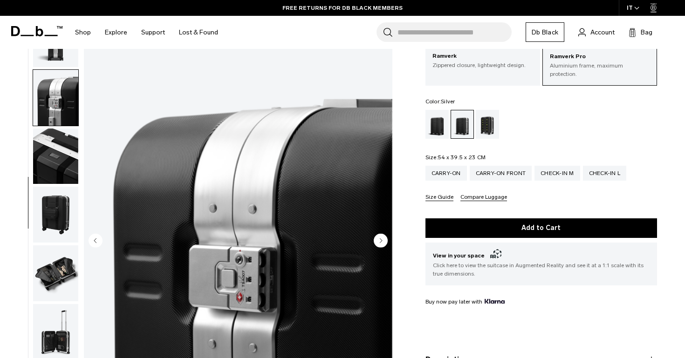
scroll to position [296, 0]
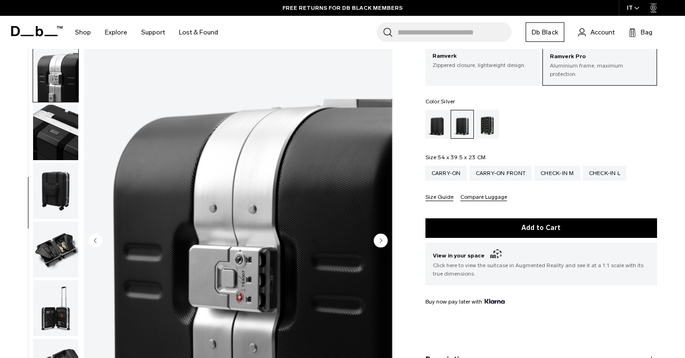
click at [59, 257] on img "button" at bounding box center [55, 250] width 45 height 56
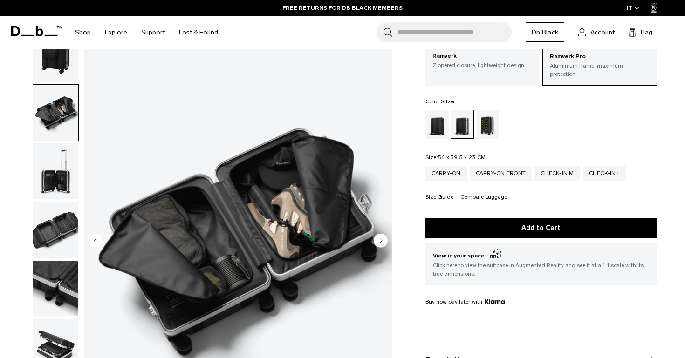
scroll to position [166, 0]
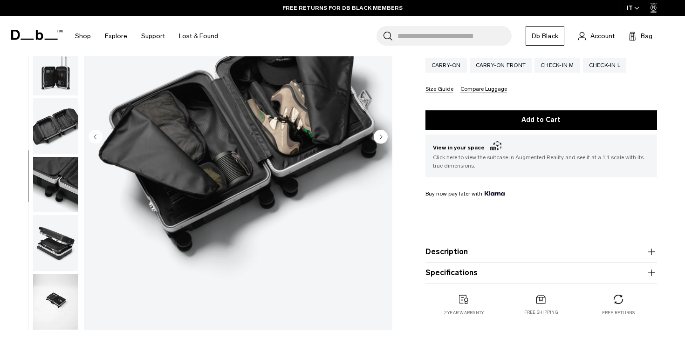
click at [440, 251] on product-accordion "Description Glide through the chaos of travel with the triple award-winning Ram…" at bounding box center [541, 252] width 232 height 21
click at [447, 268] on button "Specifications" at bounding box center [541, 272] width 232 height 11
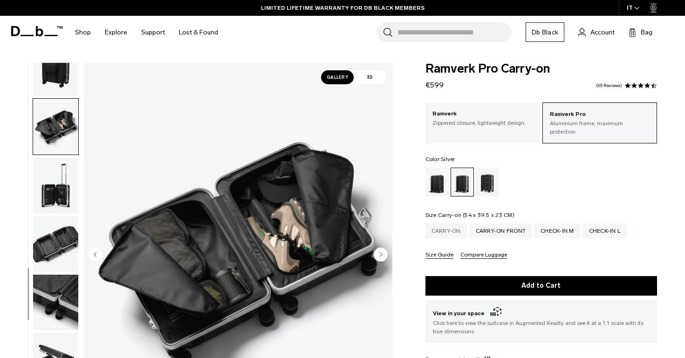
scroll to position [0, 0]
click at [502, 228] on div "Carry-on Front" at bounding box center [501, 231] width 62 height 15
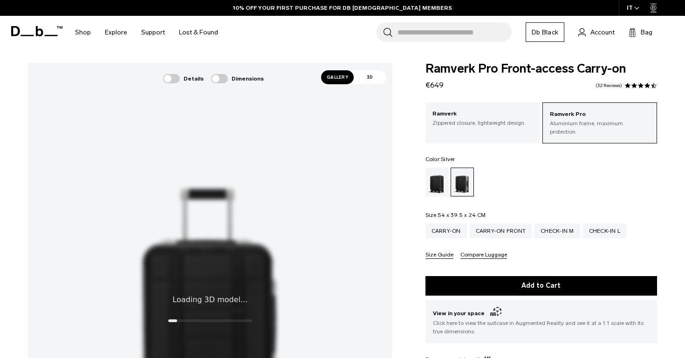
click at [342, 77] on span "Gallery" at bounding box center [337, 77] width 33 height 14
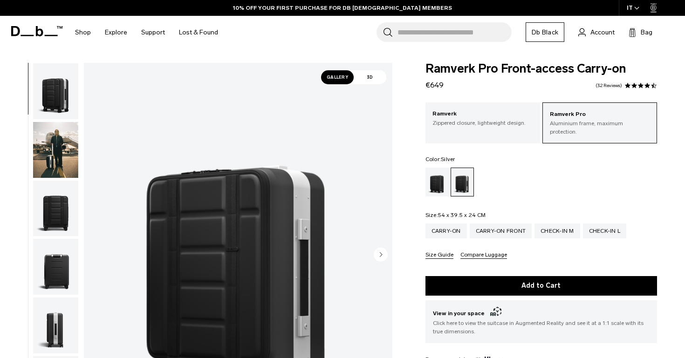
click at [59, 151] on img "button" at bounding box center [55, 150] width 45 height 56
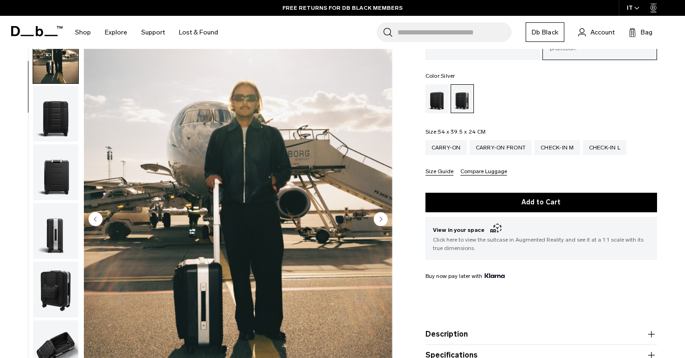
scroll to position [96, 0]
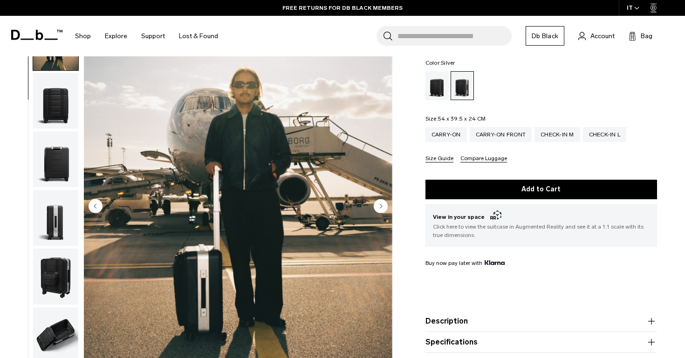
click at [51, 268] on img "button" at bounding box center [55, 277] width 45 height 56
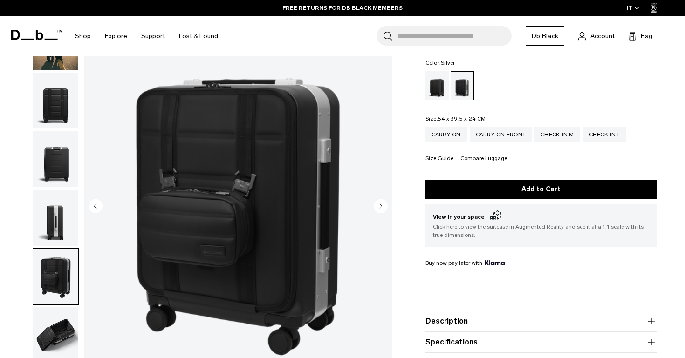
scroll to position [265, 0]
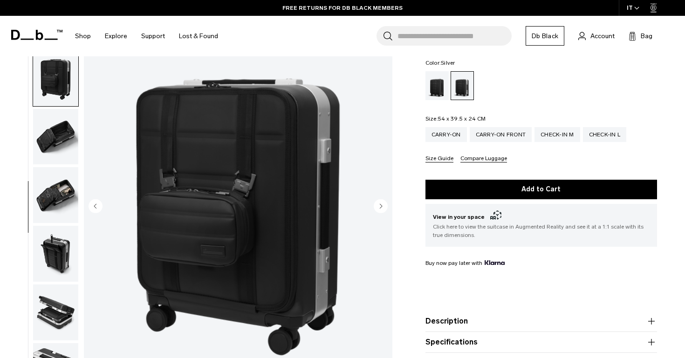
click at [55, 257] on img "button" at bounding box center [55, 254] width 45 height 56
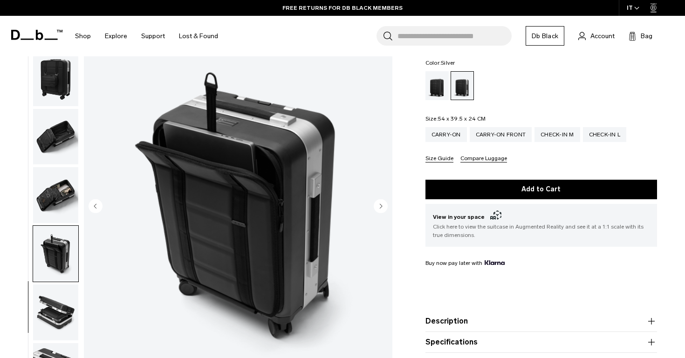
click at [64, 318] on img "button" at bounding box center [55, 313] width 45 height 56
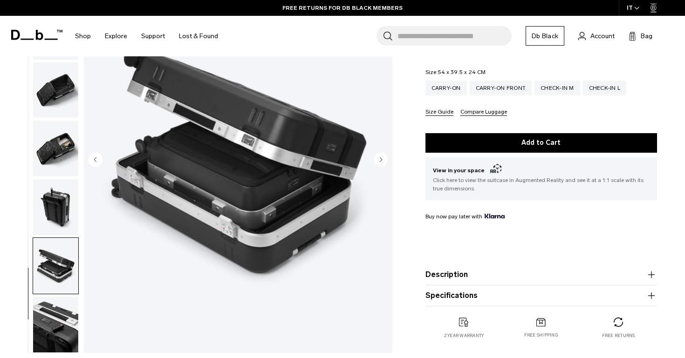
scroll to position [161, 0]
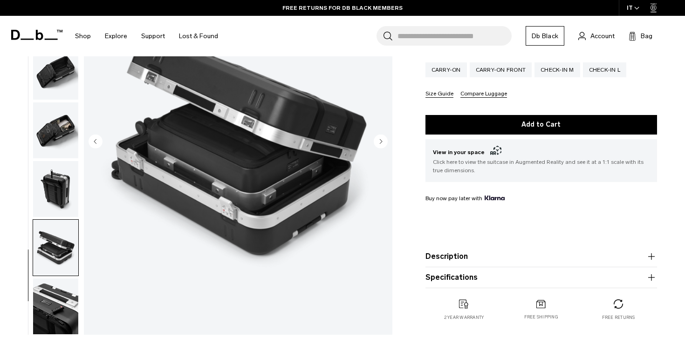
click at [64, 293] on img "button" at bounding box center [55, 307] width 45 height 56
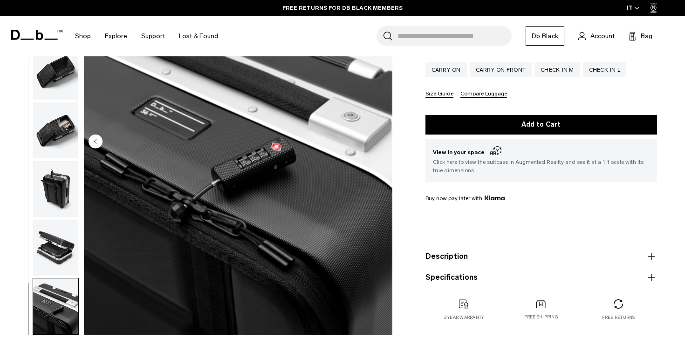
click at [55, 235] on img "button" at bounding box center [55, 248] width 45 height 56
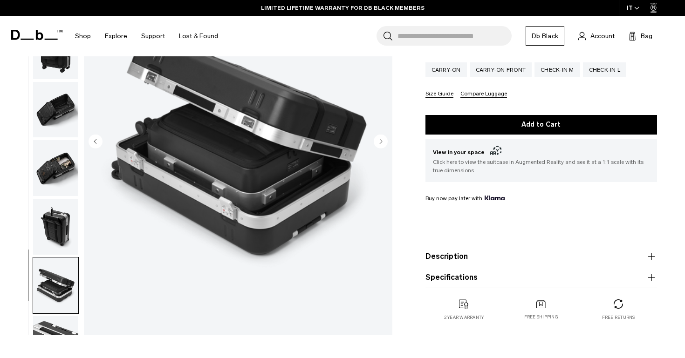
scroll to position [111, 0]
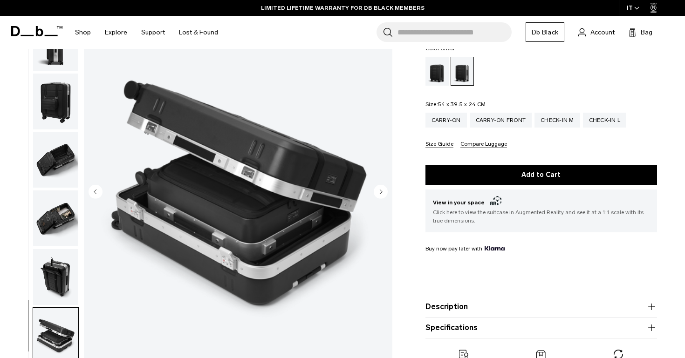
click at [471, 323] on button "Specifications" at bounding box center [541, 327] width 232 height 11
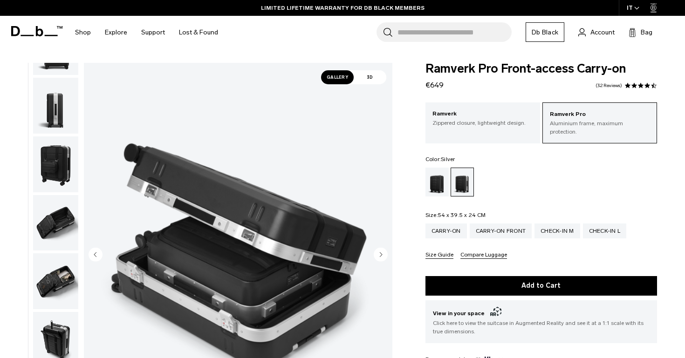
scroll to position [0, 0]
click at [603, 224] on div "Check-in L" at bounding box center [605, 231] width 44 height 15
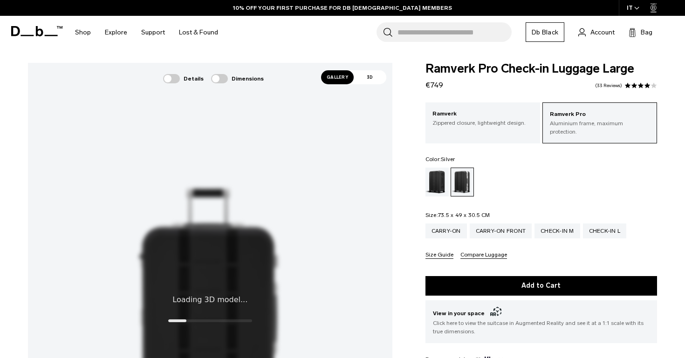
click at [346, 81] on span "Gallery" at bounding box center [337, 77] width 33 height 14
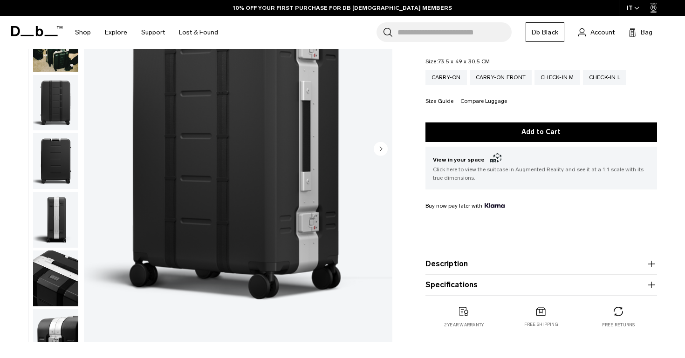
scroll to position [187, 0]
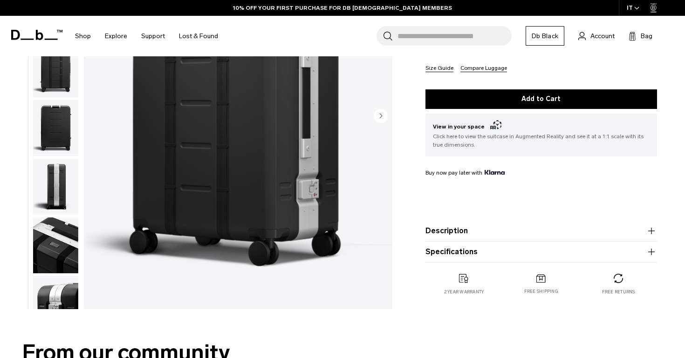
click at [446, 246] on button "Specifications" at bounding box center [541, 251] width 232 height 11
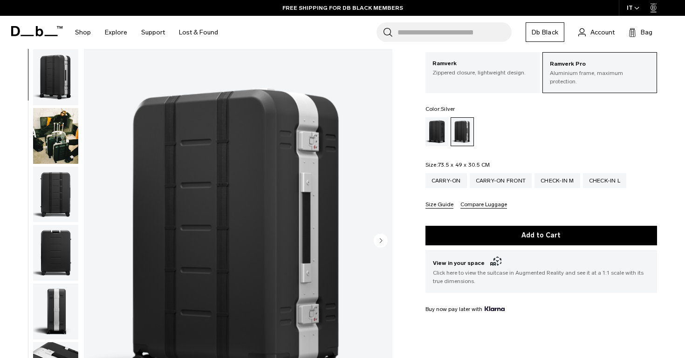
scroll to position [51, 0]
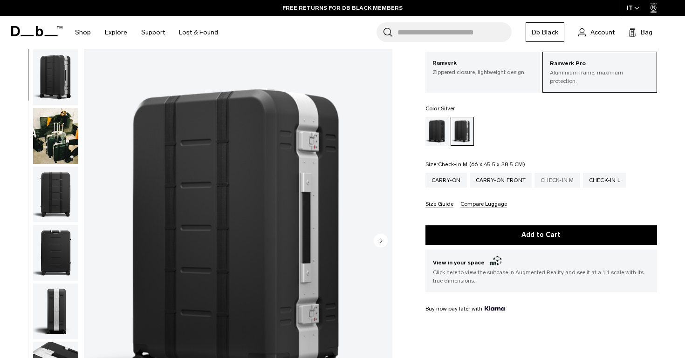
click at [543, 175] on div "Check-in M" at bounding box center [557, 180] width 46 height 15
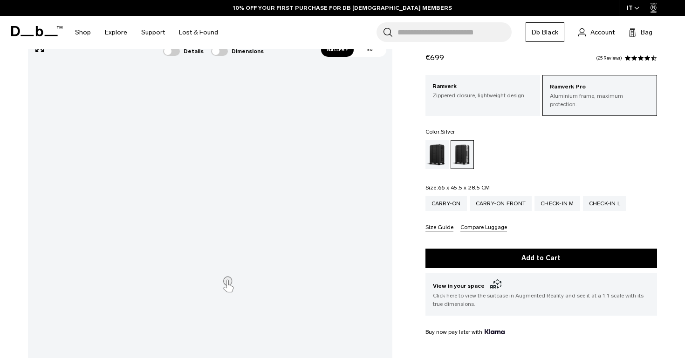
scroll to position [27, 0]
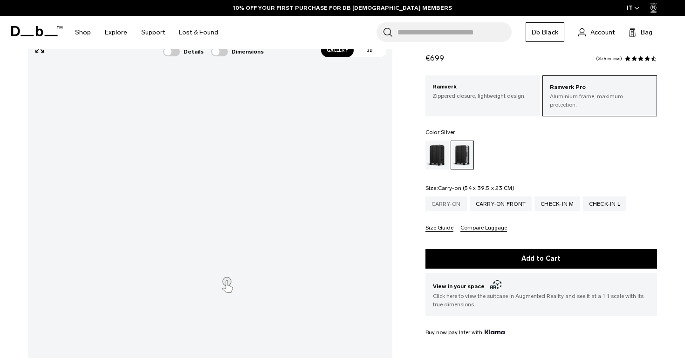
click at [462, 197] on div "Carry-on" at bounding box center [445, 204] width 41 height 15
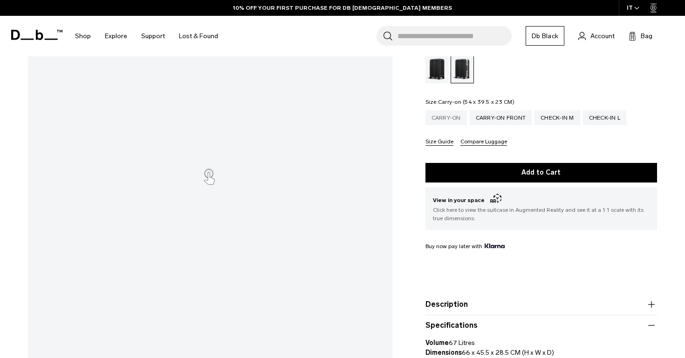
scroll to position [27, 0]
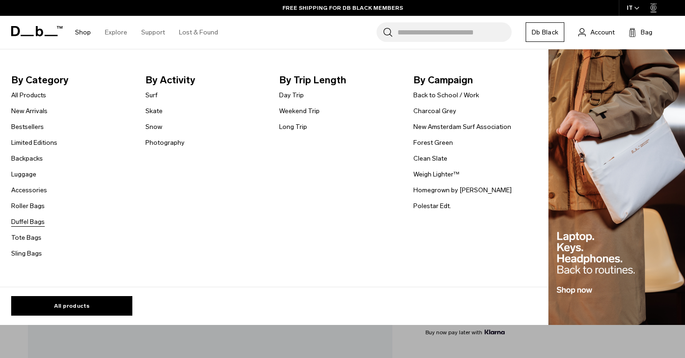
click at [34, 221] on link "Duffel Bags" at bounding box center [28, 222] width 34 height 10
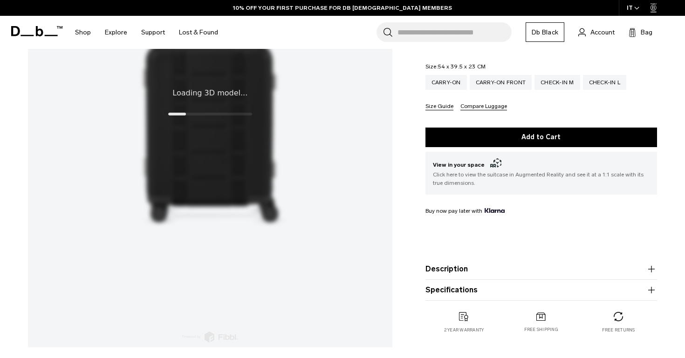
click at [444, 296] on button "Specifications" at bounding box center [541, 290] width 232 height 11
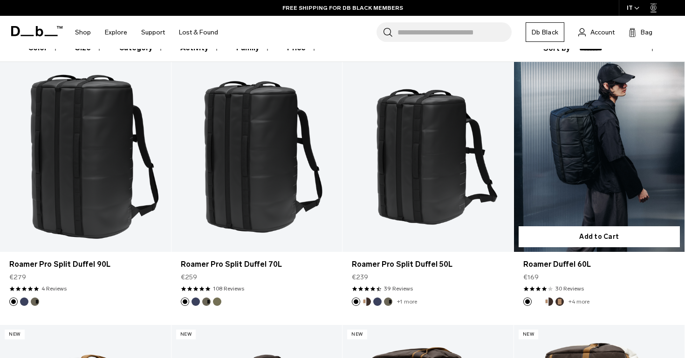
scroll to position [172, 0]
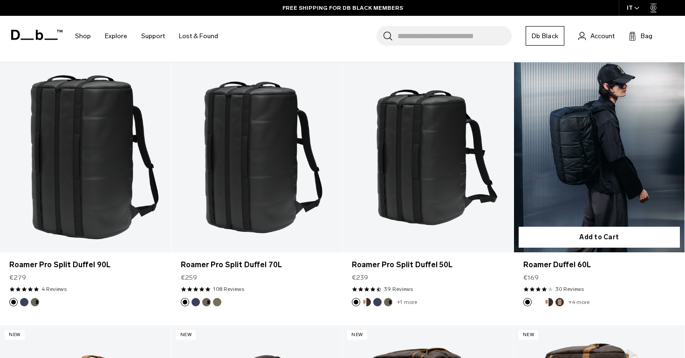
click at [578, 156] on link "Roamer Duffel 60L" at bounding box center [599, 157] width 171 height 190
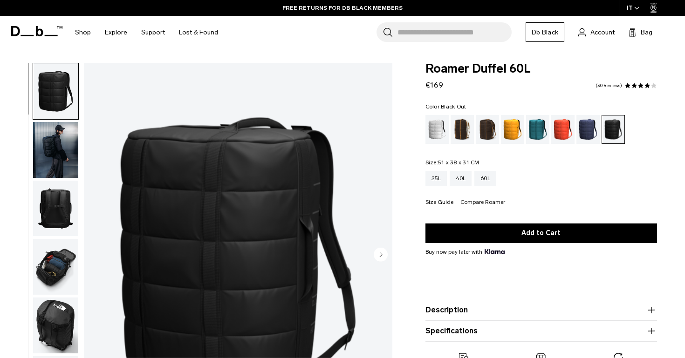
click at [67, 202] on img "button" at bounding box center [55, 209] width 45 height 56
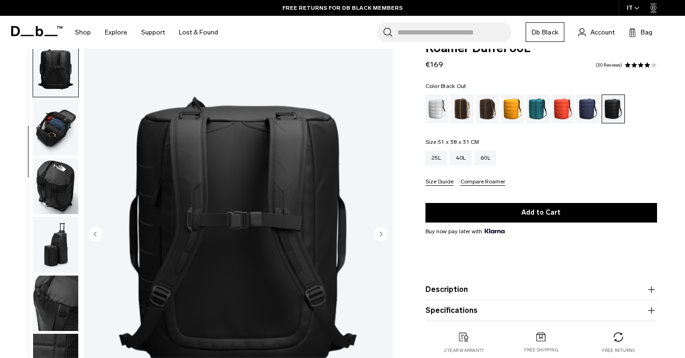
scroll to position [21, 0]
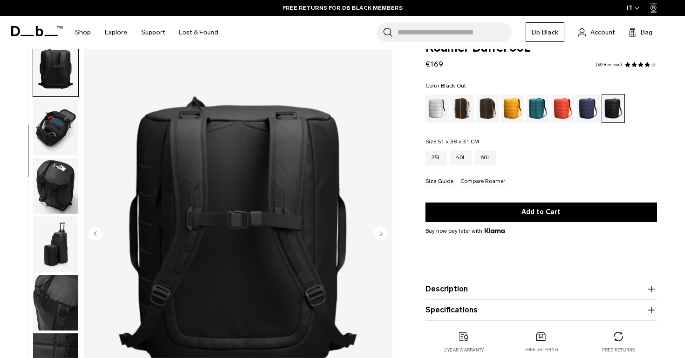
click at [35, 117] on img "button" at bounding box center [55, 127] width 45 height 56
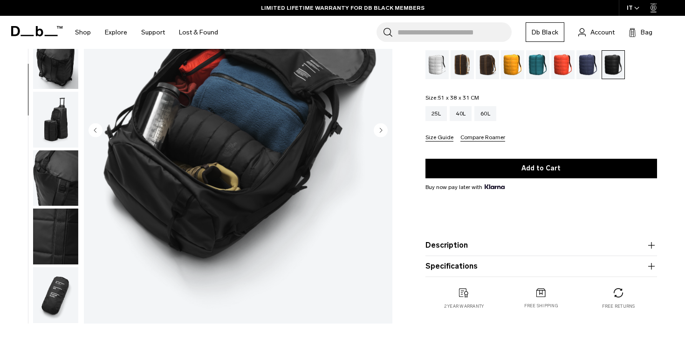
scroll to position [125, 0]
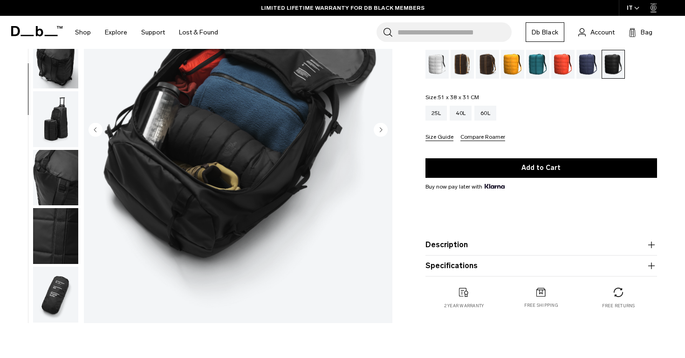
click at [449, 270] on button "Specifications" at bounding box center [541, 265] width 232 height 11
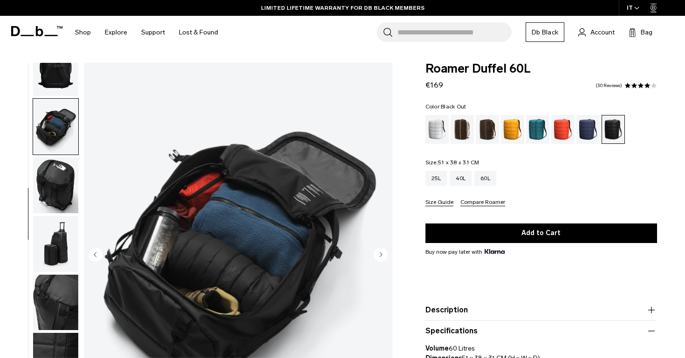
scroll to position [0, 0]
click at [384, 253] on circle "Next slide" at bounding box center [381, 254] width 14 height 14
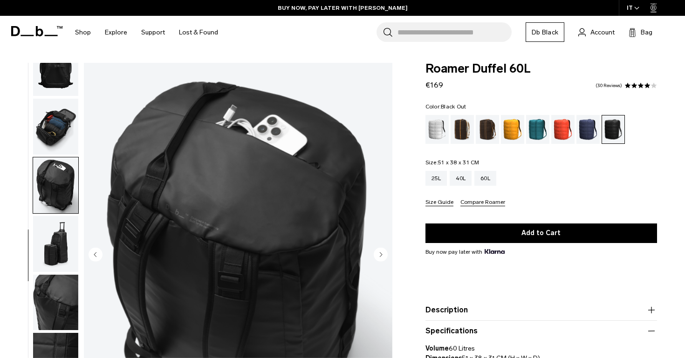
click at [382, 253] on circle "Next slide" at bounding box center [381, 254] width 14 height 14
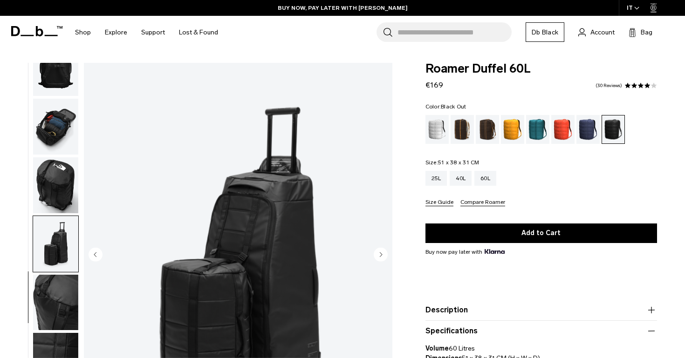
click at [382, 253] on circle "Next slide" at bounding box center [381, 254] width 14 height 14
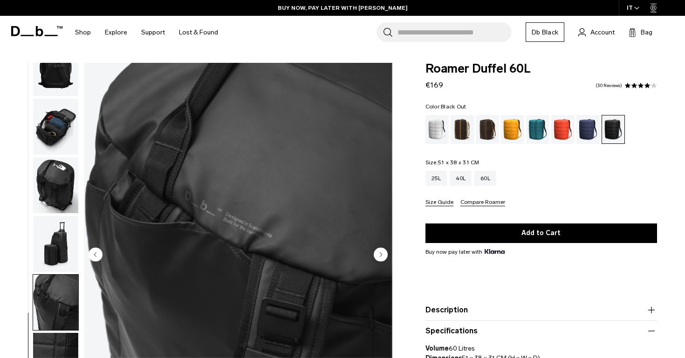
click at [382, 253] on circle "Next slide" at bounding box center [381, 254] width 14 height 14
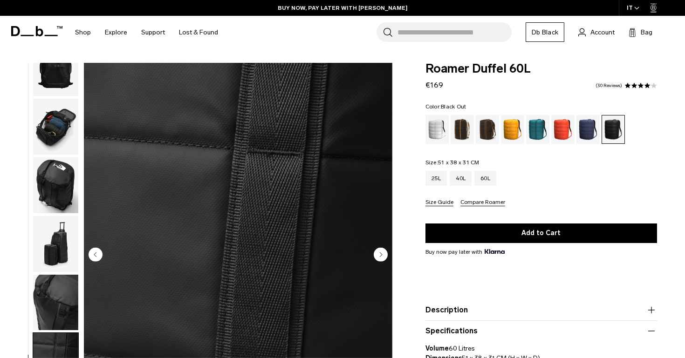
click at [86, 251] on img "8 / 9" at bounding box center [238, 255] width 308 height 385
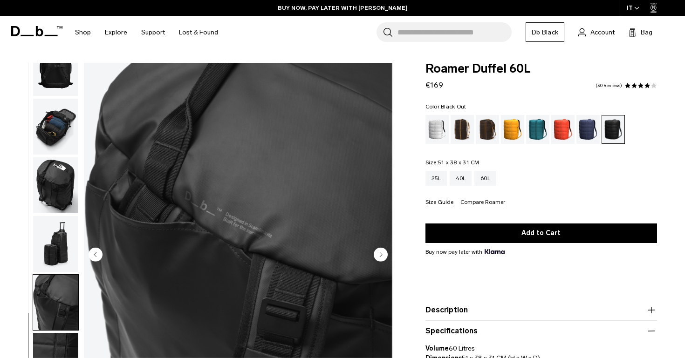
click at [102, 251] on icon "Previous slide" at bounding box center [96, 254] width 14 height 14
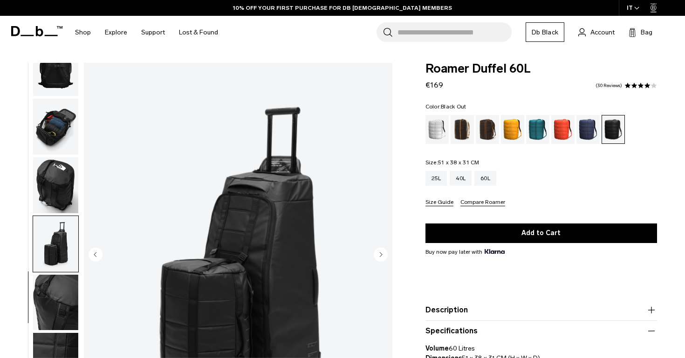
click at [102, 251] on icon "Previous slide" at bounding box center [96, 254] width 14 height 14
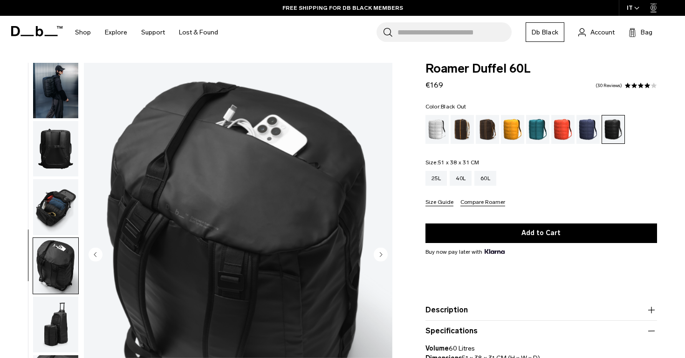
click at [55, 95] on img "button" at bounding box center [55, 90] width 45 height 56
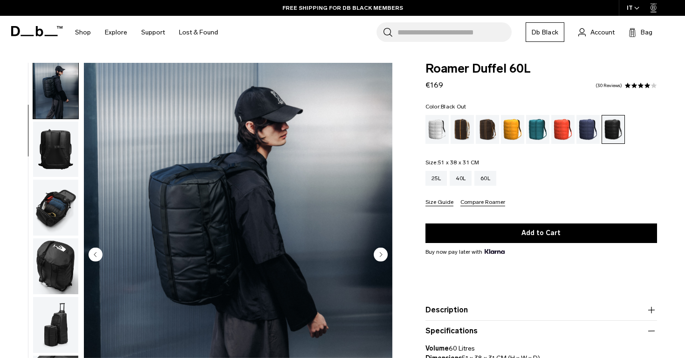
click at [60, 136] on img "button" at bounding box center [55, 150] width 45 height 56
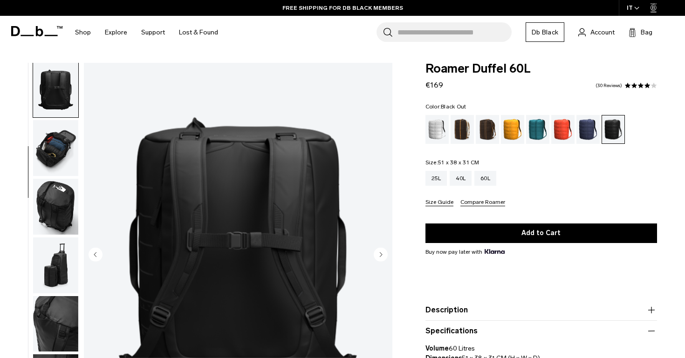
click at [60, 169] on img "button" at bounding box center [55, 148] width 45 height 56
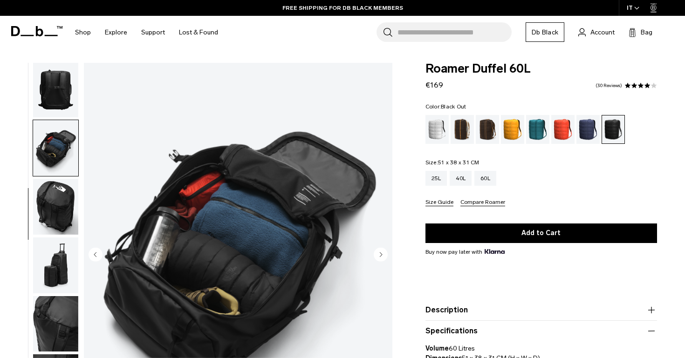
scroll to position [146, 0]
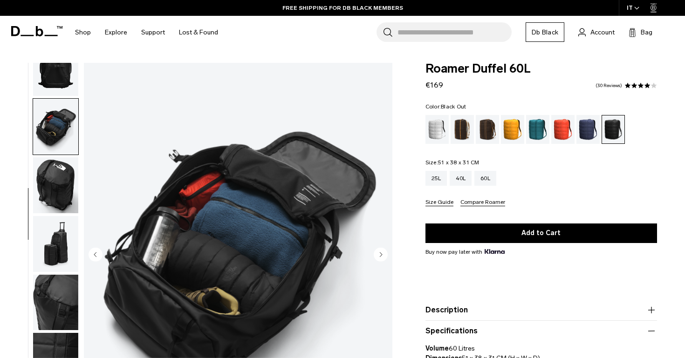
click at [61, 183] on img "button" at bounding box center [55, 185] width 45 height 56
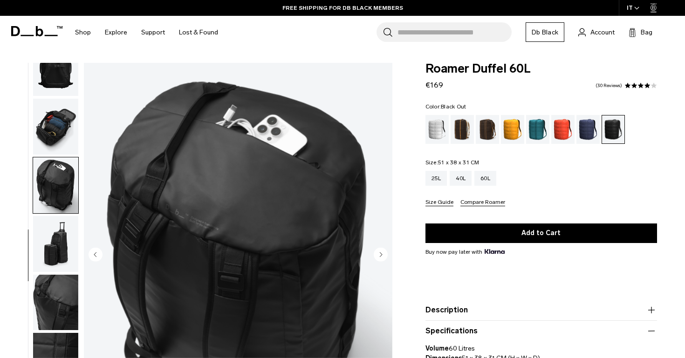
click at [50, 113] on img "button" at bounding box center [55, 127] width 45 height 56
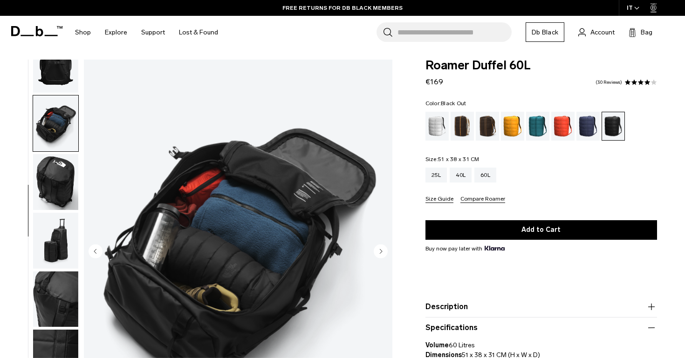
scroll to position [3, 0]
click at [519, 125] on div "Parhelion Orange" at bounding box center [513, 126] width 24 height 29
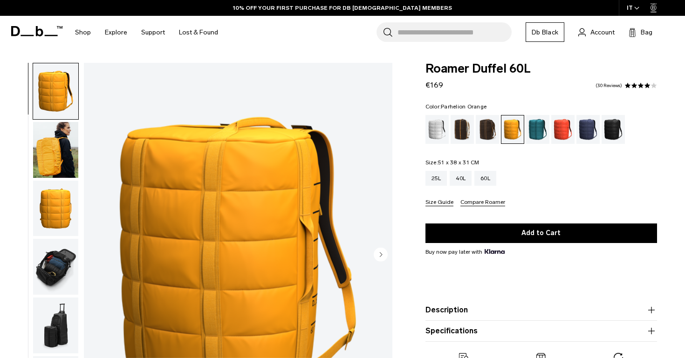
click at [47, 130] on img "button" at bounding box center [55, 150] width 45 height 56
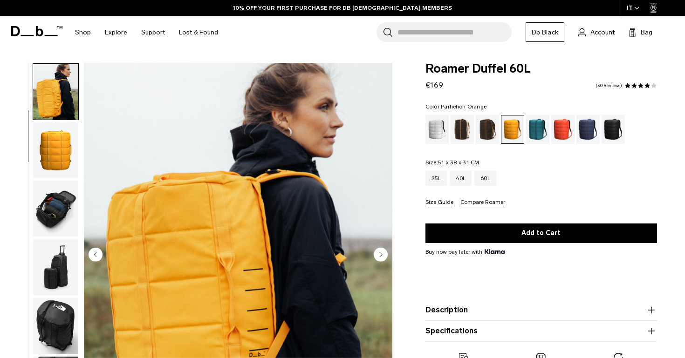
scroll to position [59, 0]
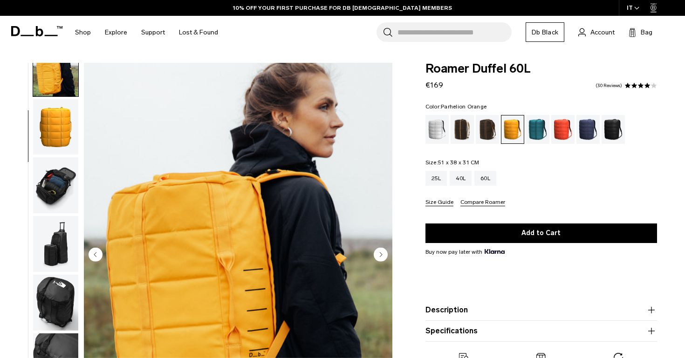
click at [61, 135] on img "button" at bounding box center [55, 127] width 45 height 56
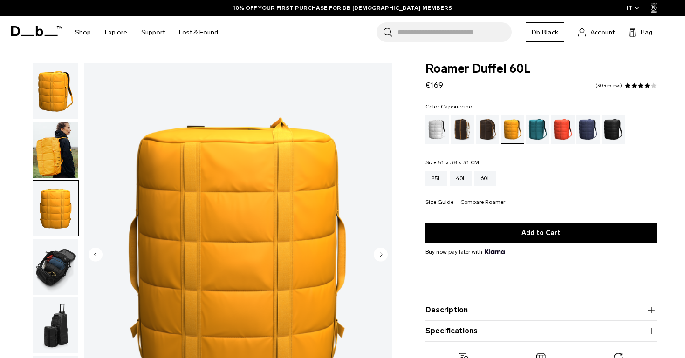
scroll to position [0, 0]
click at [533, 133] on div "Midnight Teal" at bounding box center [538, 129] width 24 height 29
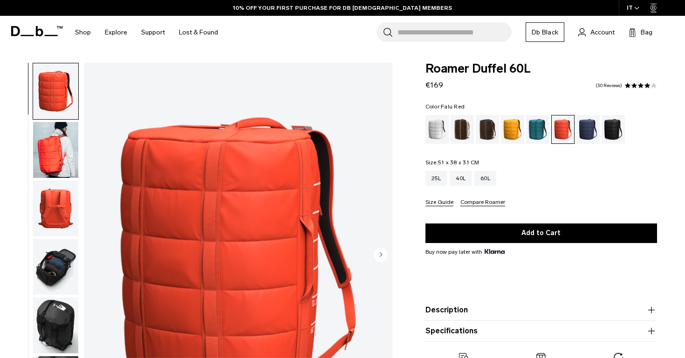
click at [62, 141] on img "button" at bounding box center [55, 150] width 45 height 56
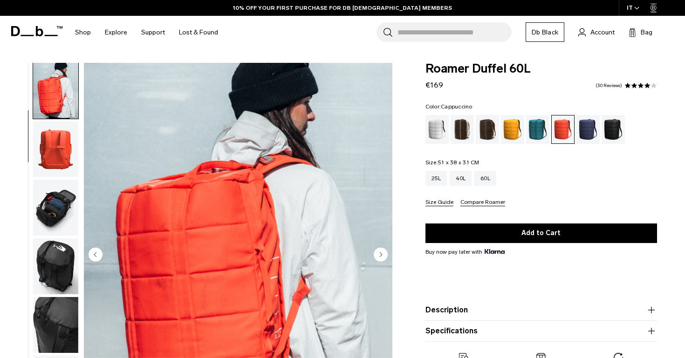
click at [456, 122] on div "Cappuccino" at bounding box center [463, 129] width 24 height 29
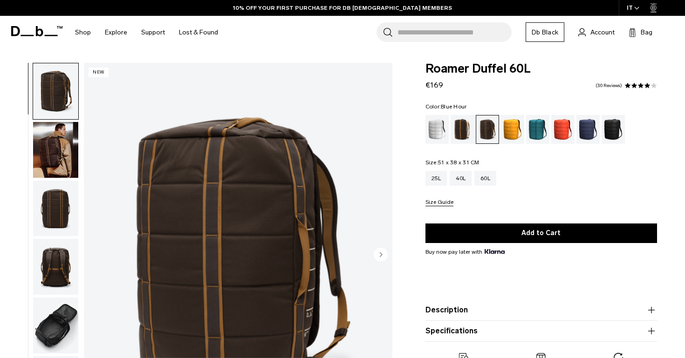
click at [589, 130] on div "Blue Hour" at bounding box center [588, 129] width 24 height 29
